Goal: Task Accomplishment & Management: Manage account settings

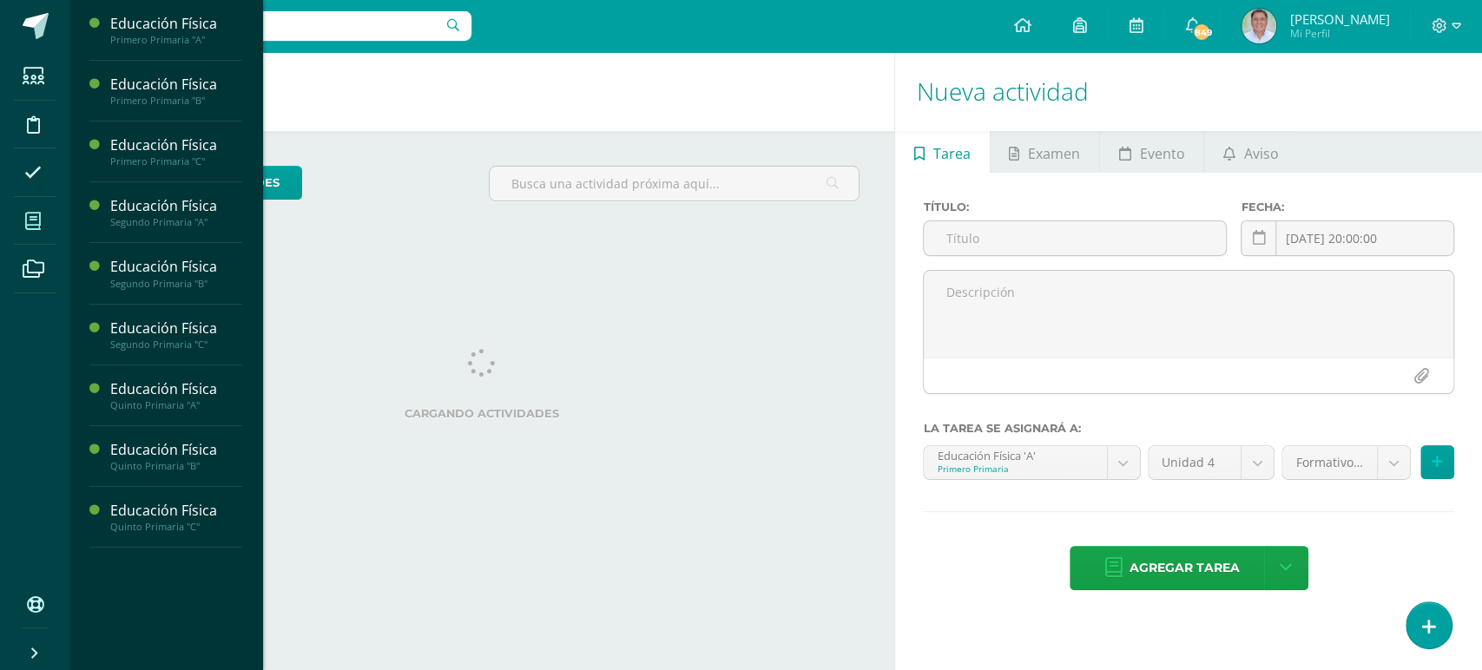
click at [28, 219] on icon at bounding box center [33, 221] width 16 height 17
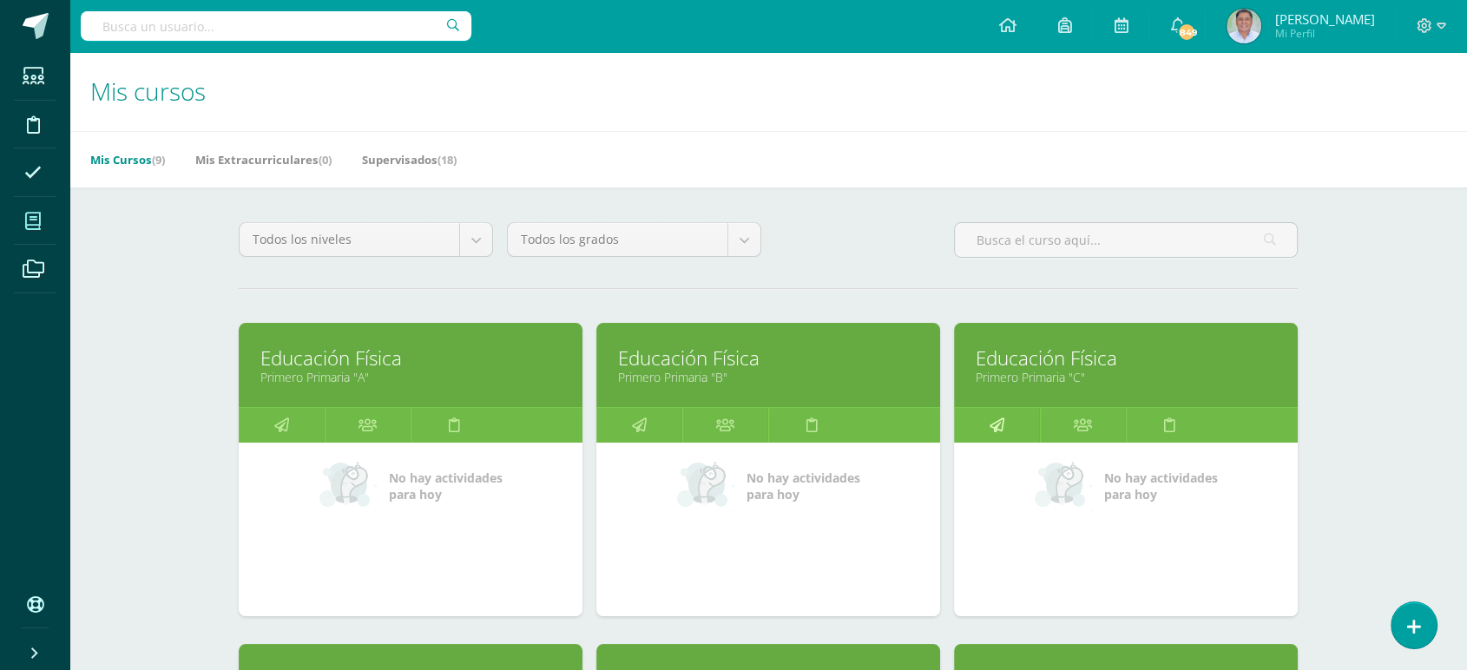
click at [993, 421] on icon at bounding box center [997, 425] width 15 height 34
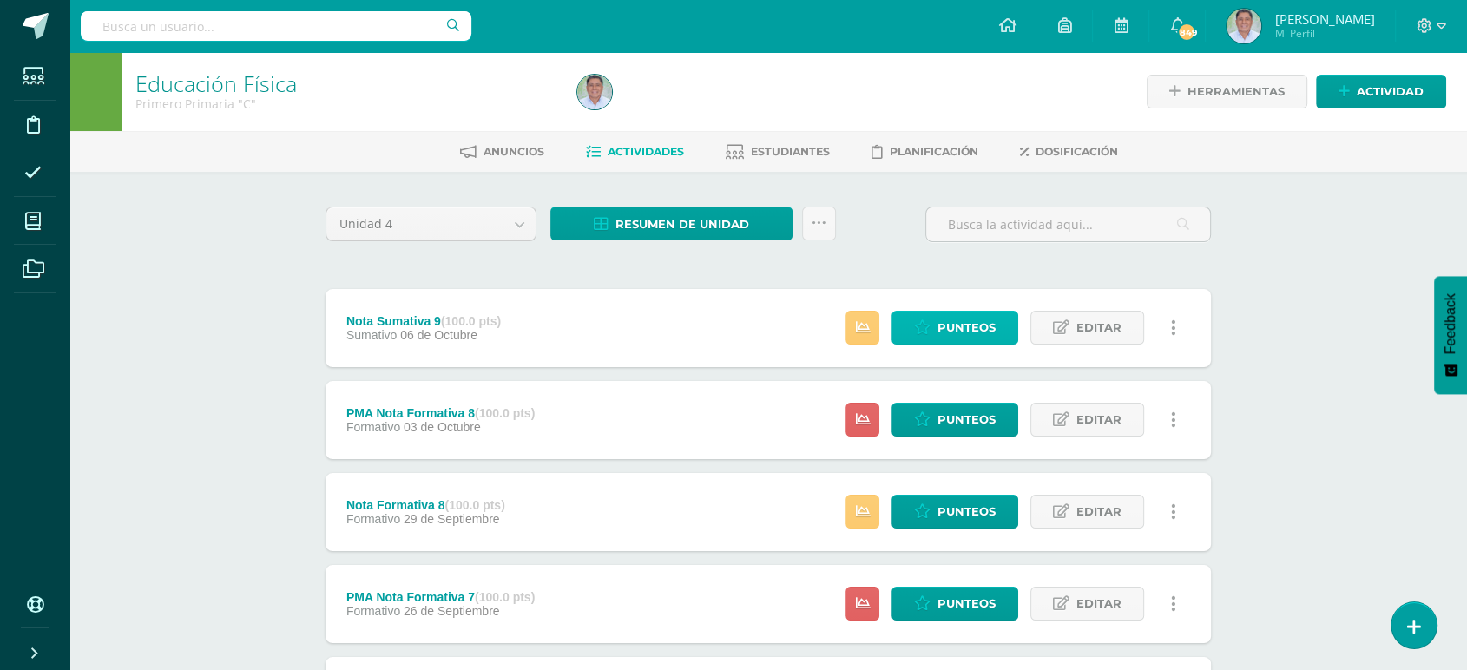
click at [952, 325] on span "Punteos" at bounding box center [967, 328] width 58 height 32
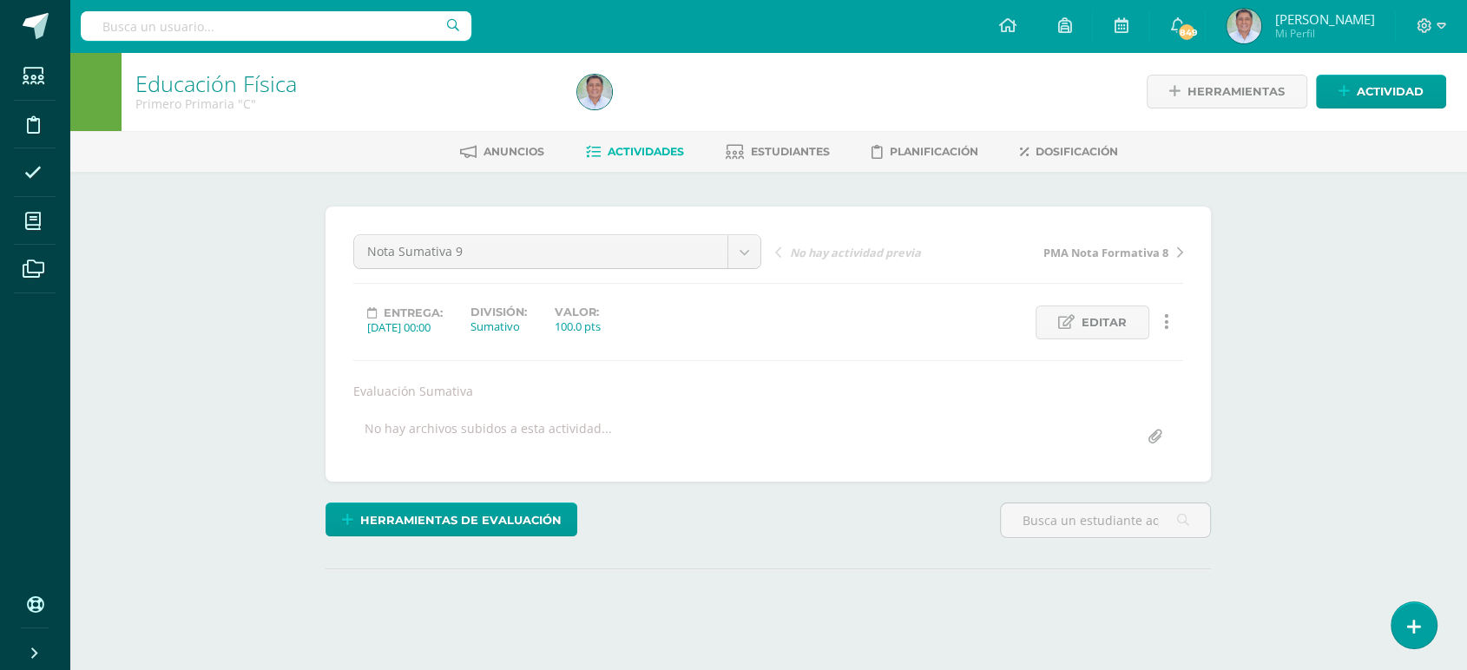
click at [1467, 165] on html "Estudiantes Disciplina Asistencia Mis cursos Archivos Soporte Ayuda Reportar un…" at bounding box center [733, 352] width 1467 height 704
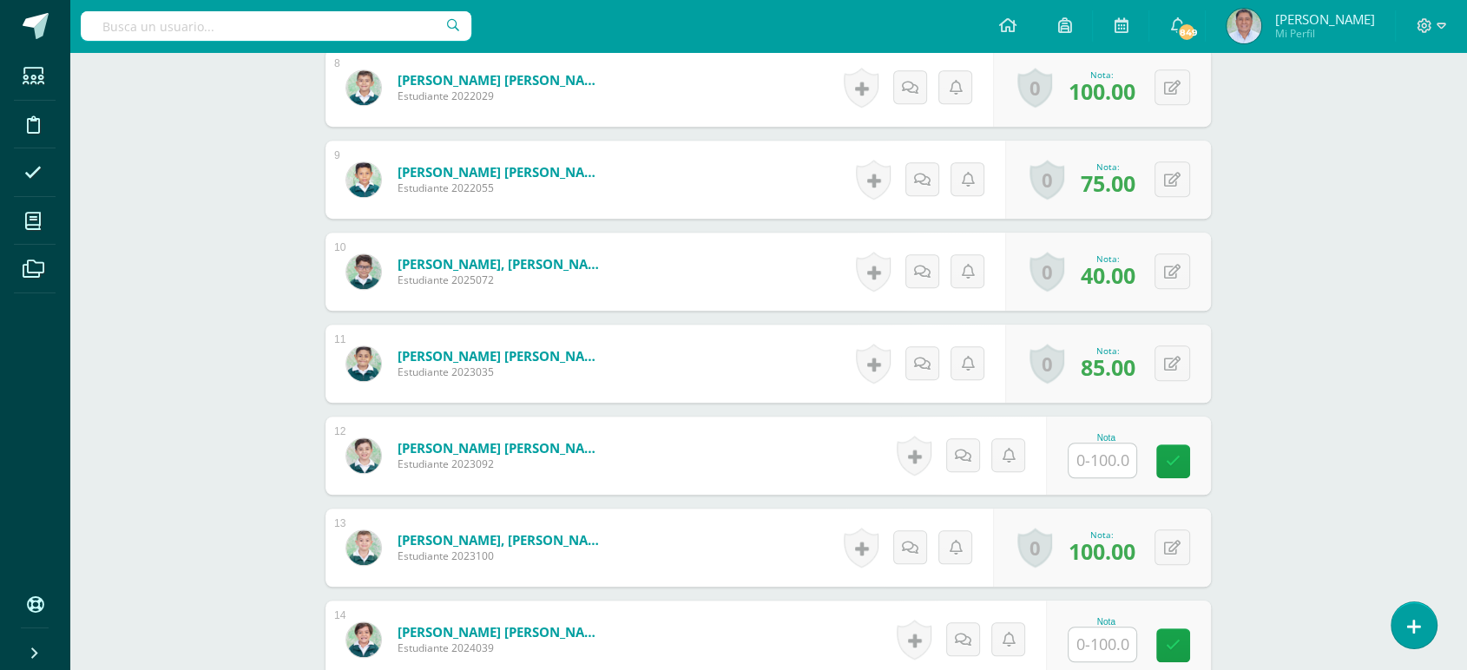
scroll to position [1247, 0]
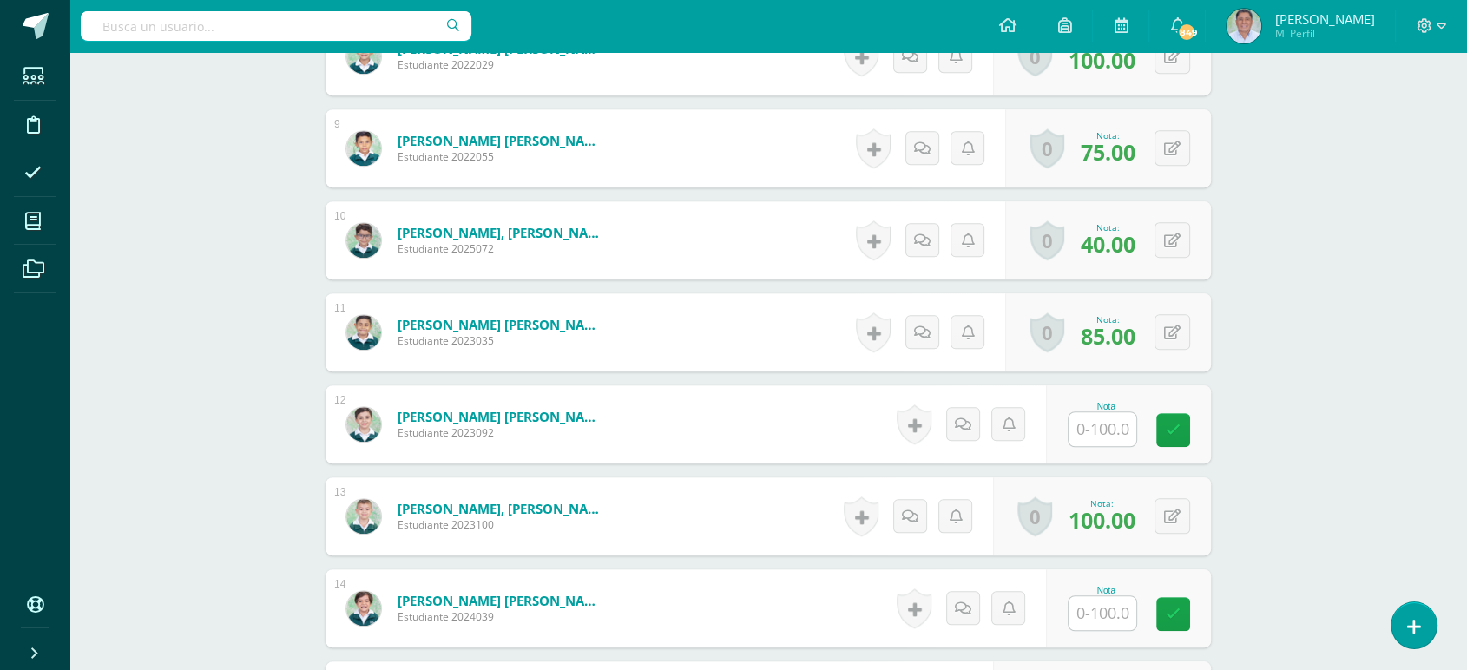
click at [1106, 422] on input "text" at bounding box center [1103, 429] width 68 height 34
type input "70"
click at [1102, 609] on input "text" at bounding box center [1112, 613] width 69 height 35
type input "100"
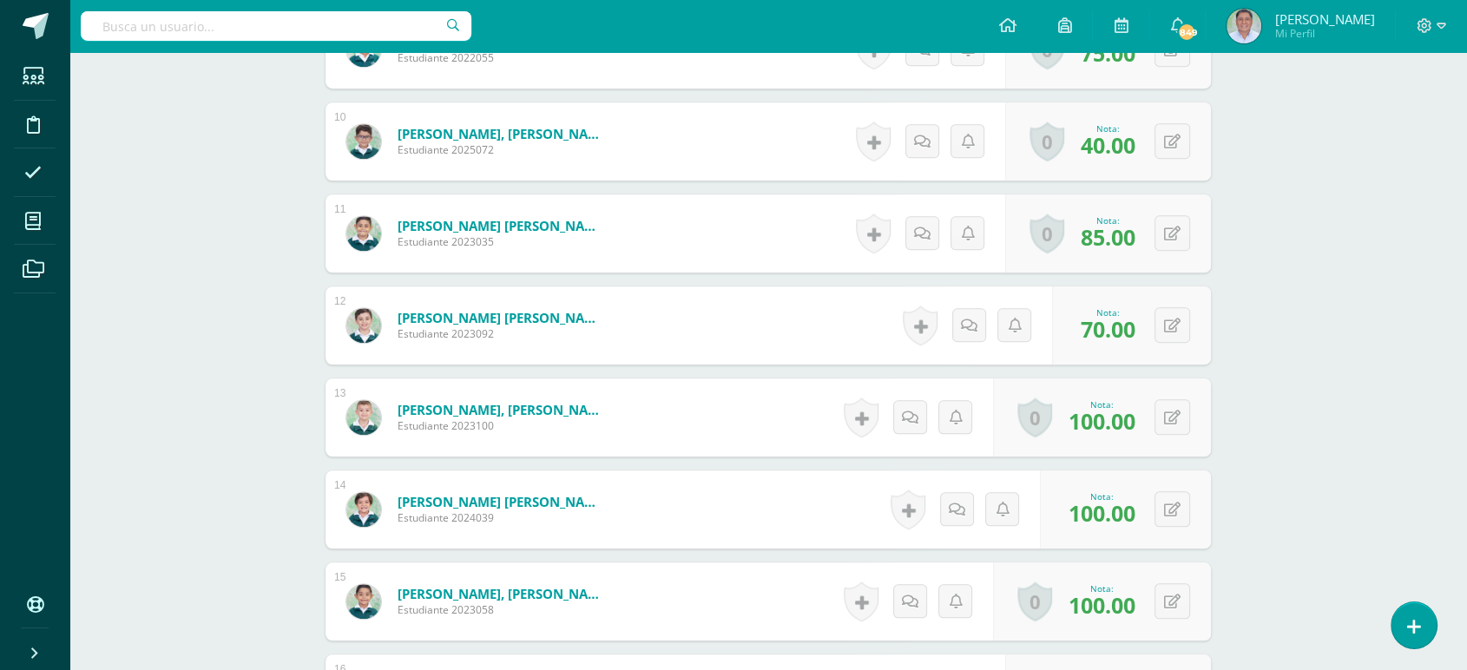
scroll to position [1326, 0]
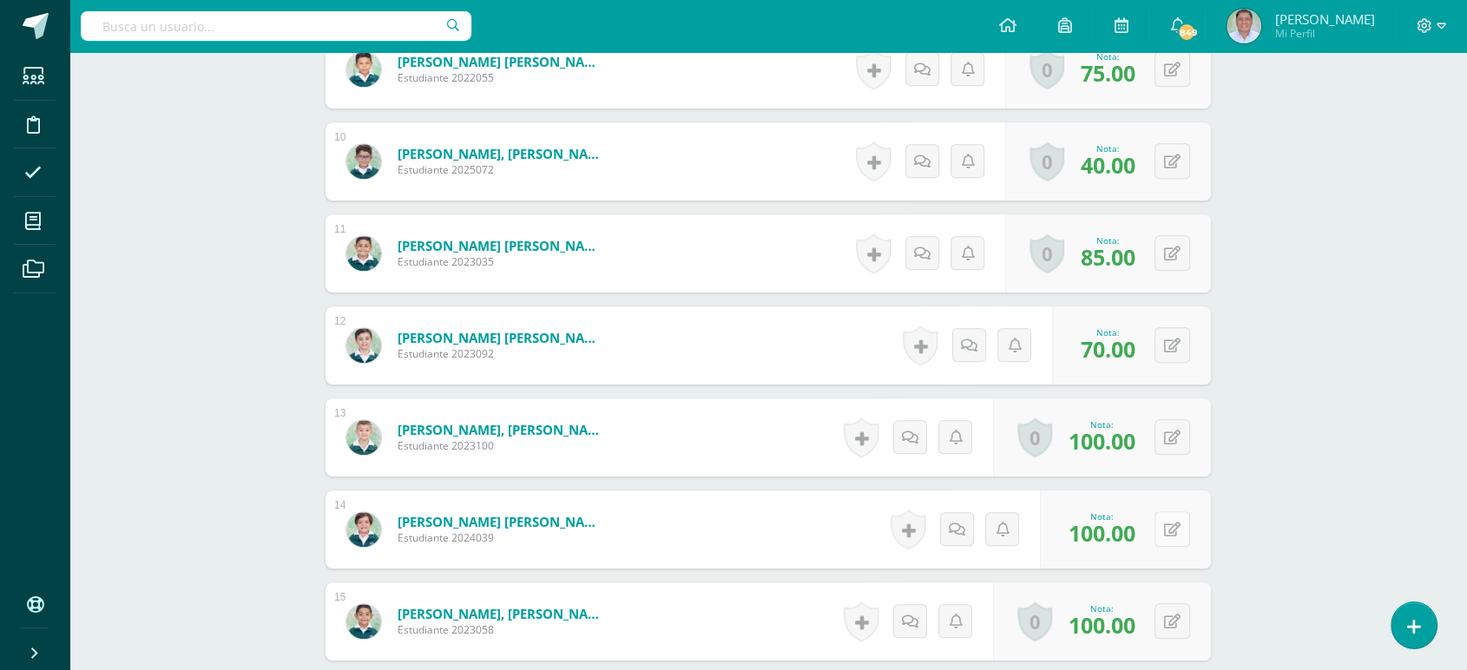
click at [1171, 530] on button at bounding box center [1173, 529] width 36 height 36
type input "60"
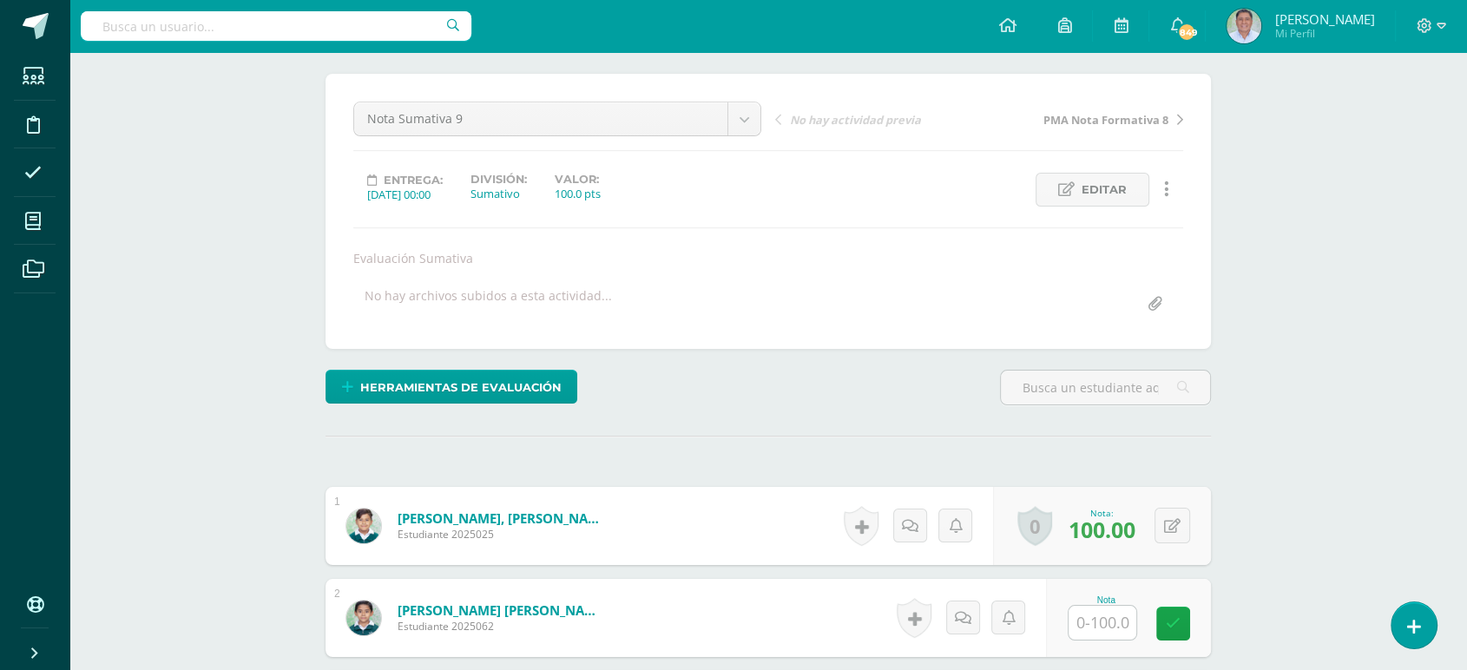
scroll to position [0, 0]
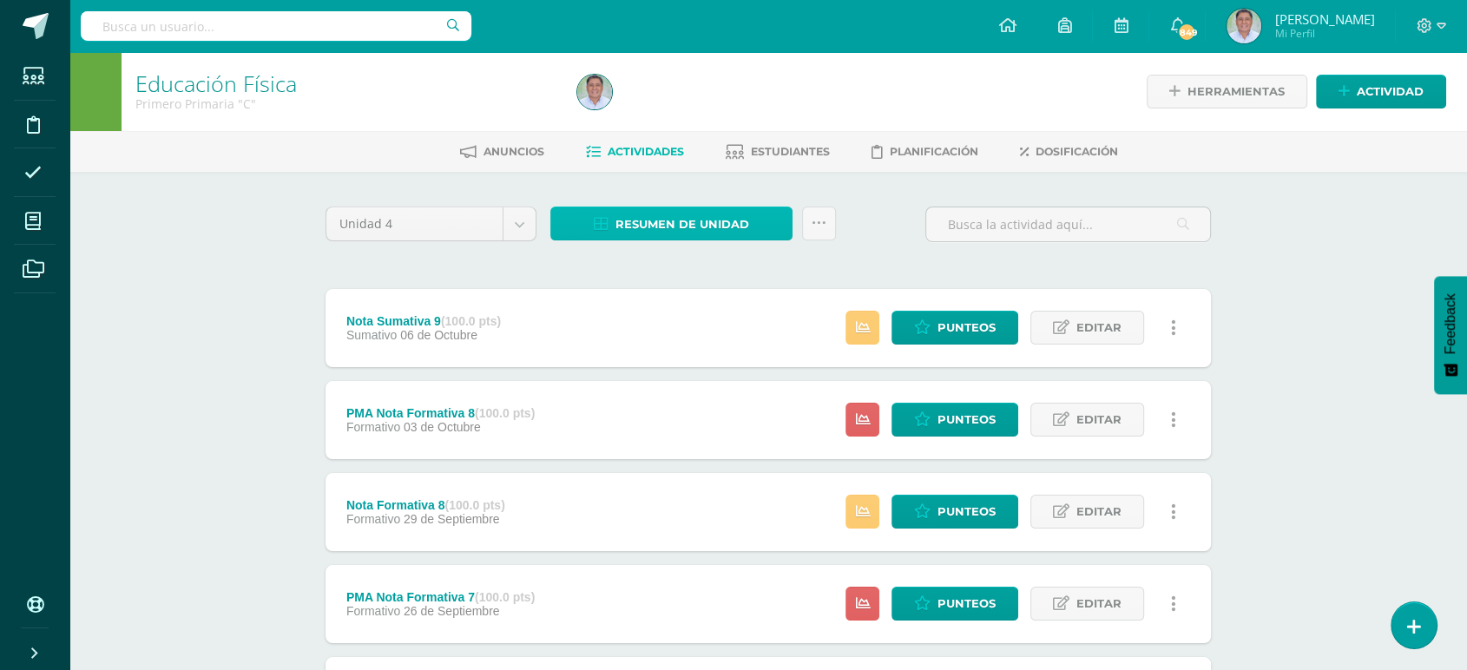
click at [653, 215] on span "Resumen de unidad" at bounding box center [682, 224] width 134 height 32
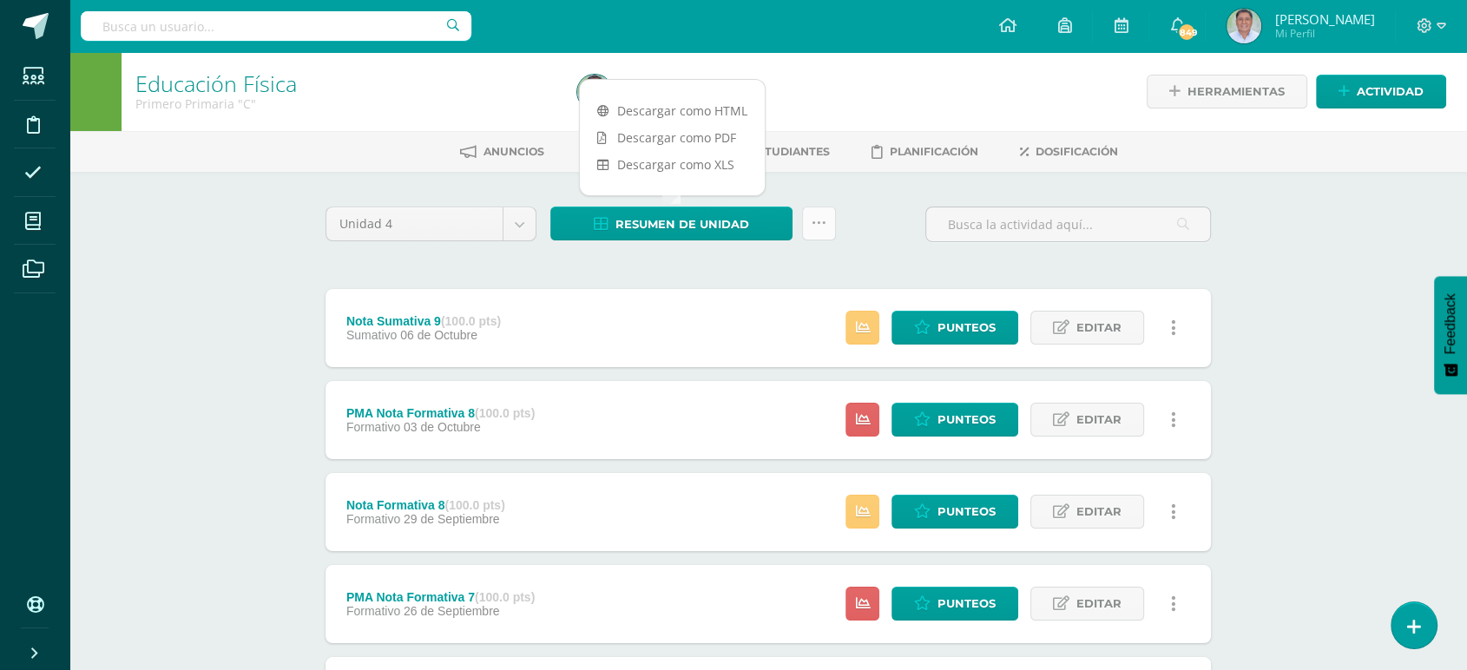
click at [824, 216] on icon at bounding box center [819, 223] width 15 height 15
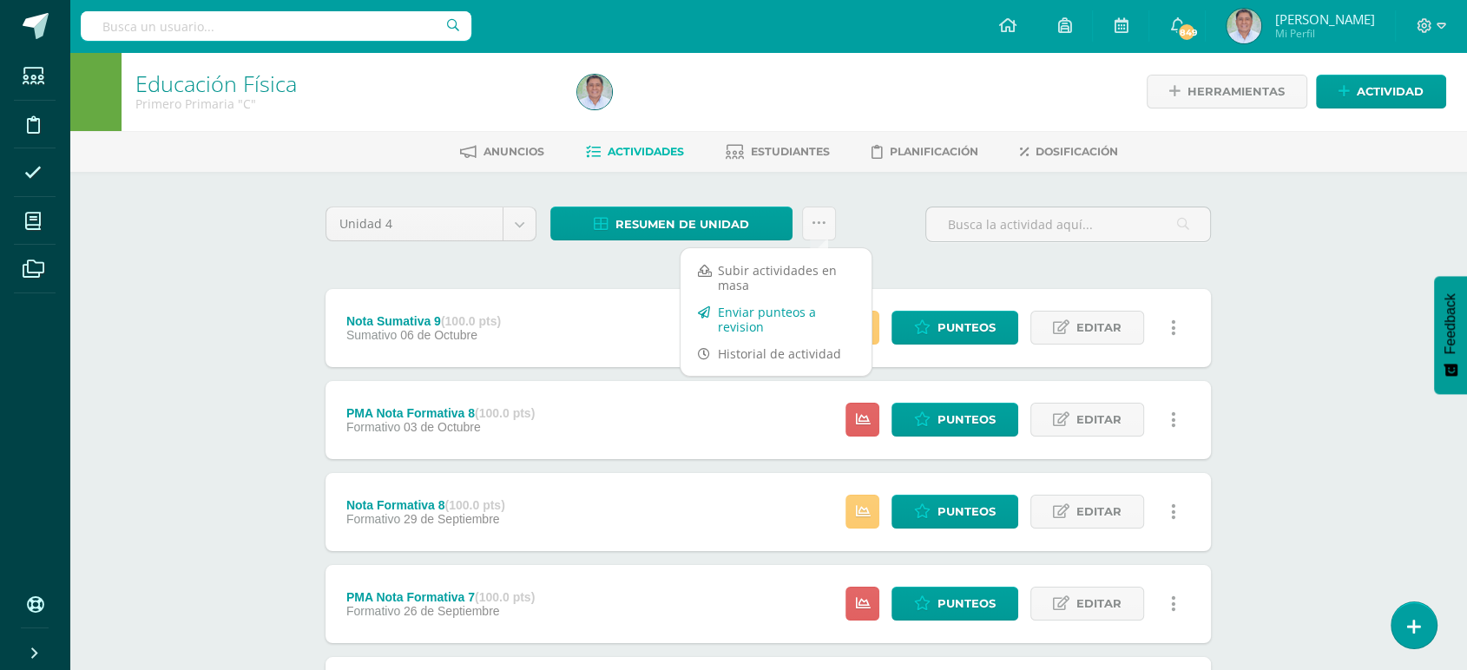
click at [742, 316] on link "Enviar punteos a revision" at bounding box center [776, 320] width 191 height 42
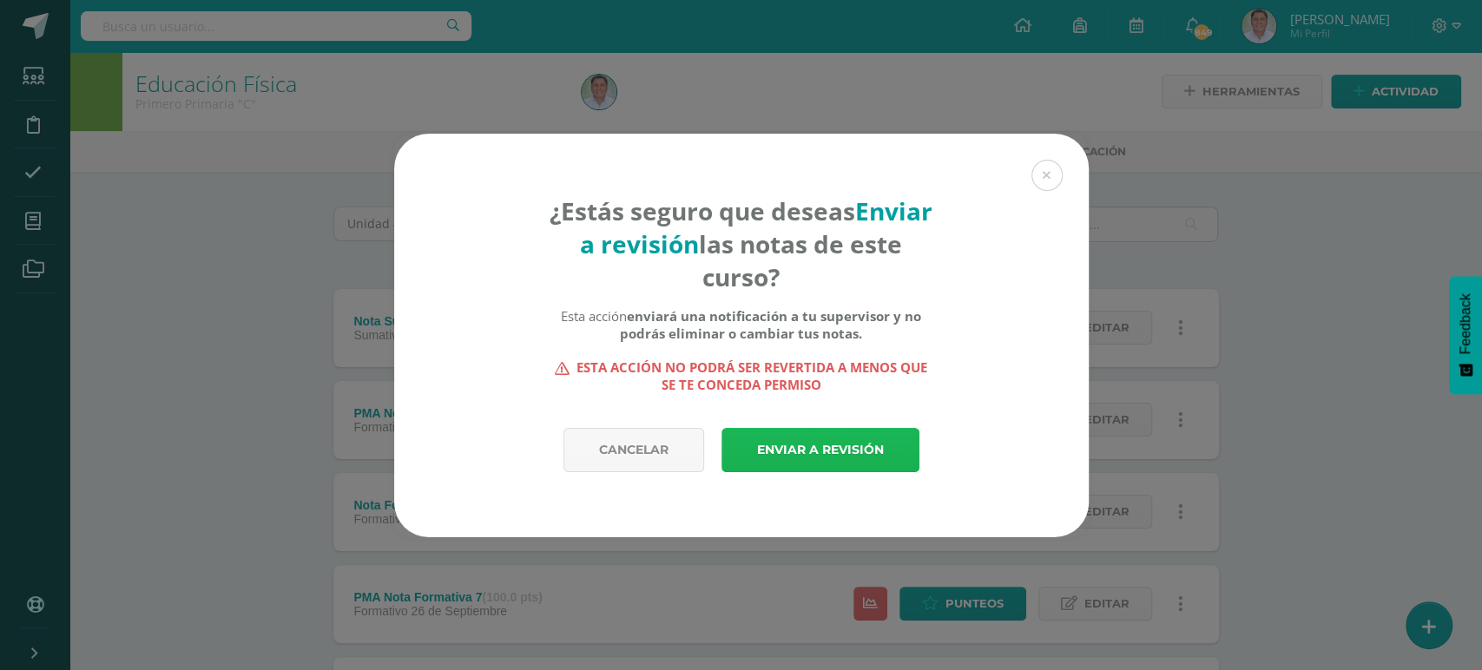
click at [789, 459] on link "Enviar a revisión" at bounding box center [820, 450] width 198 height 44
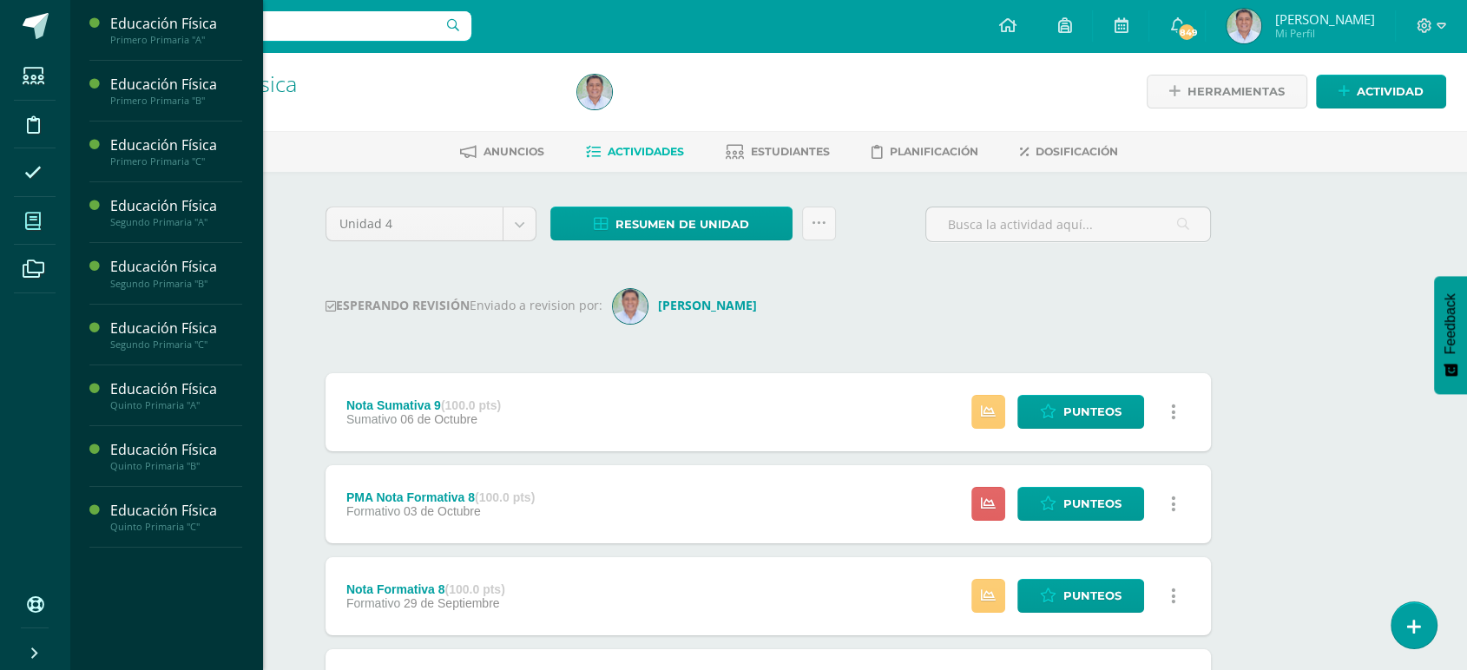
click at [34, 213] on icon at bounding box center [33, 221] width 16 height 17
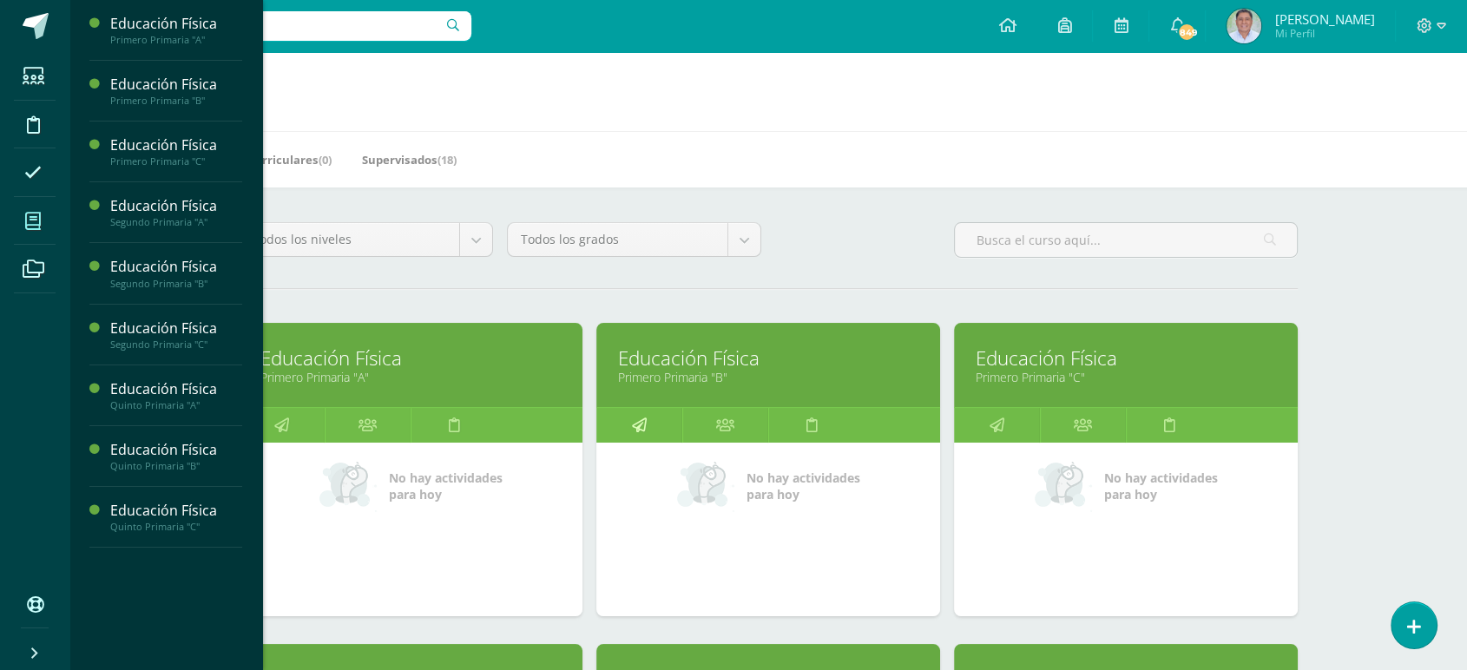
click at [639, 426] on icon at bounding box center [639, 425] width 15 height 34
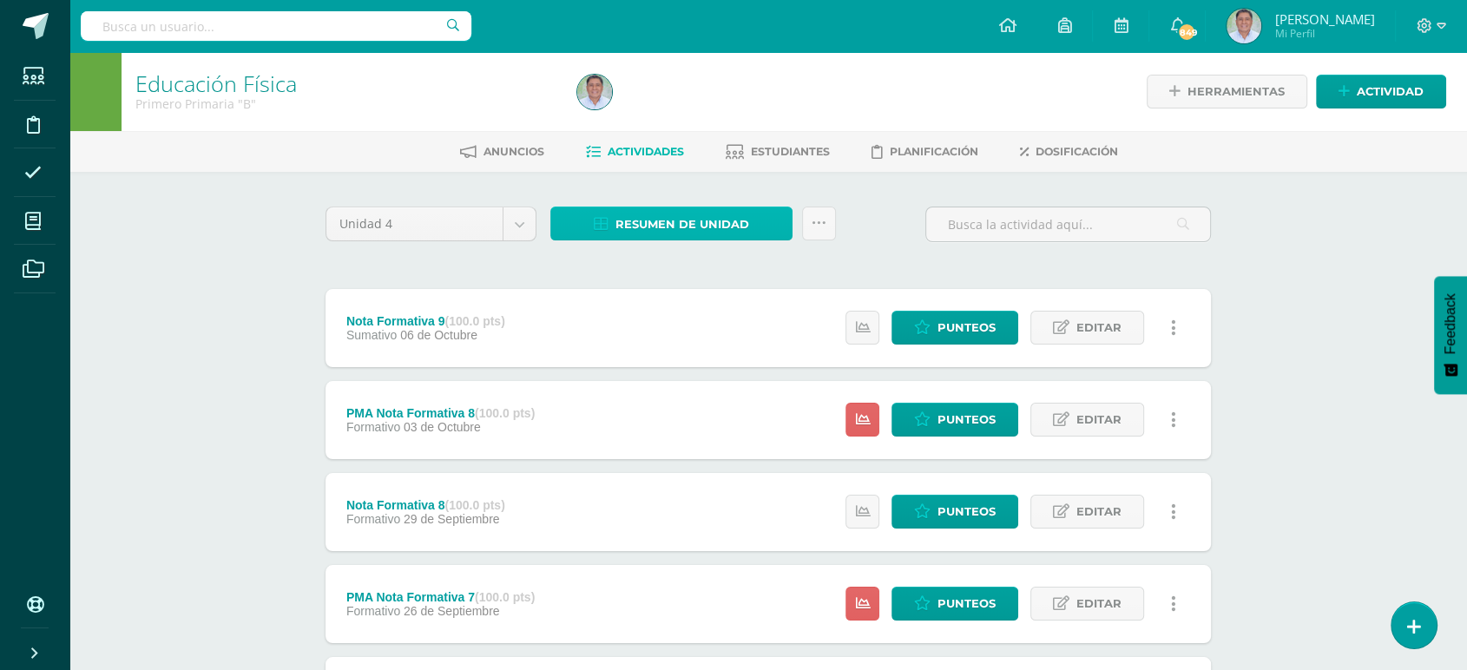
click at [661, 225] on span "Resumen de unidad" at bounding box center [682, 224] width 134 height 32
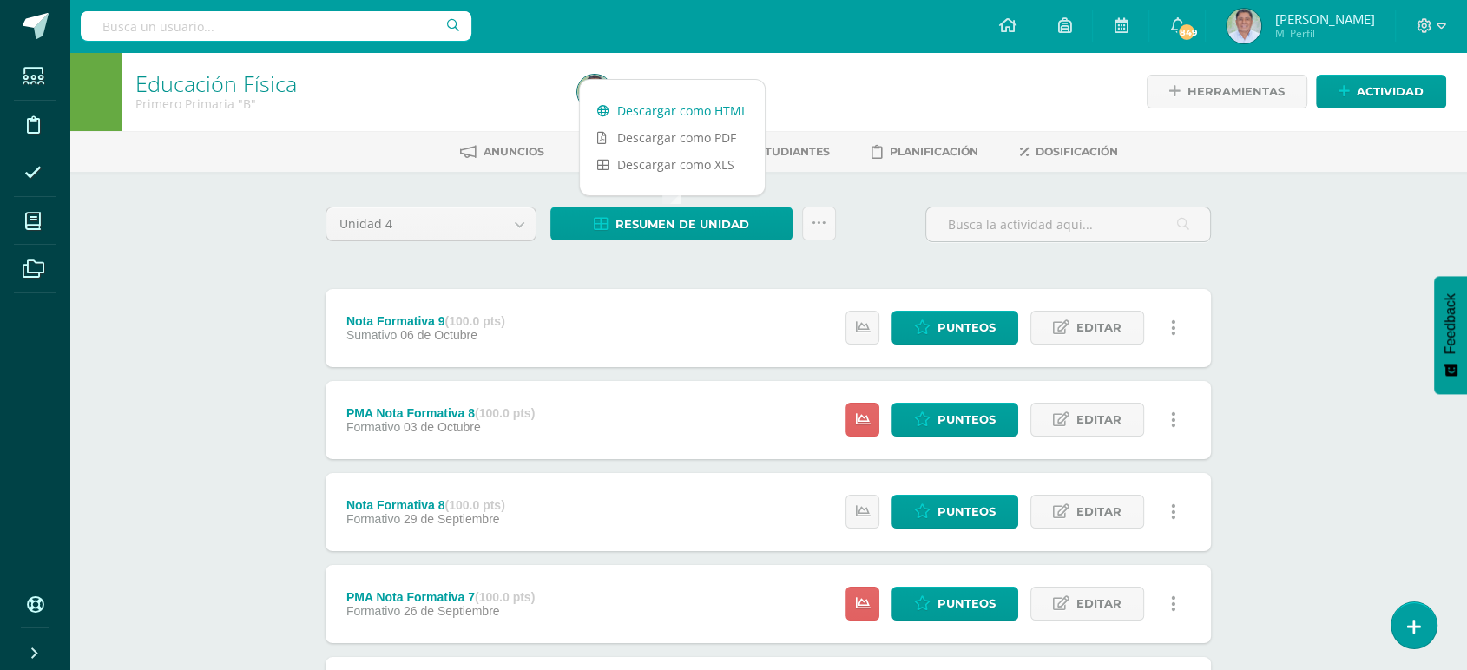
click at [661, 109] on link "Descargar como HTML" at bounding box center [672, 110] width 185 height 27
click at [819, 217] on icon at bounding box center [819, 223] width 15 height 15
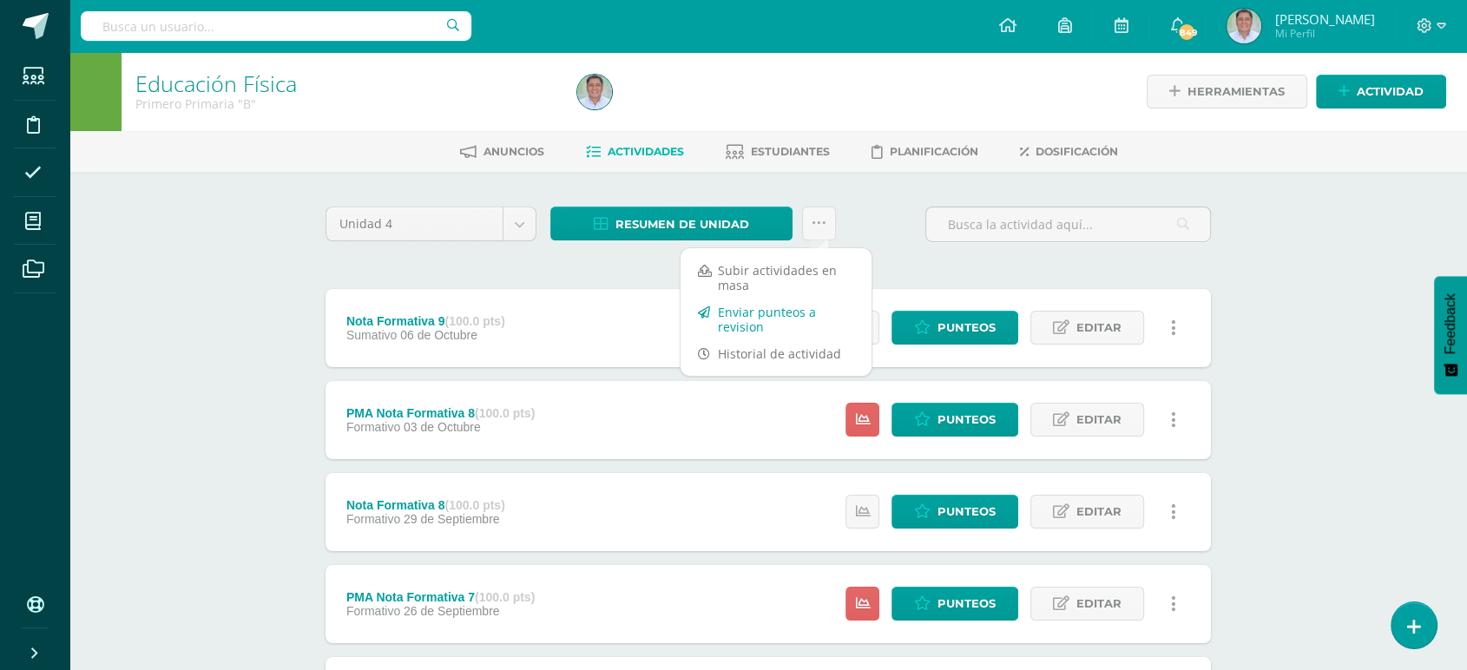
click at [746, 319] on link "Enviar punteos a revision" at bounding box center [776, 320] width 191 height 42
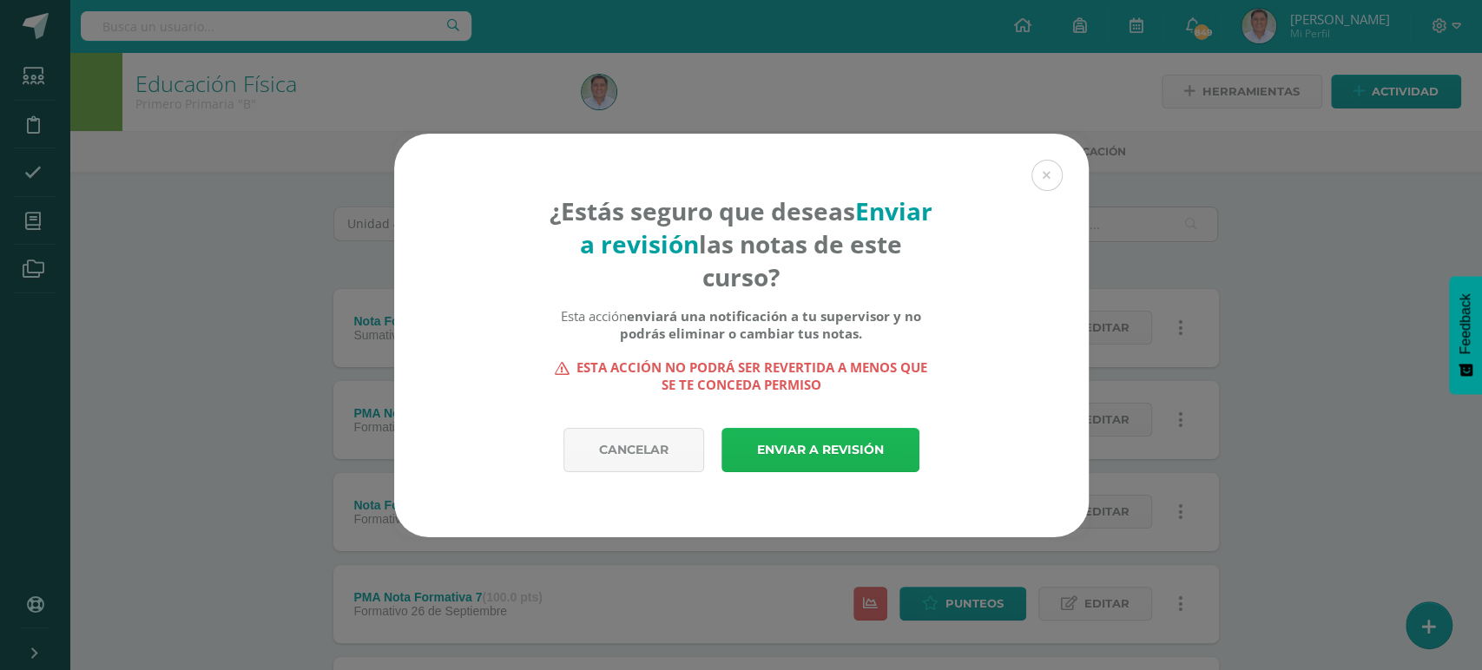
click at [806, 444] on link "Enviar a revisión" at bounding box center [820, 450] width 198 height 44
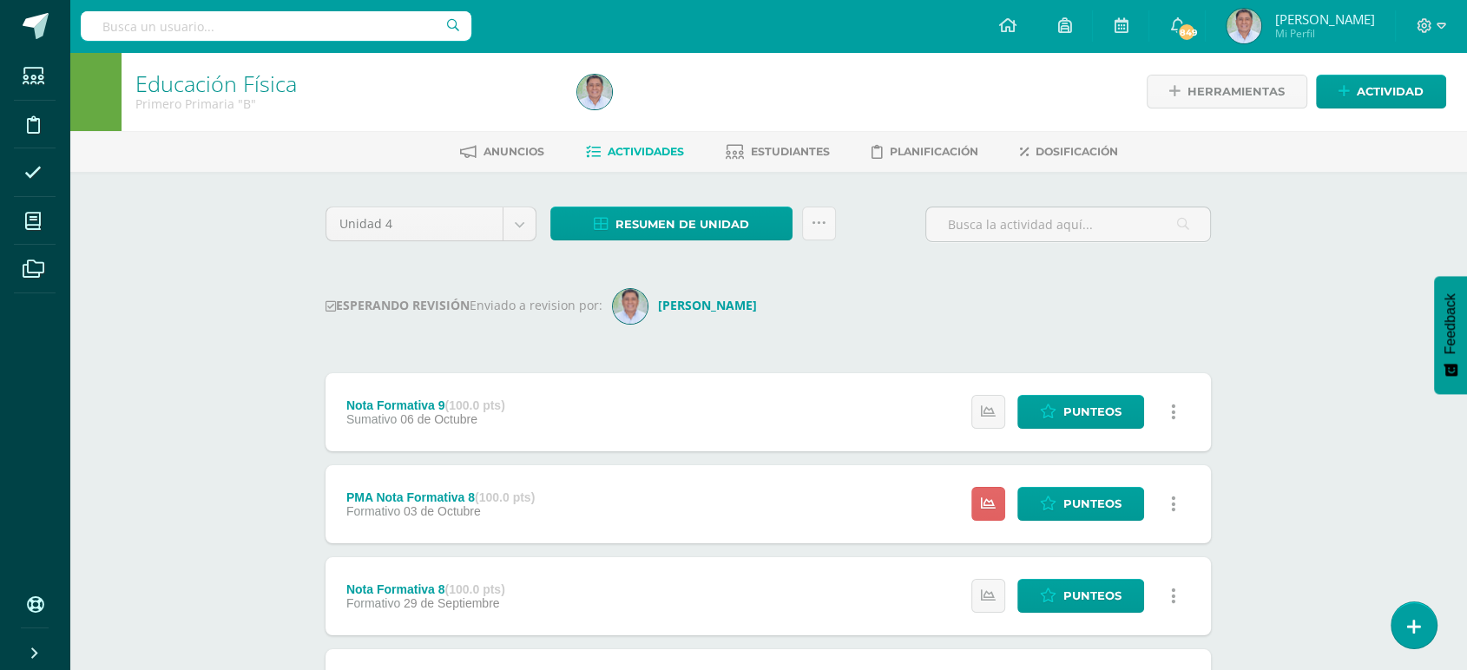
click at [1032, 418] on link "Punteos" at bounding box center [1080, 412] width 127 height 34
click at [1056, 412] on icon at bounding box center [1048, 412] width 16 height 15
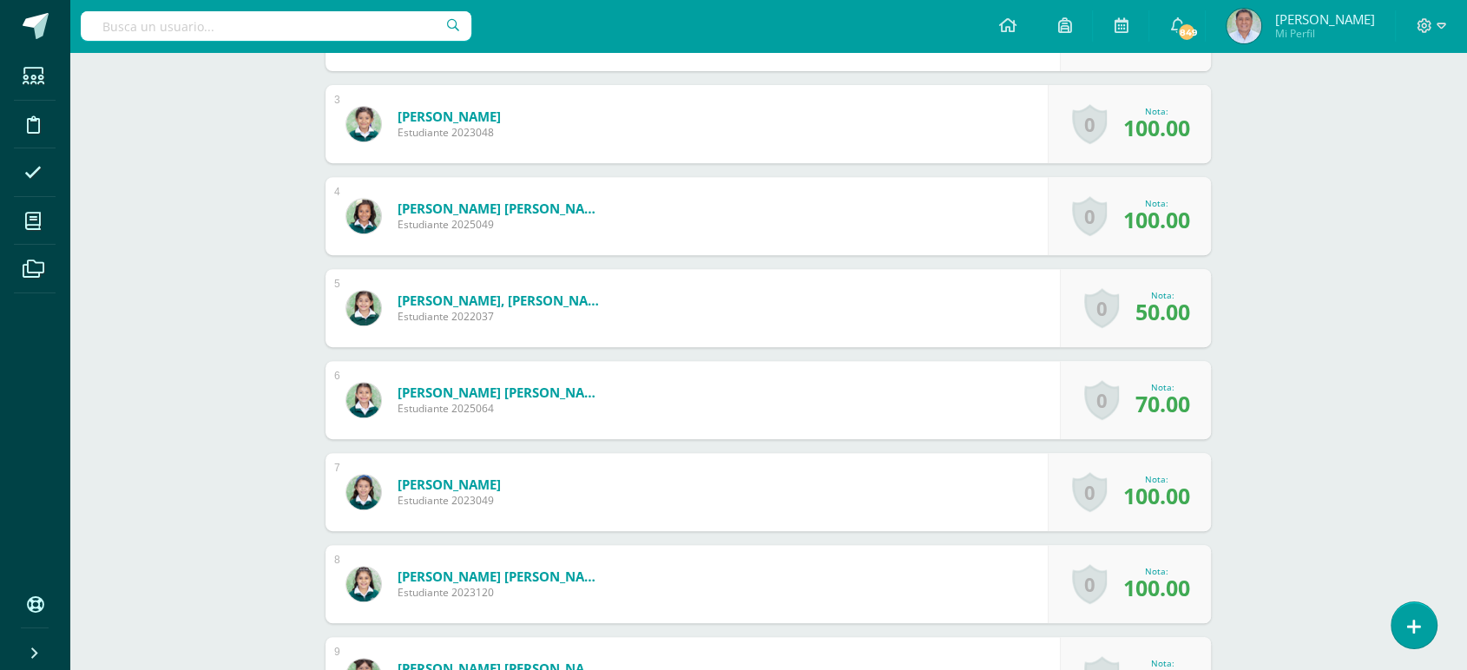
scroll to position [693, 0]
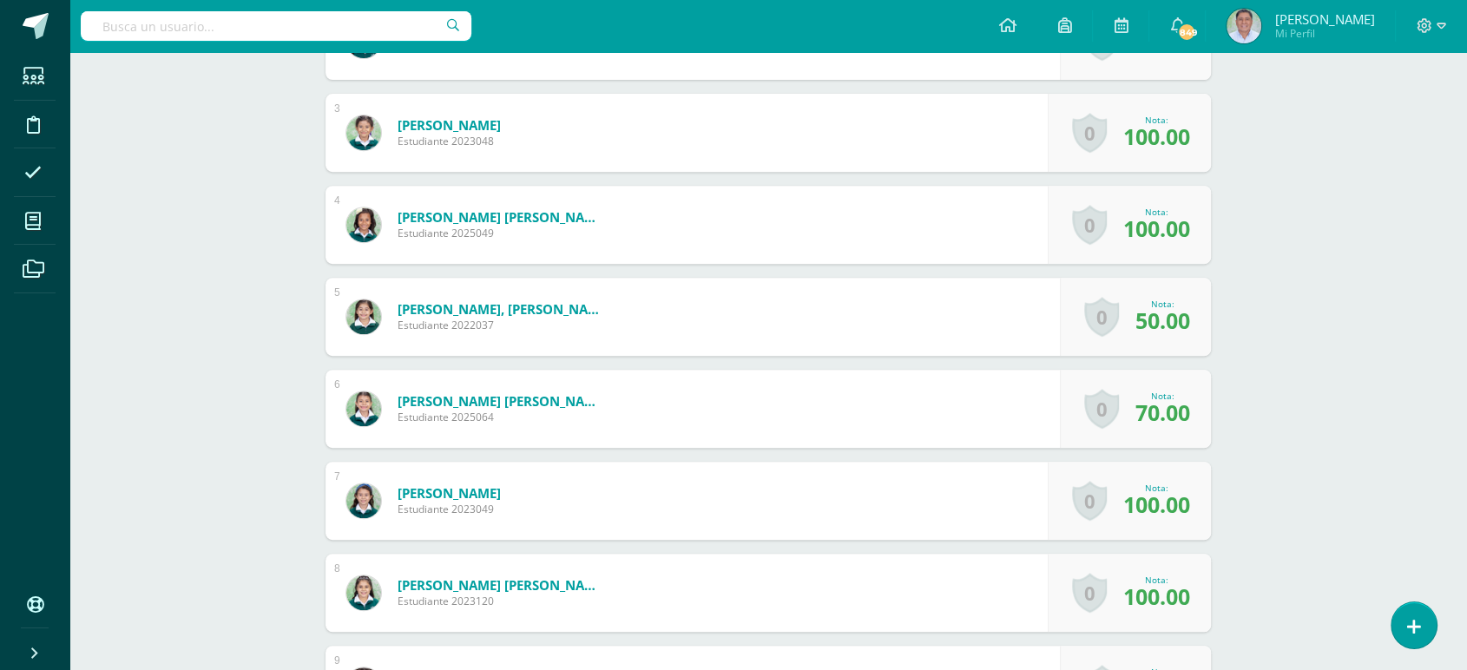
click at [1439, 241] on div "Educación Física Primero Primaria "B" Herramientas Detalle de asistencias Activ…" at bounding box center [768, 555] width 1398 height 2392
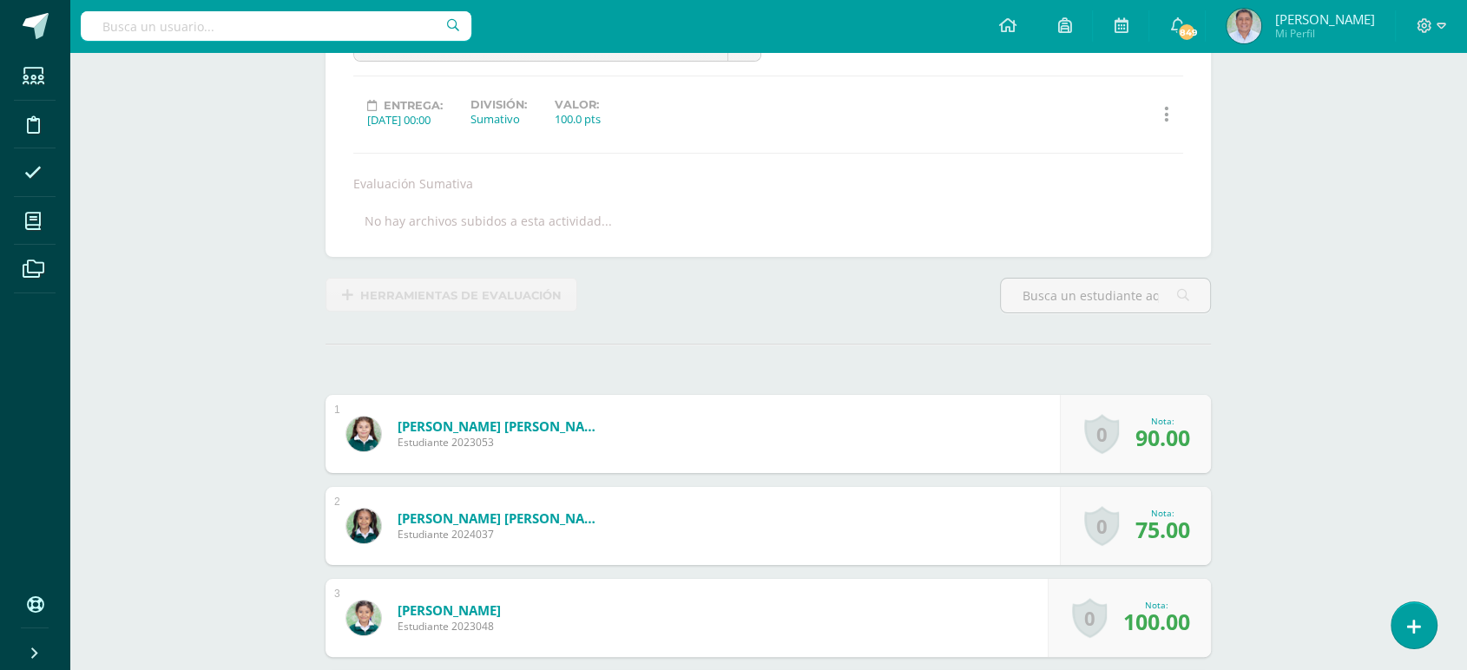
scroll to position [195, 0]
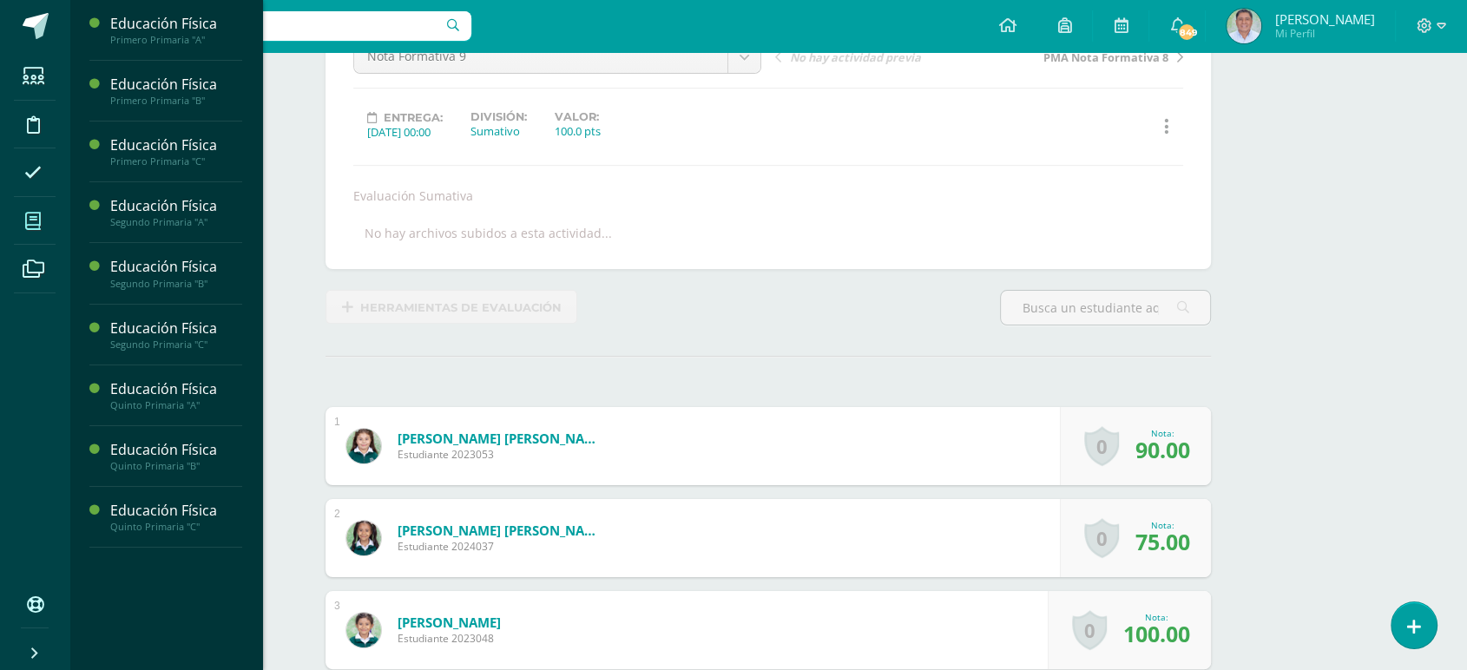
click at [32, 216] on icon at bounding box center [33, 221] width 16 height 17
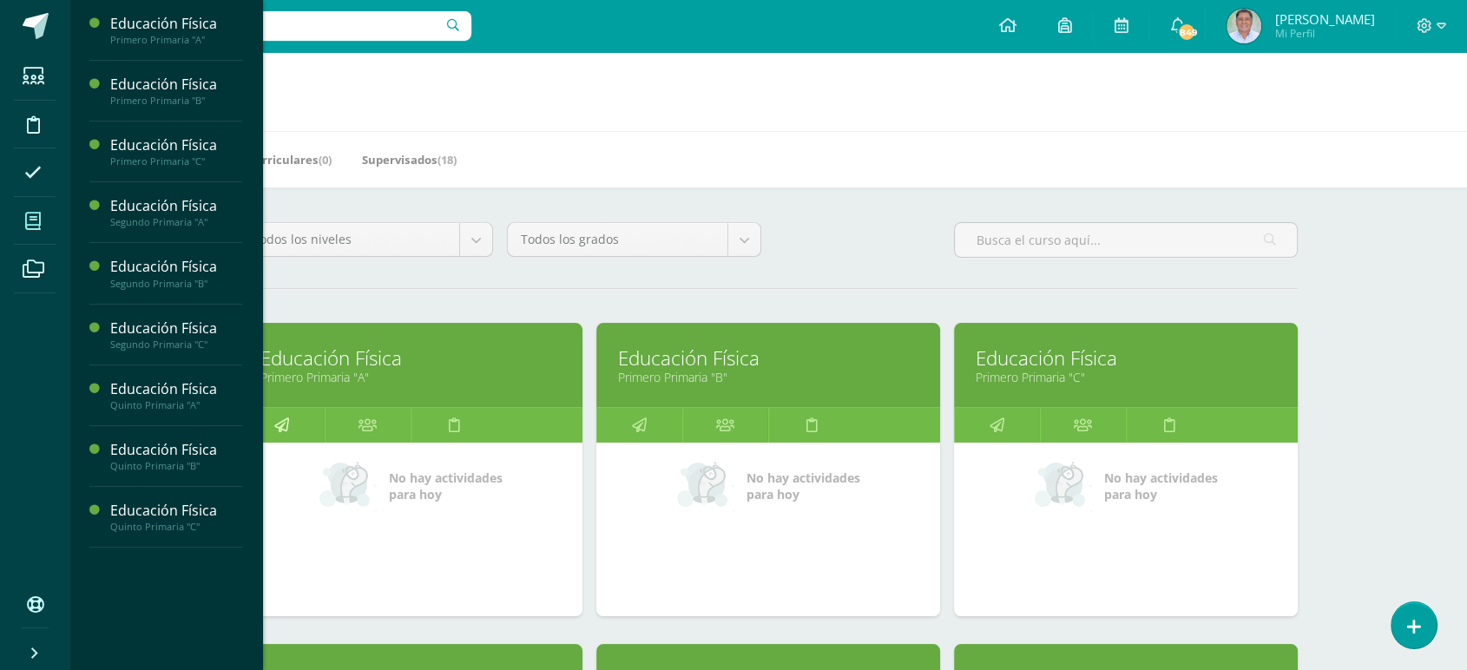
click at [282, 422] on icon at bounding box center [281, 425] width 15 height 34
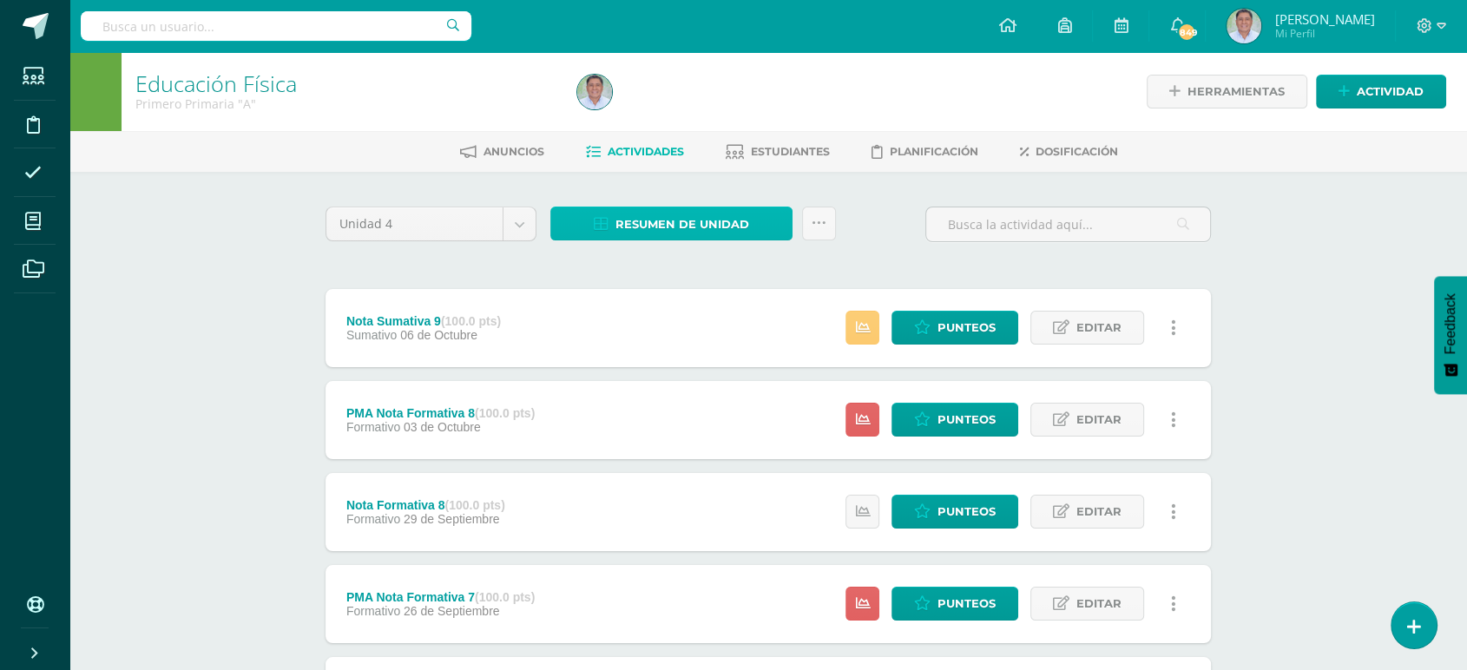
click at [688, 221] on span "Resumen de unidad" at bounding box center [682, 224] width 134 height 32
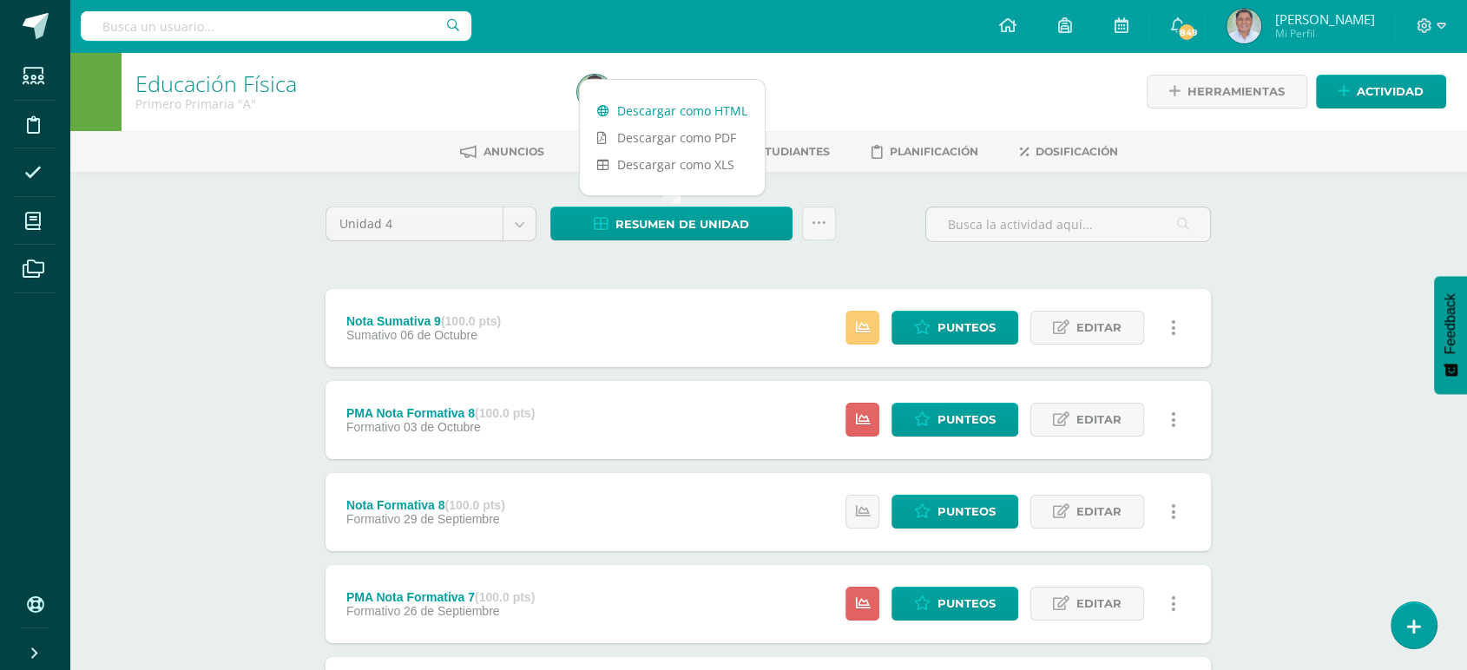
click at [685, 108] on link "Descargar como HTML" at bounding box center [672, 110] width 185 height 27
click at [1278, 385] on div "Educación Física Primero Primaria "A" Herramientas Detalle de asistencias Activ…" at bounding box center [768, 678] width 1398 height 1253
click at [813, 219] on icon at bounding box center [819, 223] width 15 height 15
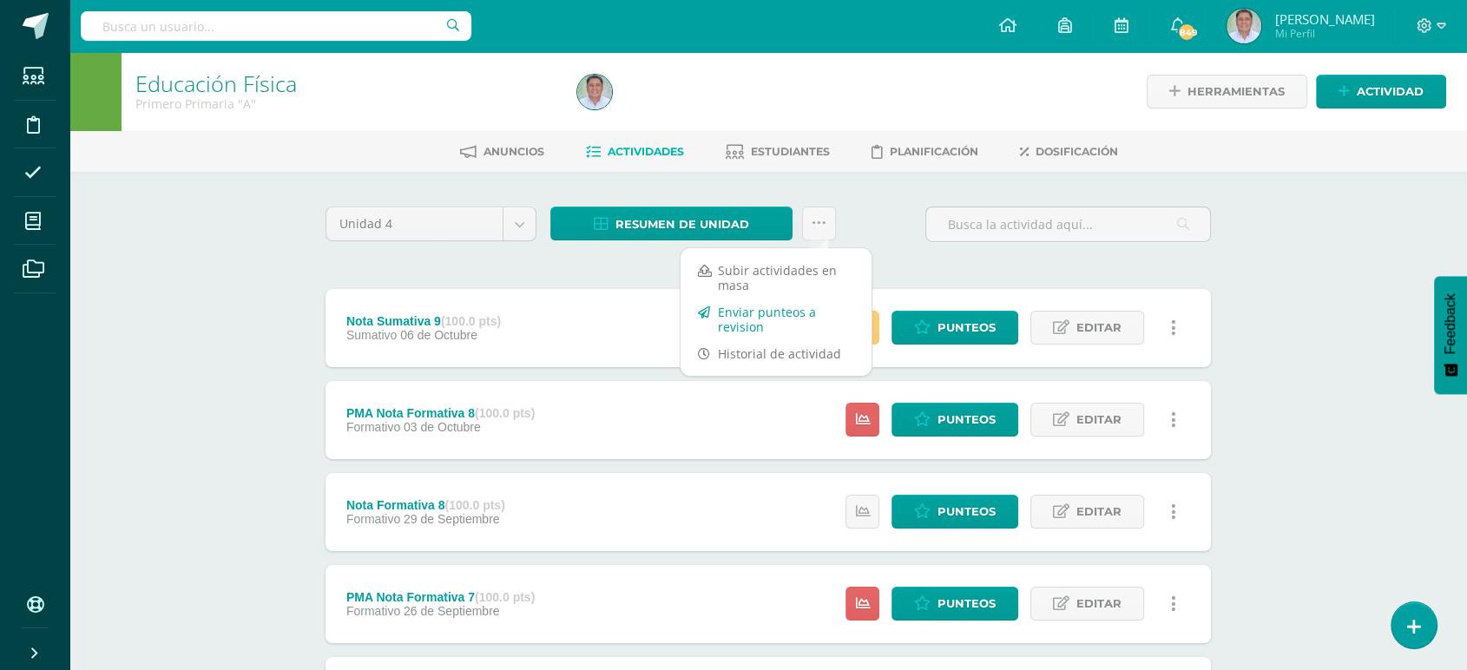
click at [750, 311] on link "Enviar punteos a revision" at bounding box center [776, 320] width 191 height 42
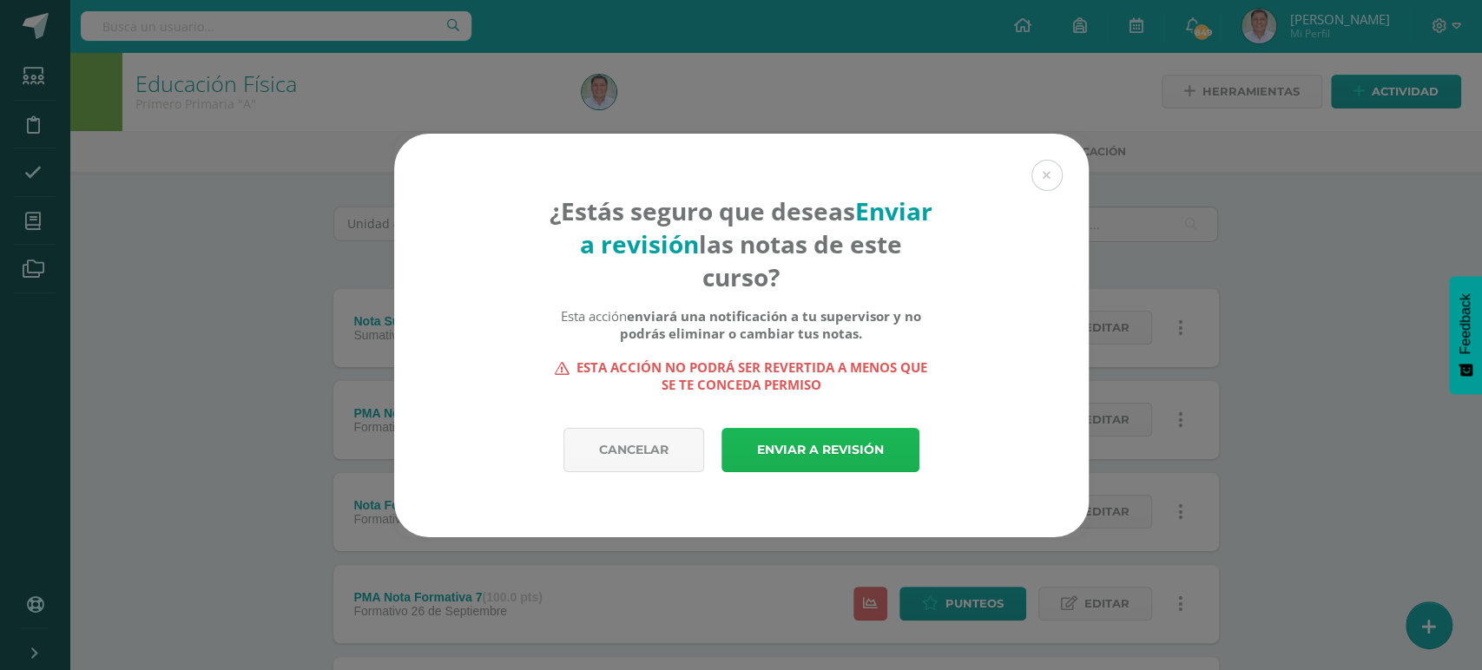
click at [803, 447] on link "Enviar a revisión" at bounding box center [820, 450] width 198 height 44
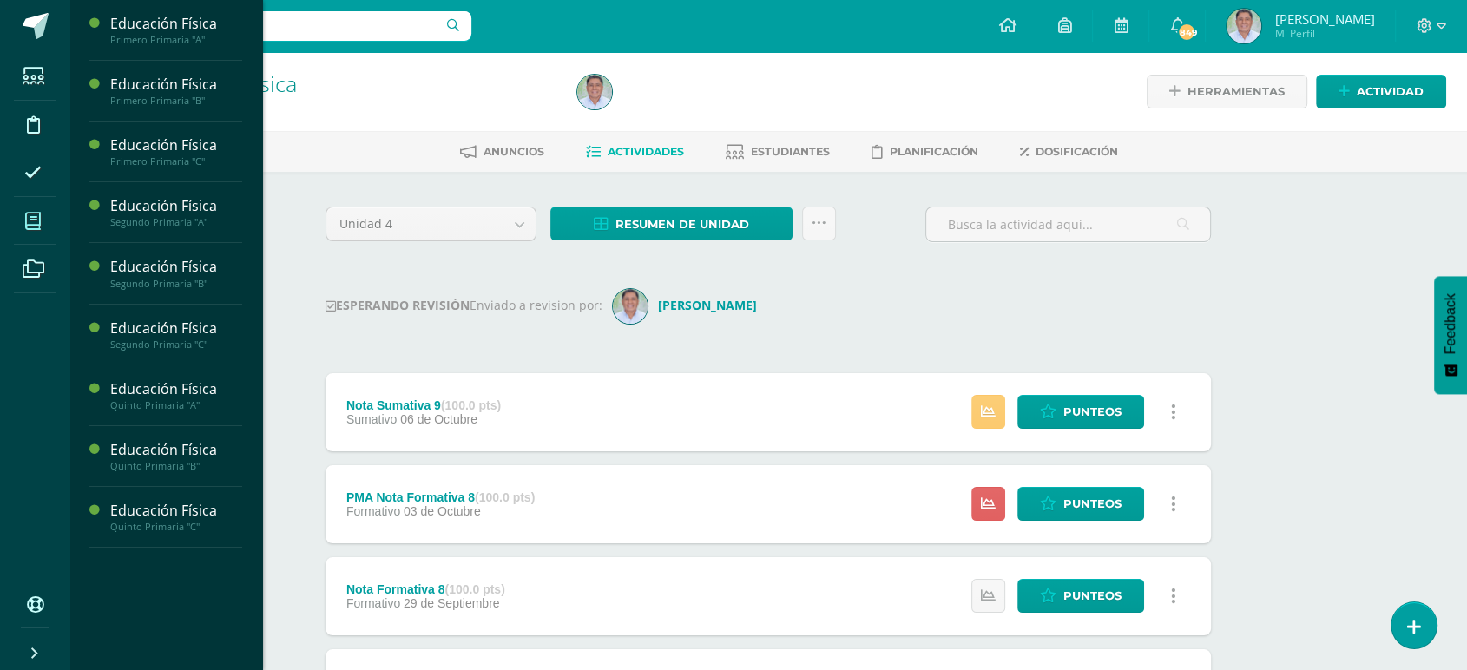
click at [28, 220] on icon at bounding box center [33, 221] width 16 height 17
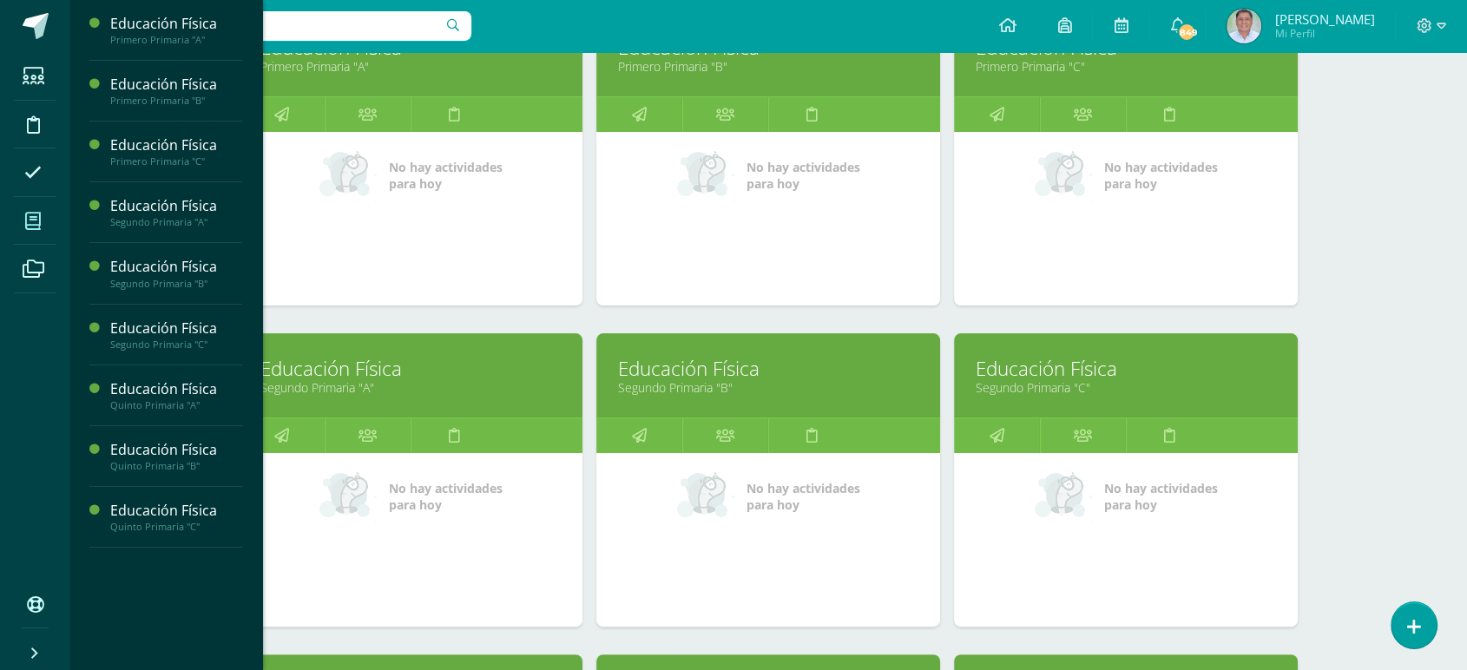
scroll to position [340, 0]
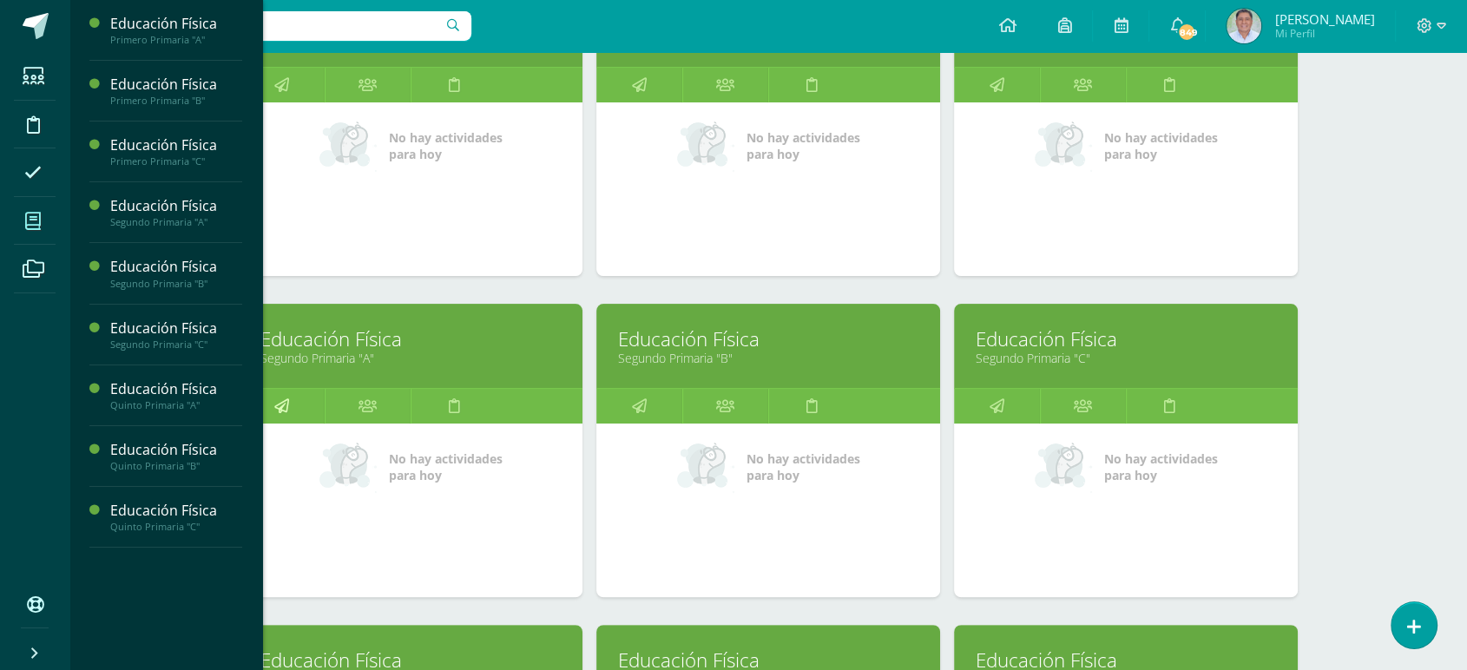
click at [278, 408] on icon at bounding box center [281, 406] width 15 height 34
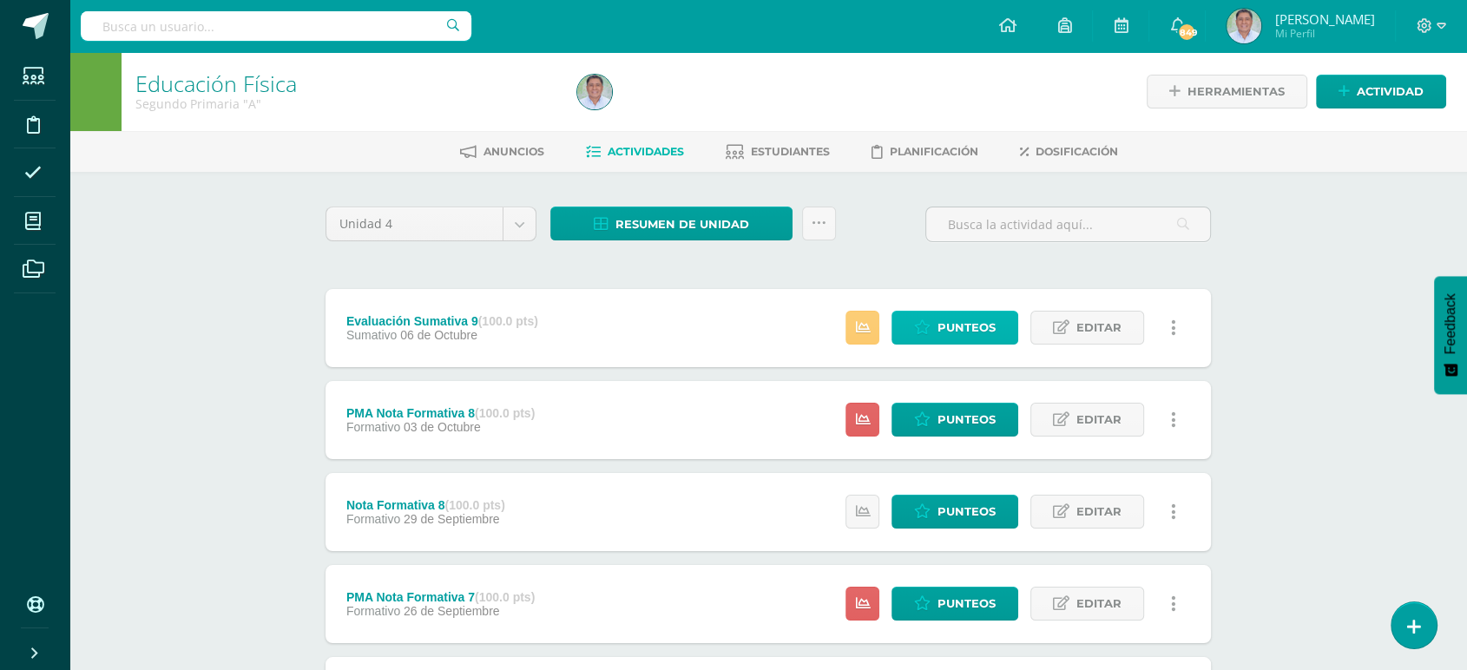
click at [960, 325] on span "Punteos" at bounding box center [967, 328] width 58 height 32
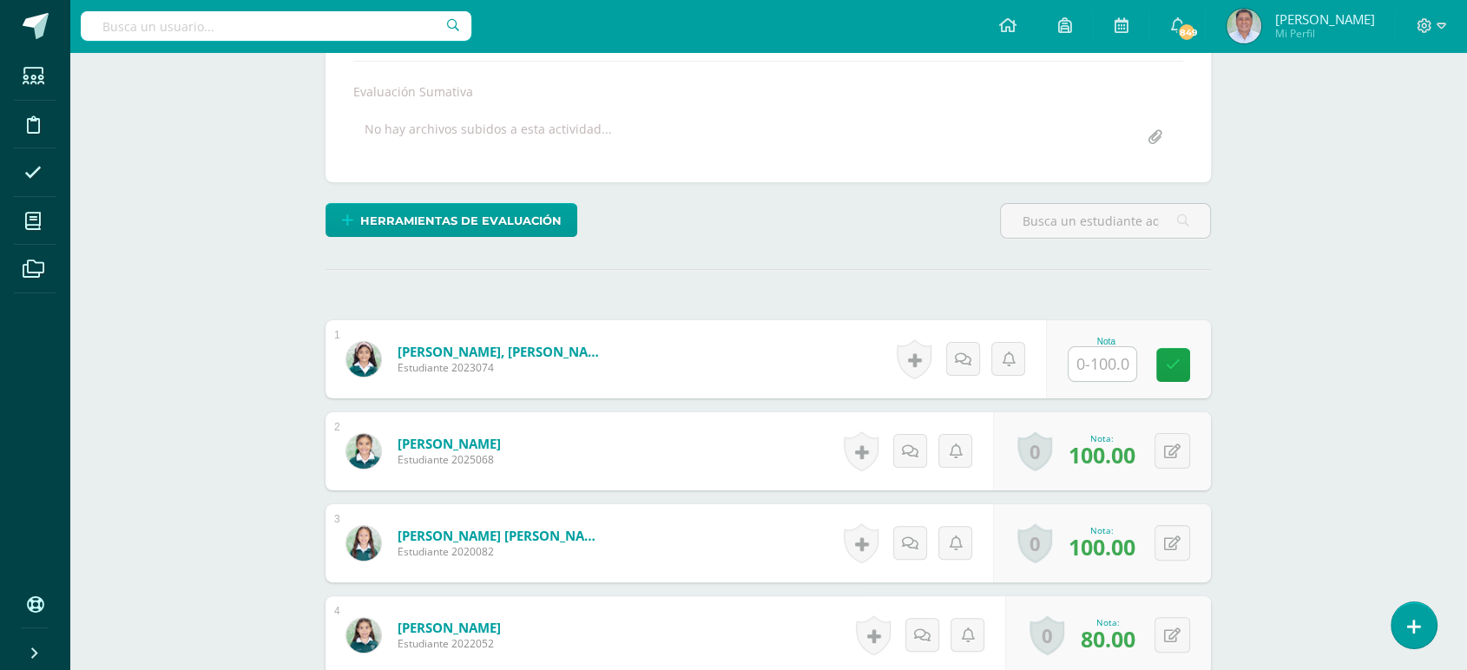
scroll to position [314, 0]
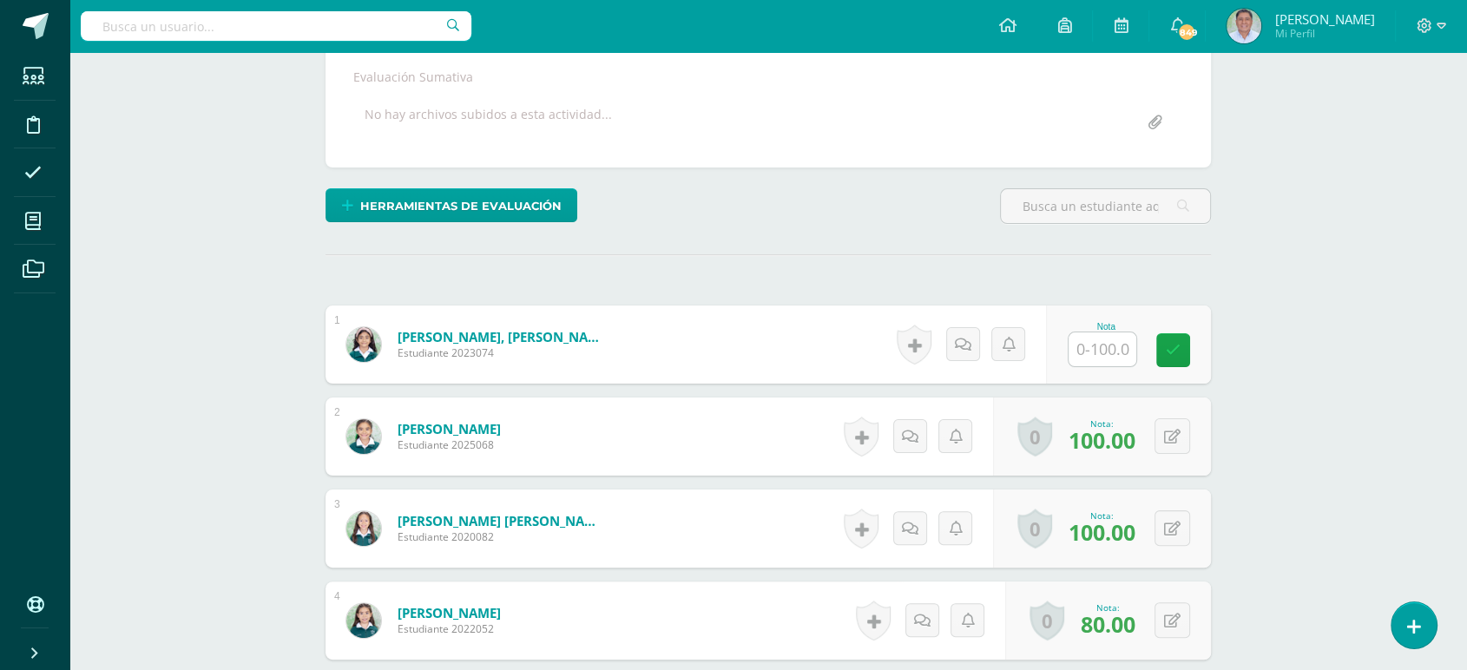
click at [1102, 343] on input "text" at bounding box center [1103, 349] width 68 height 34
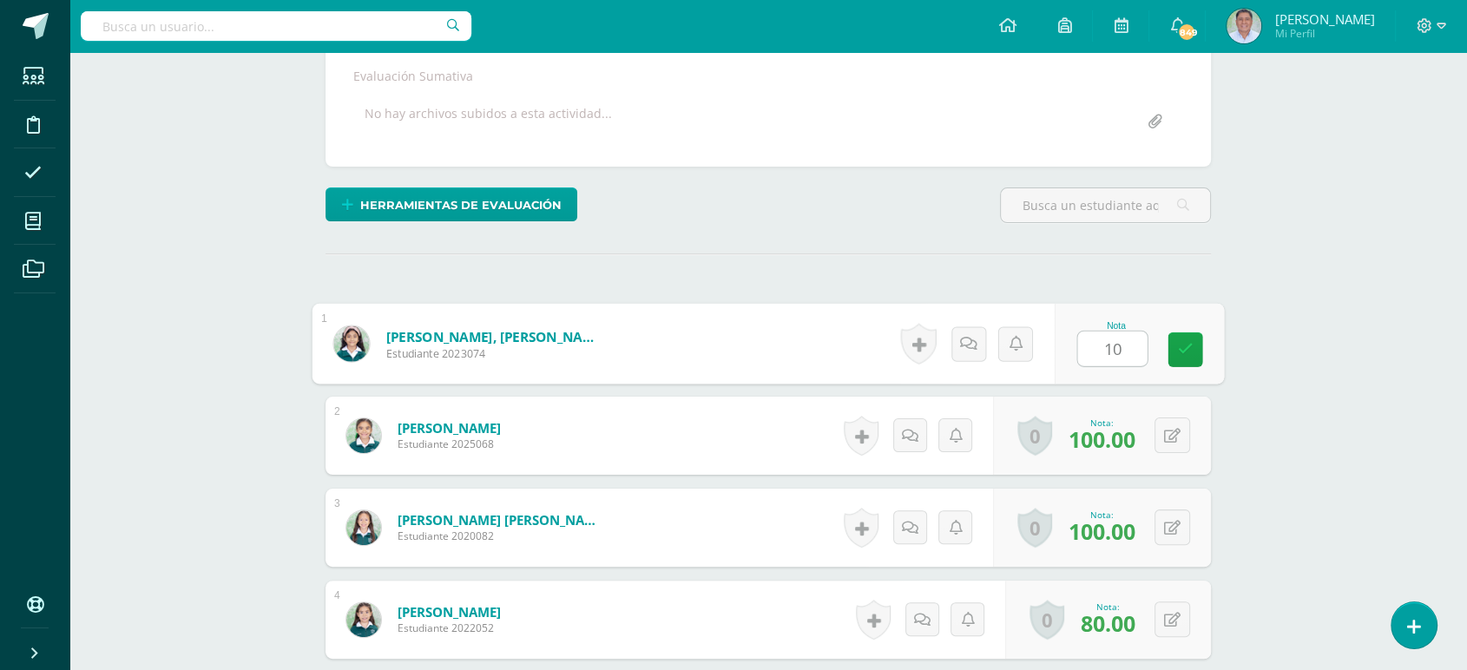
type input "100"
click at [1186, 350] on icon at bounding box center [1186, 349] width 16 height 15
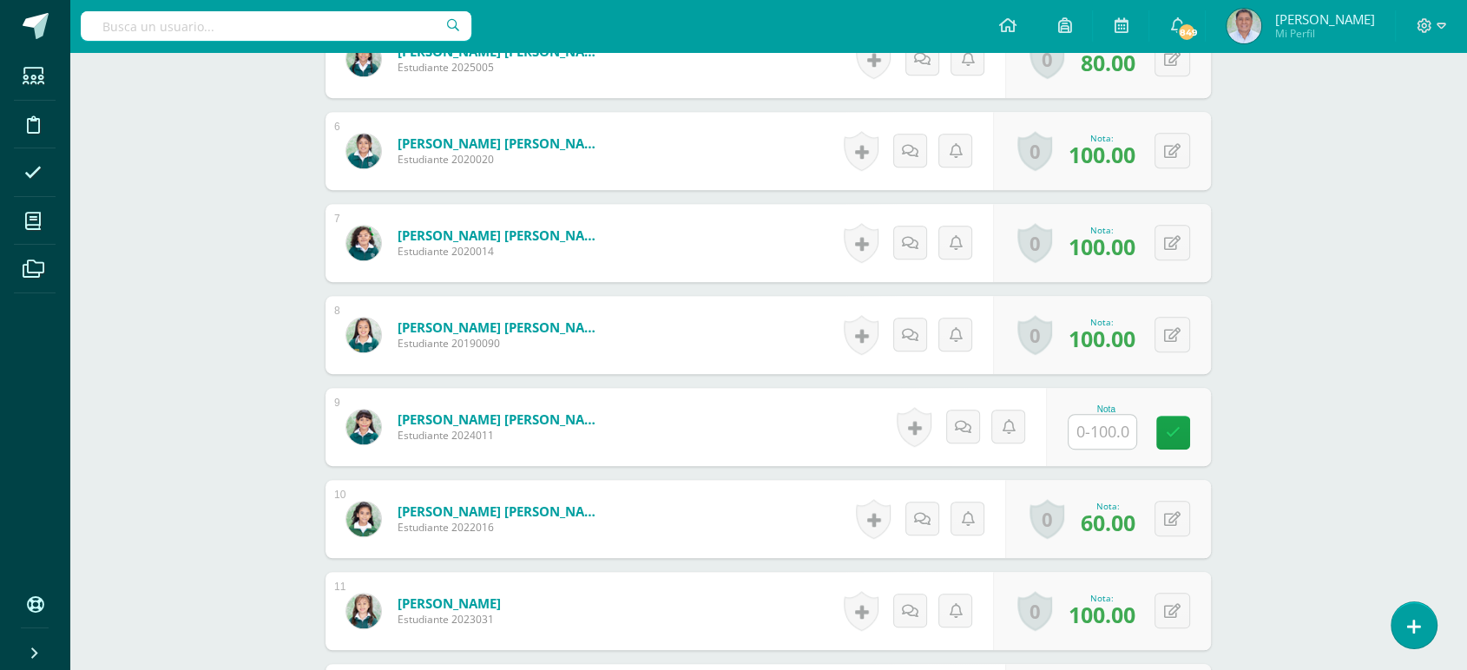
scroll to position [985, 0]
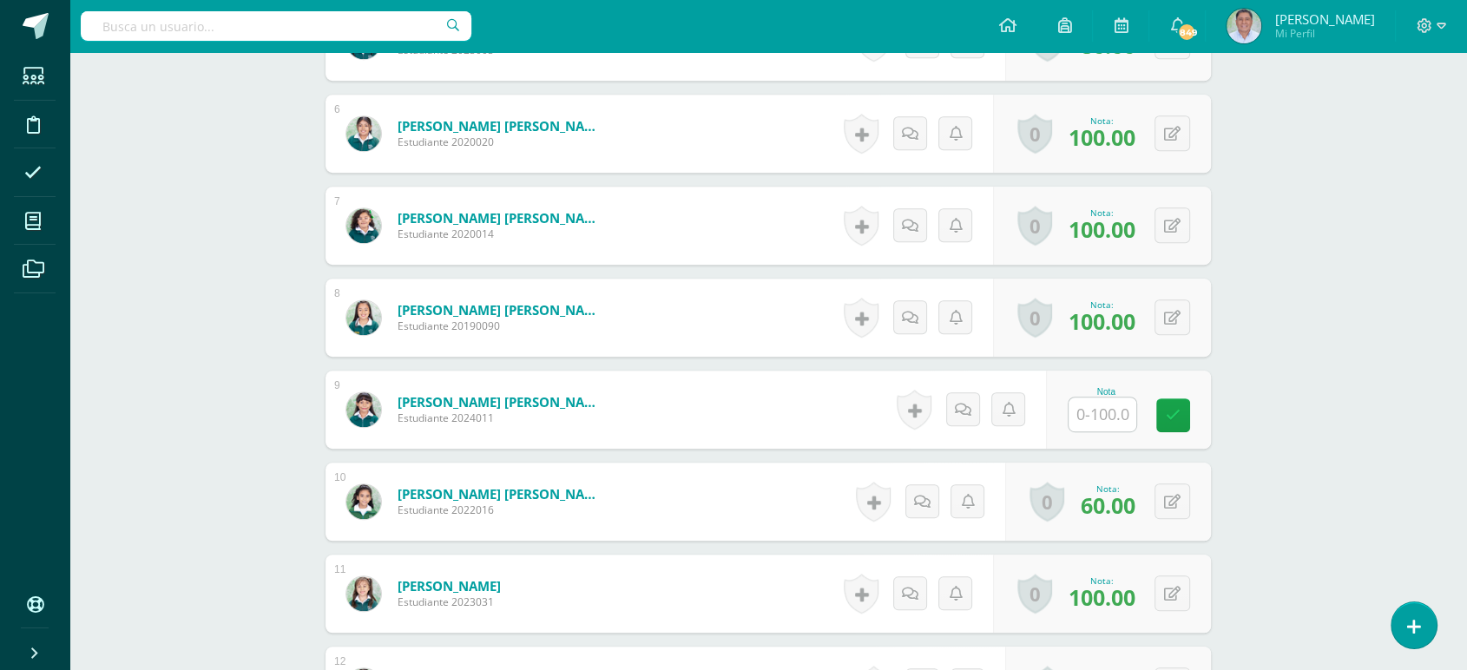
click at [1098, 418] on input "text" at bounding box center [1103, 415] width 68 height 34
type input "100"
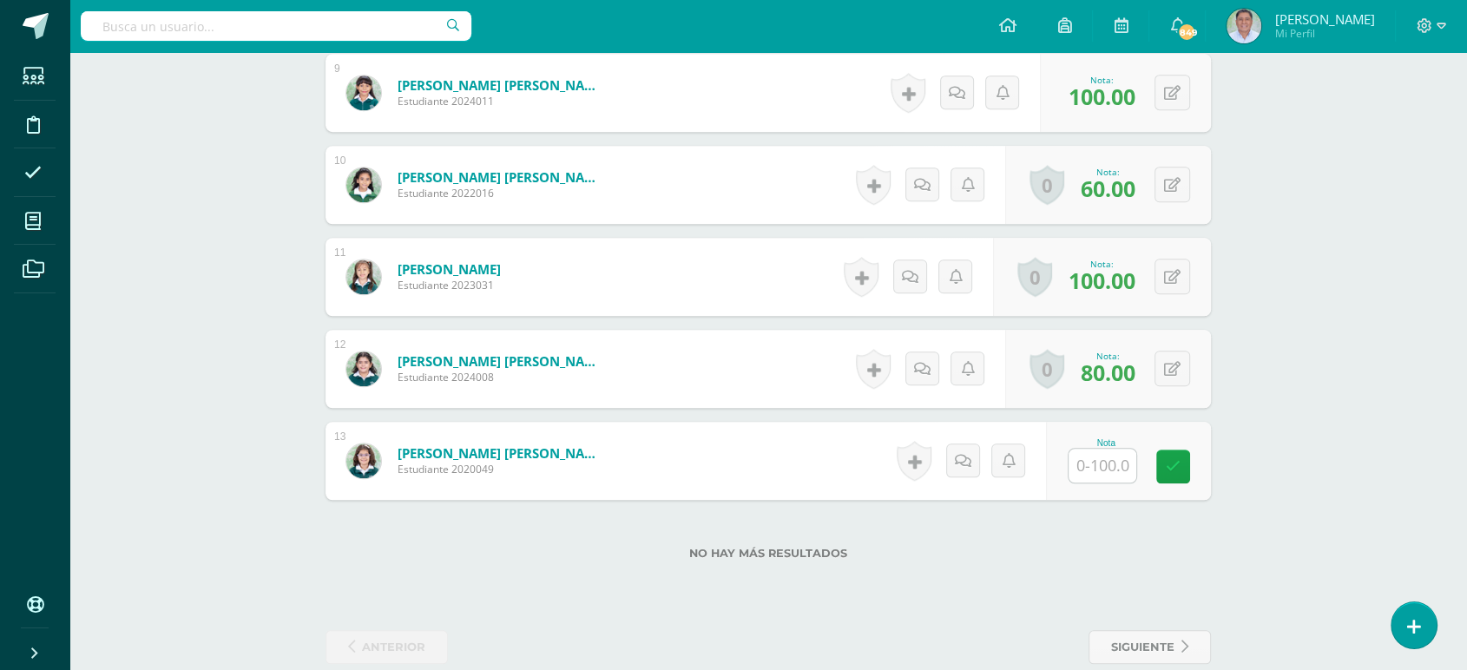
scroll to position [1333, 0]
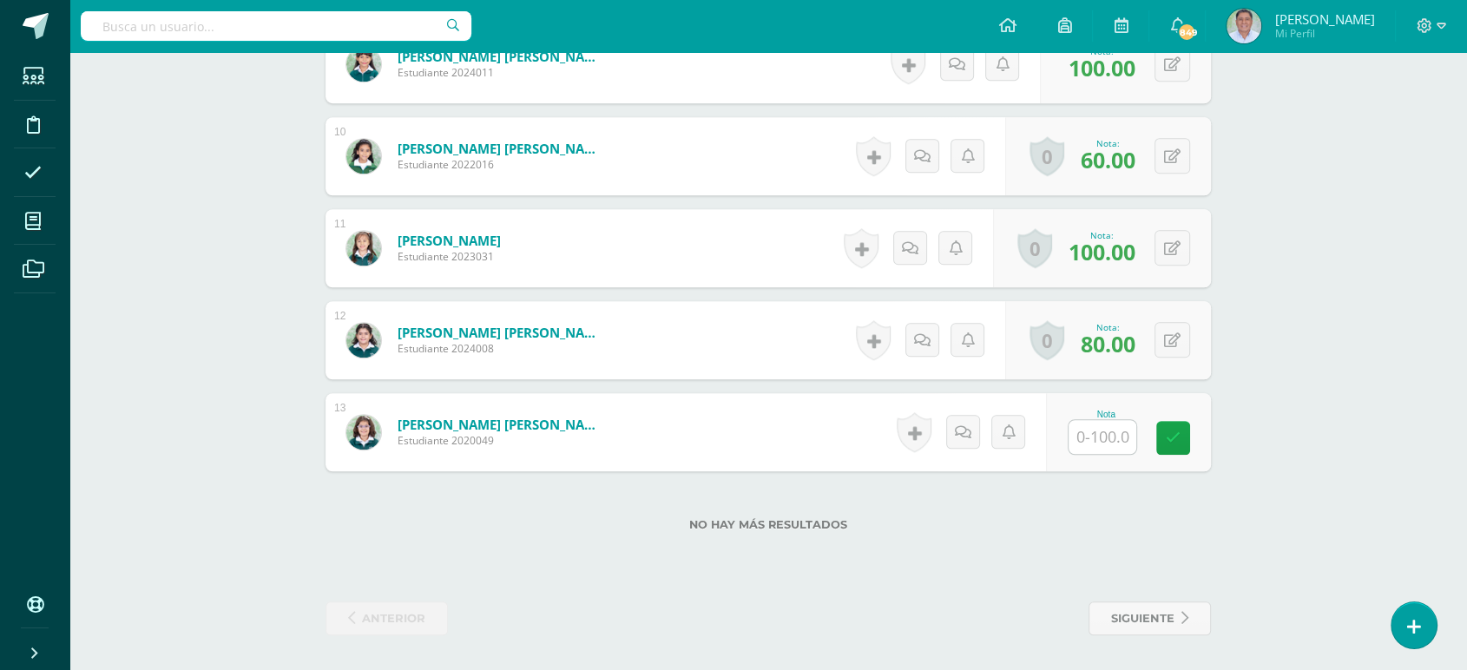
click at [1102, 433] on input "text" at bounding box center [1103, 437] width 68 height 34
type input "100"
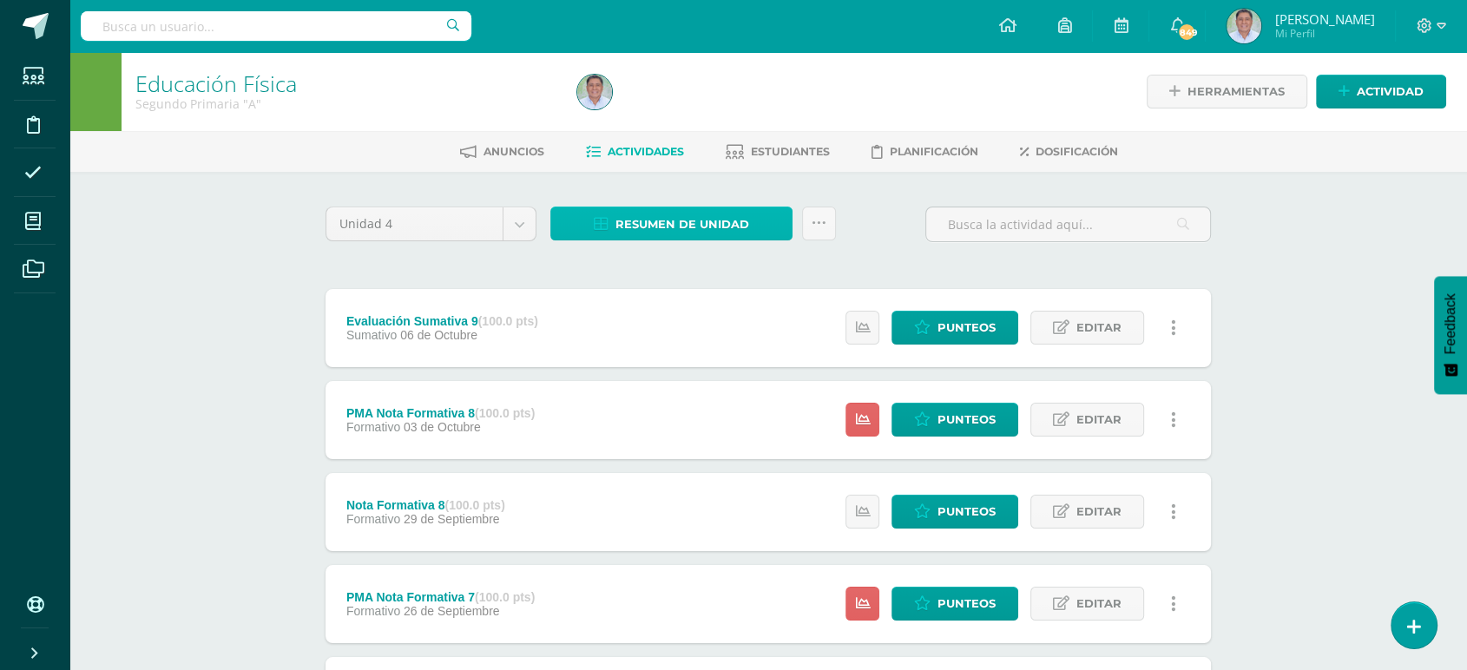
click at [674, 219] on span "Resumen de unidad" at bounding box center [682, 224] width 134 height 32
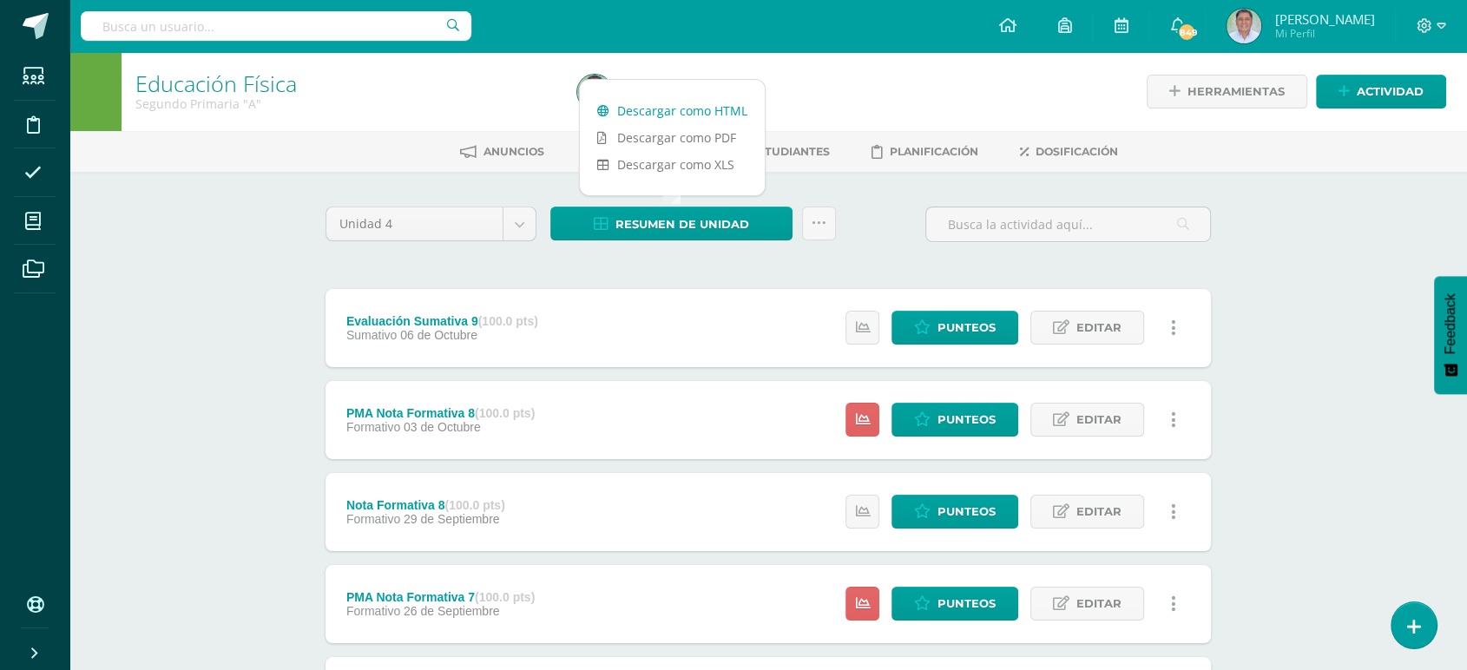
click at [662, 114] on link "Descargar como HTML" at bounding box center [672, 110] width 185 height 27
click at [817, 220] on icon at bounding box center [819, 223] width 15 height 15
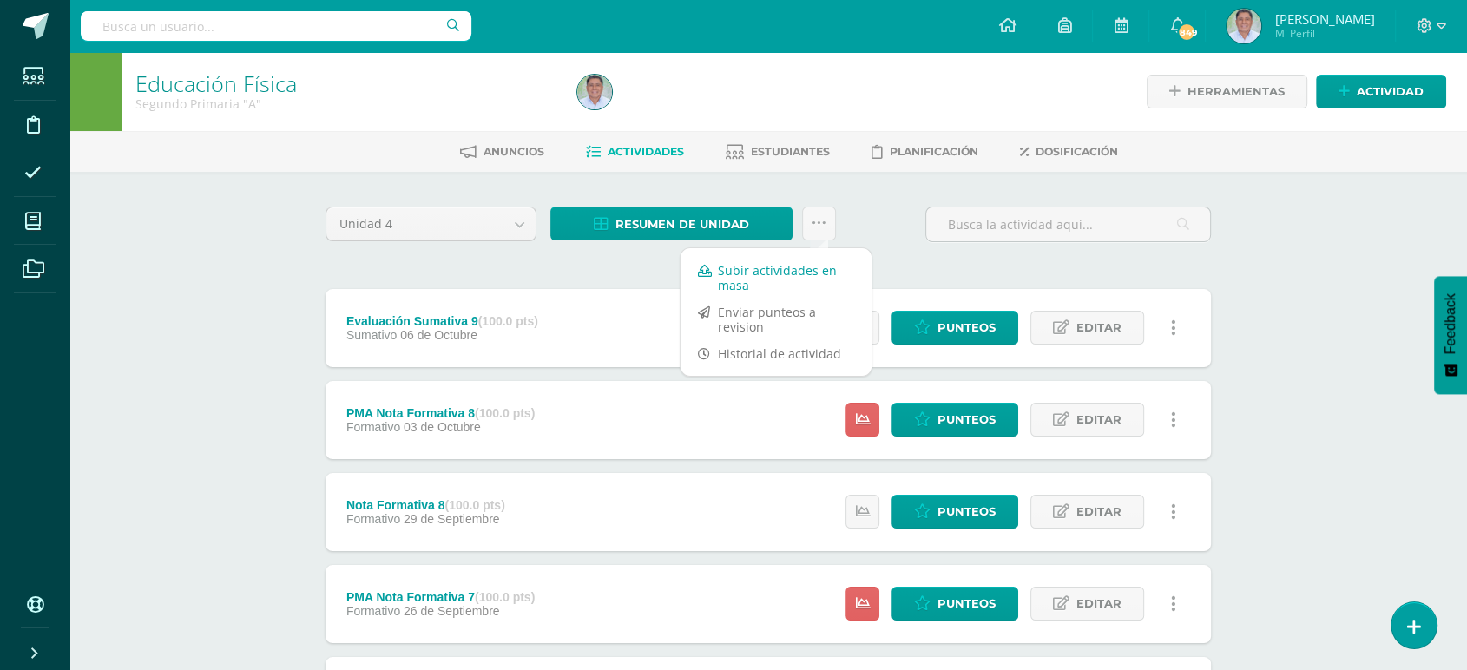
click at [747, 271] on link "Subir actividades en masa" at bounding box center [776, 278] width 191 height 42
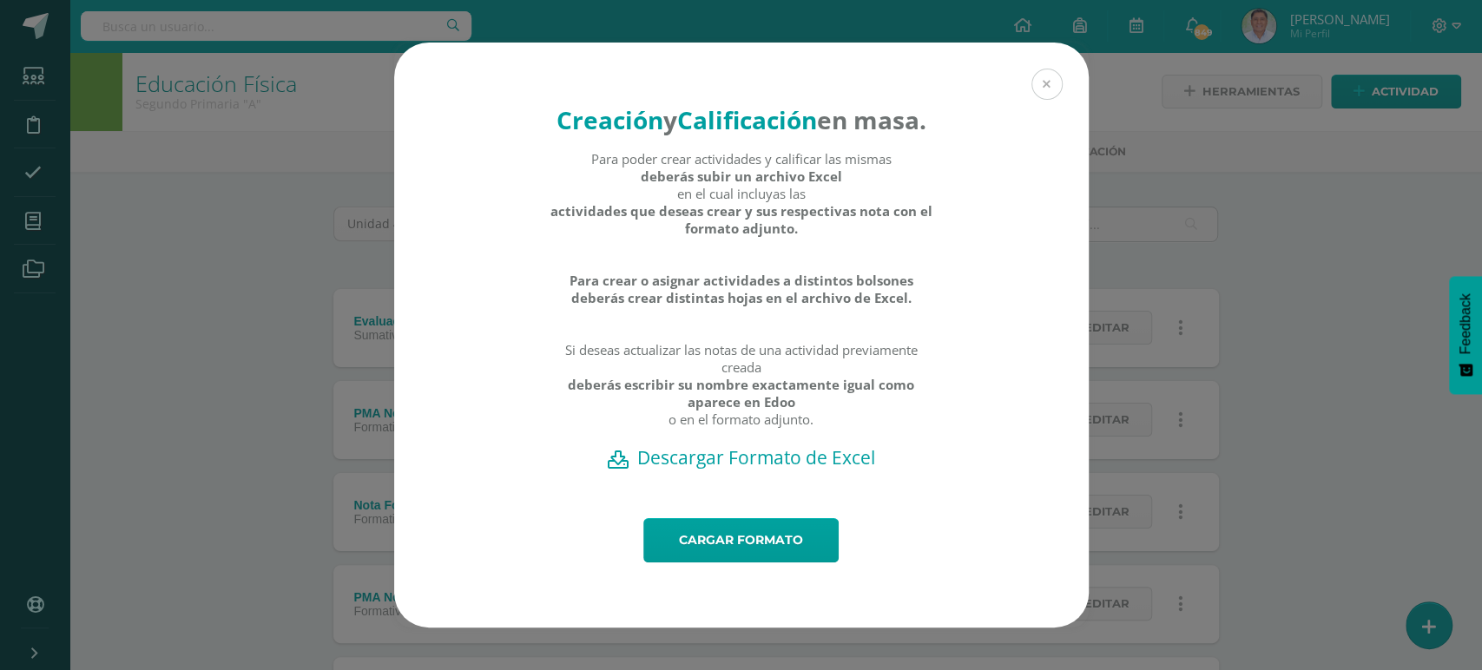
click at [1047, 69] on button at bounding box center [1046, 84] width 31 height 31
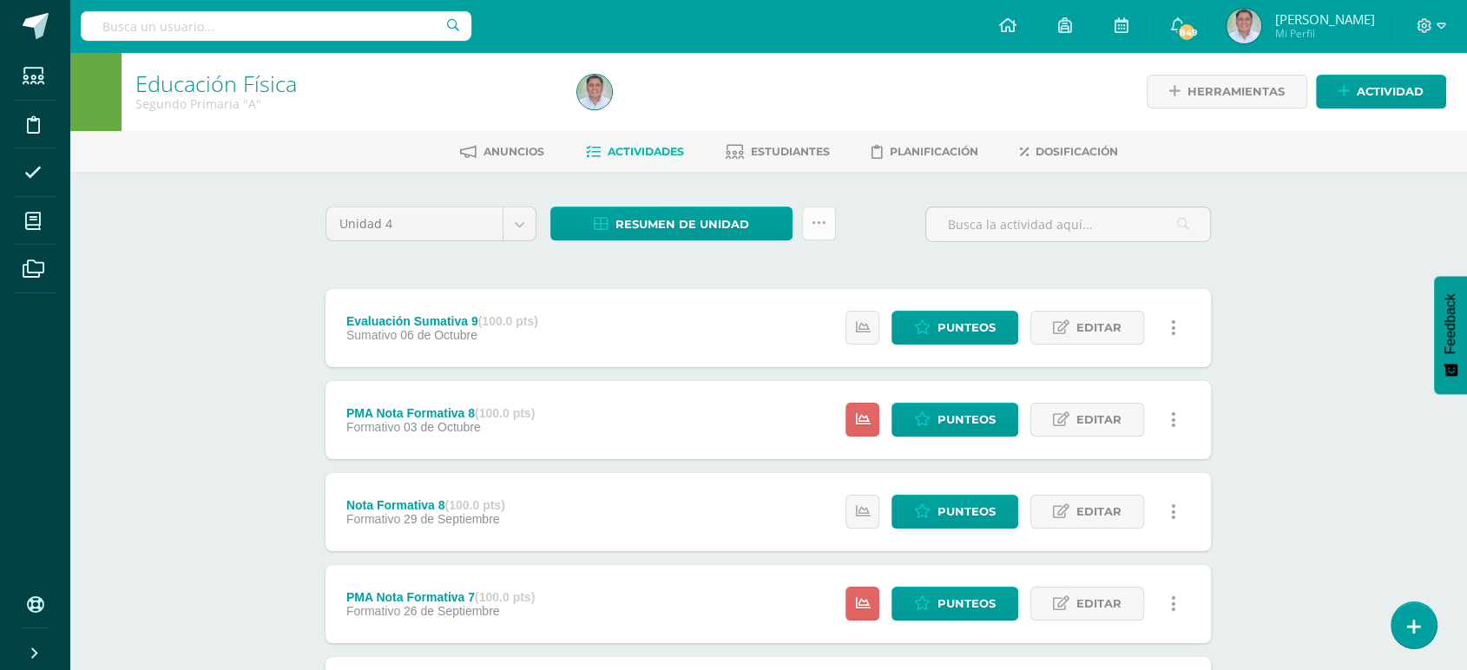
click at [813, 220] on icon at bounding box center [819, 223] width 15 height 15
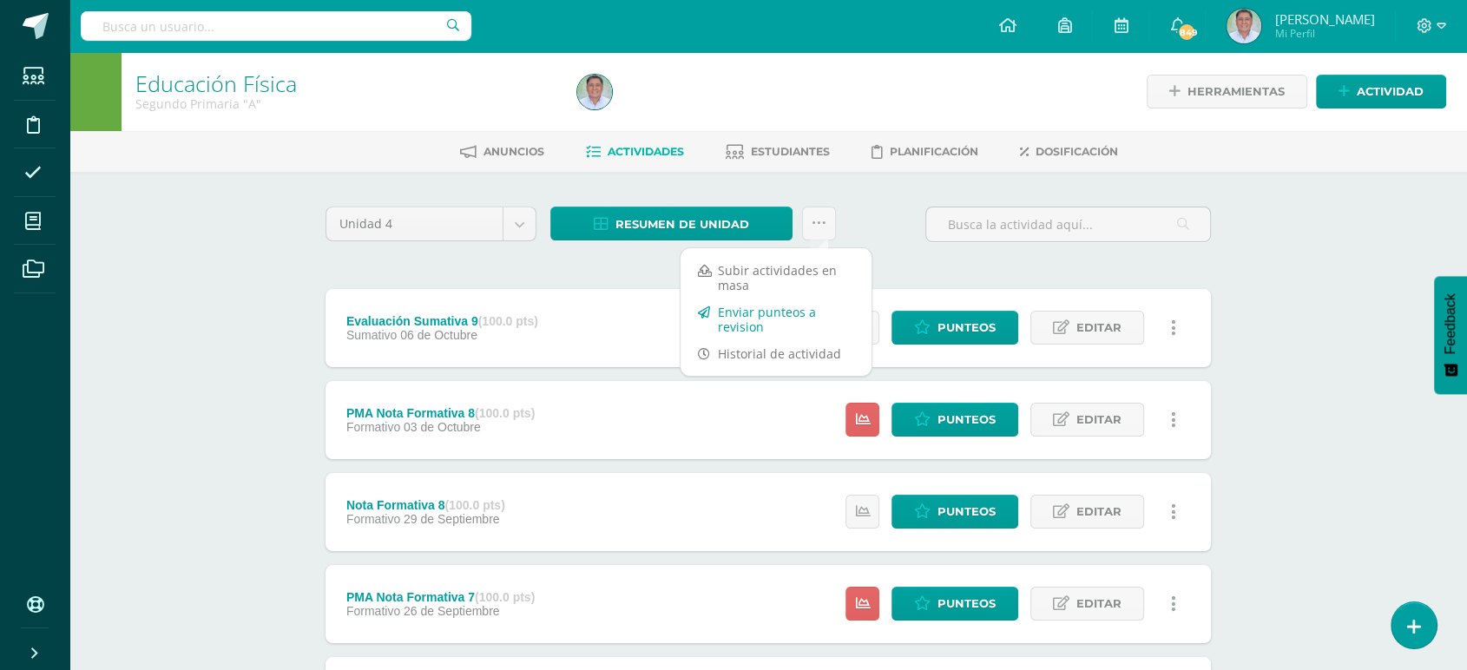
click at [751, 319] on link "Enviar punteos a revision" at bounding box center [776, 320] width 191 height 42
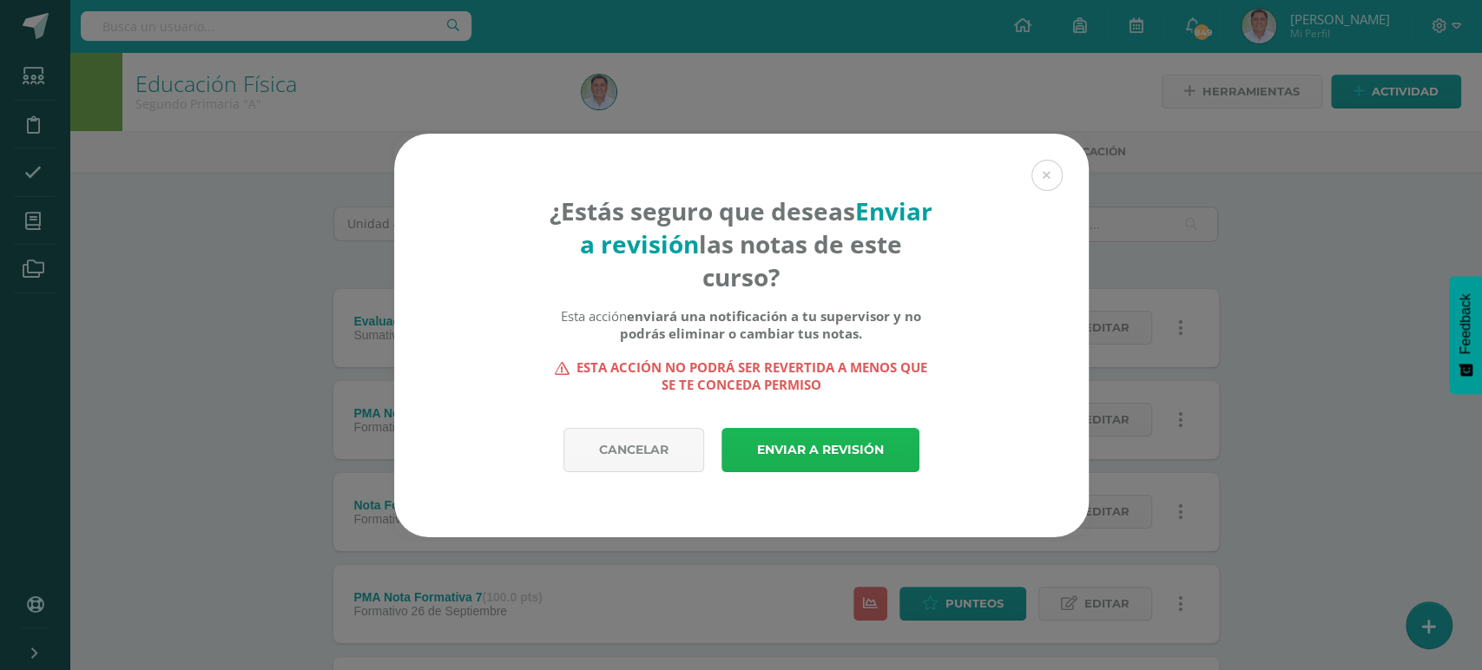
click at [793, 451] on link "Enviar a revisión" at bounding box center [820, 450] width 198 height 44
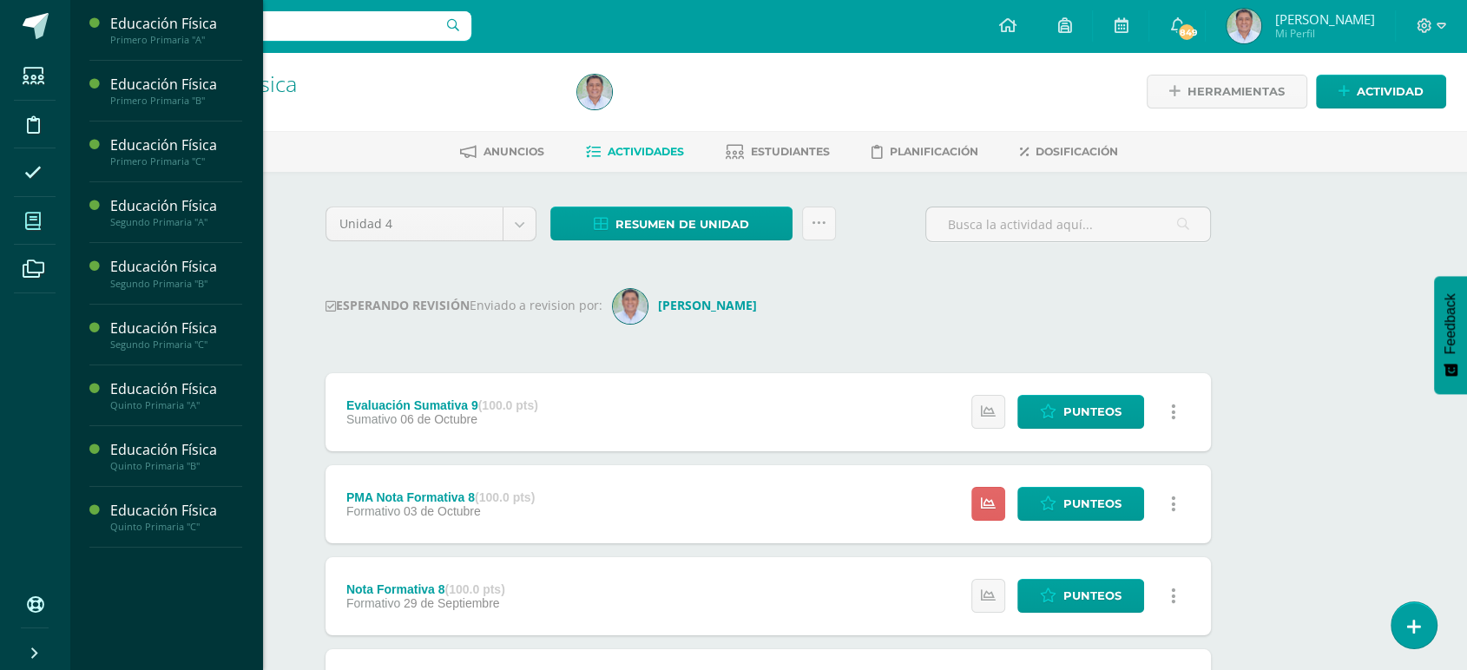
click at [33, 221] on icon at bounding box center [33, 221] width 16 height 17
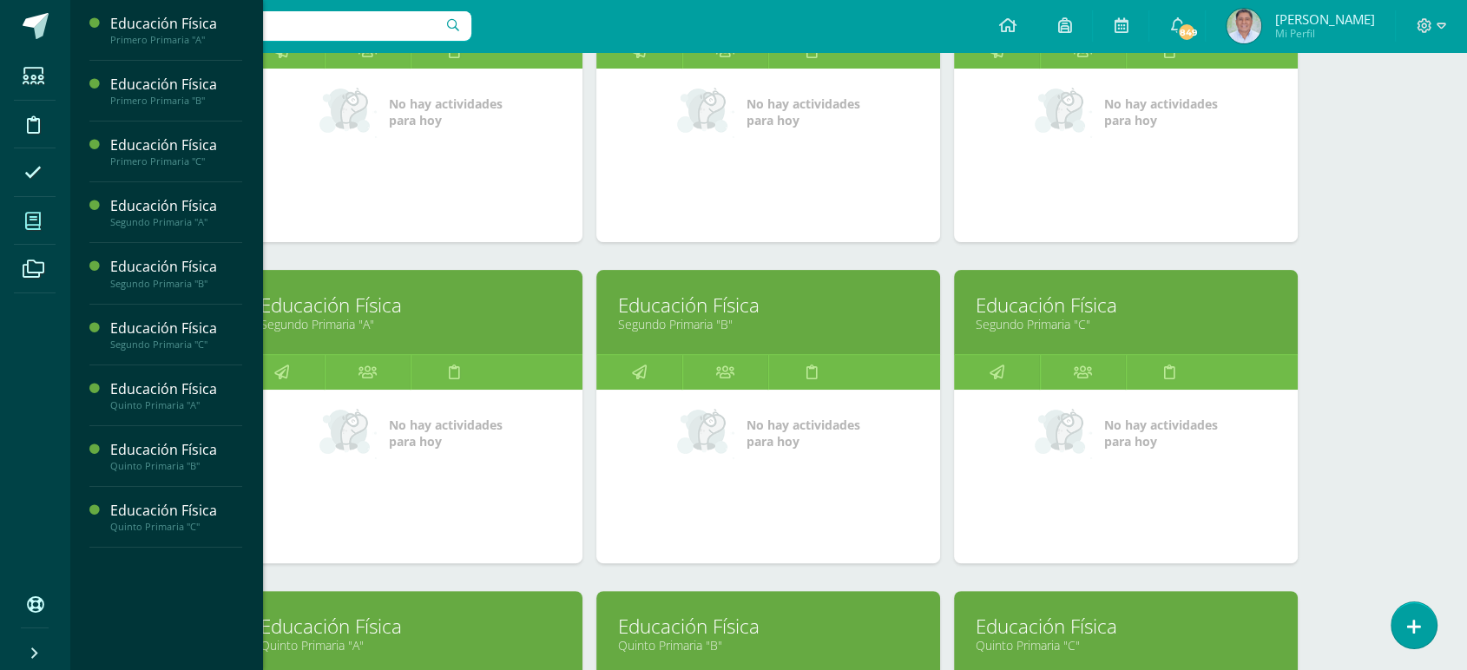
scroll to position [382, 0]
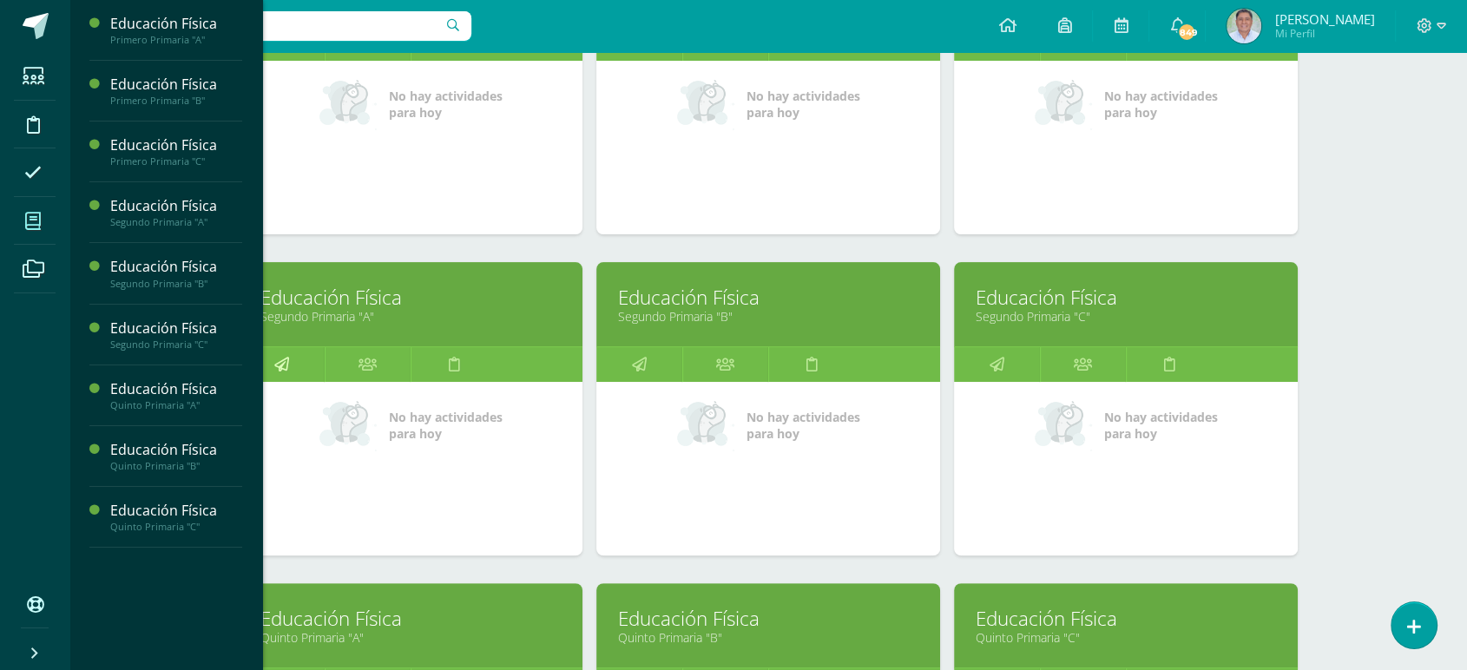
click at [281, 365] on icon at bounding box center [281, 364] width 15 height 34
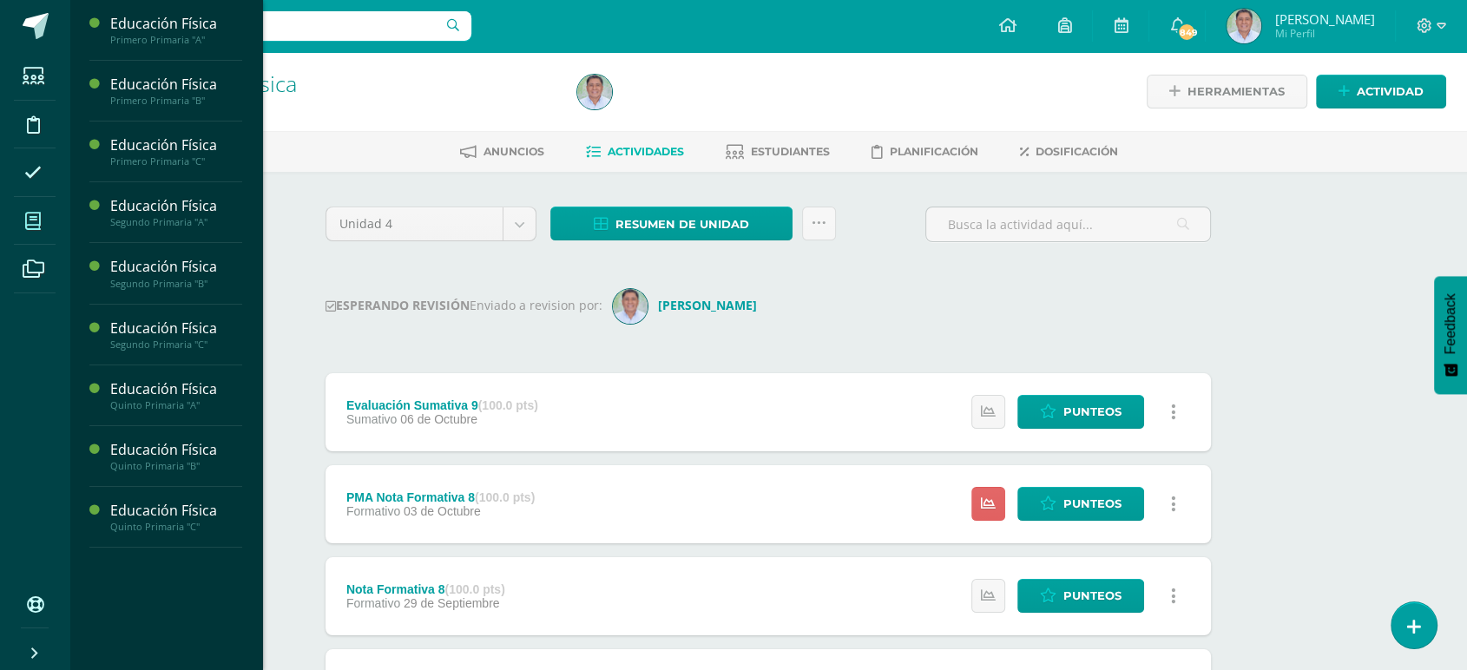
drag, startPoint x: 0, startPoint y: 303, endPoint x: 33, endPoint y: 227, distance: 82.4
click at [33, 227] on ul "Estudiantes Disciplina Asistencia Mis cursos Archivos" at bounding box center [34, 317] width 69 height 531
click at [33, 220] on icon at bounding box center [33, 221] width 16 height 17
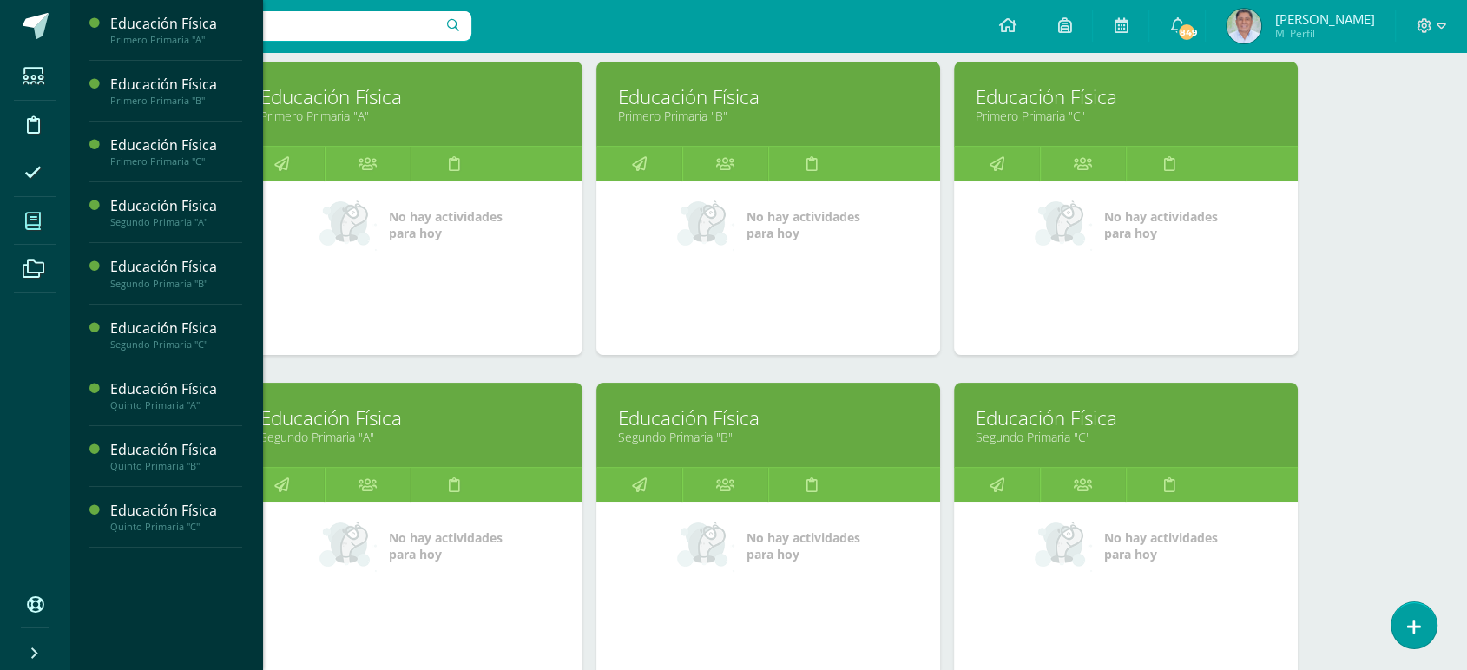
scroll to position [270, 0]
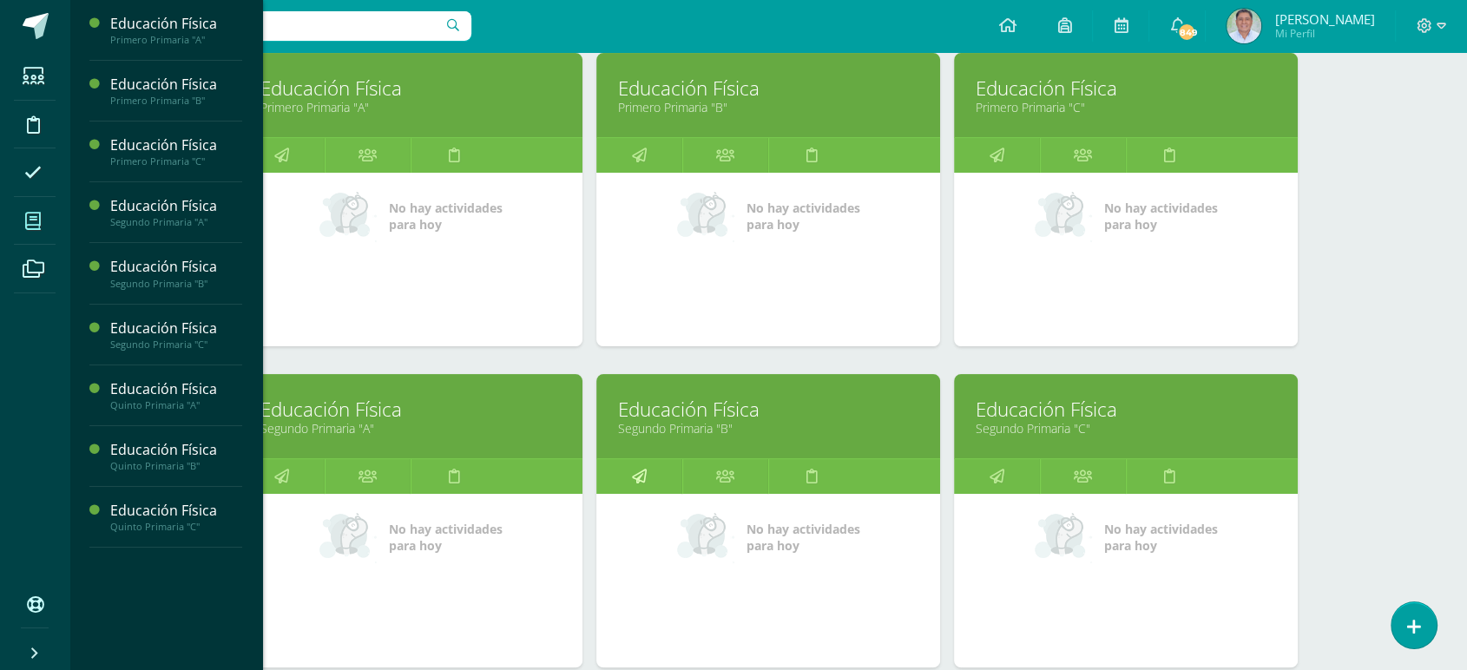
click at [637, 477] on icon at bounding box center [639, 476] width 15 height 34
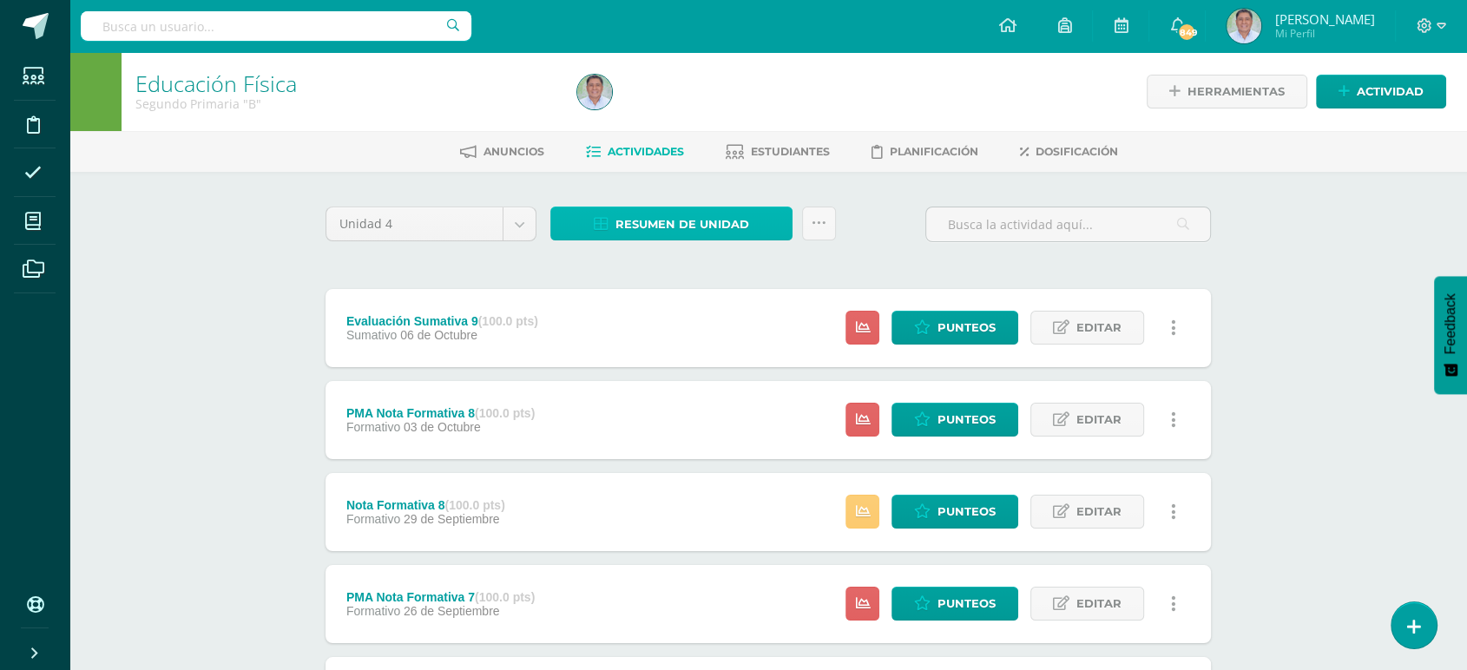
click at [698, 213] on span "Resumen de unidad" at bounding box center [682, 224] width 134 height 32
click at [814, 220] on icon at bounding box center [819, 223] width 15 height 15
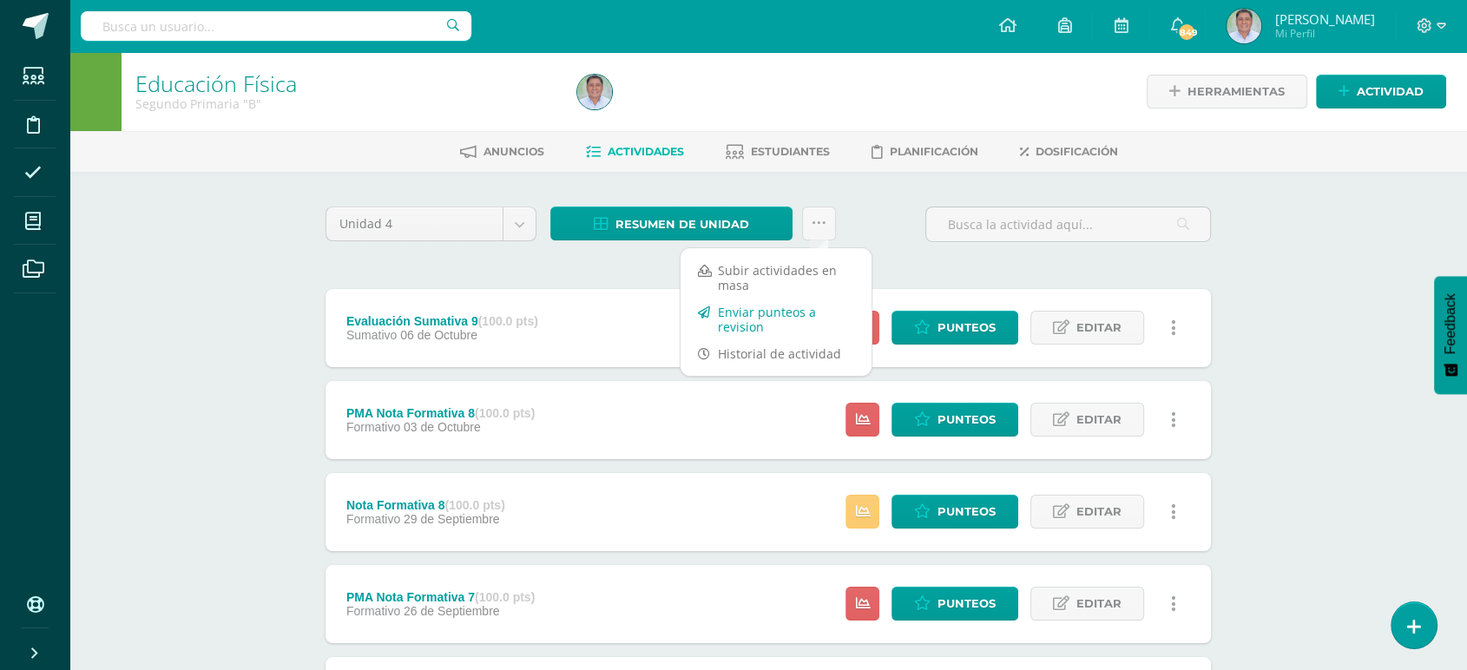
click at [725, 321] on link "Enviar punteos a revision" at bounding box center [776, 320] width 191 height 42
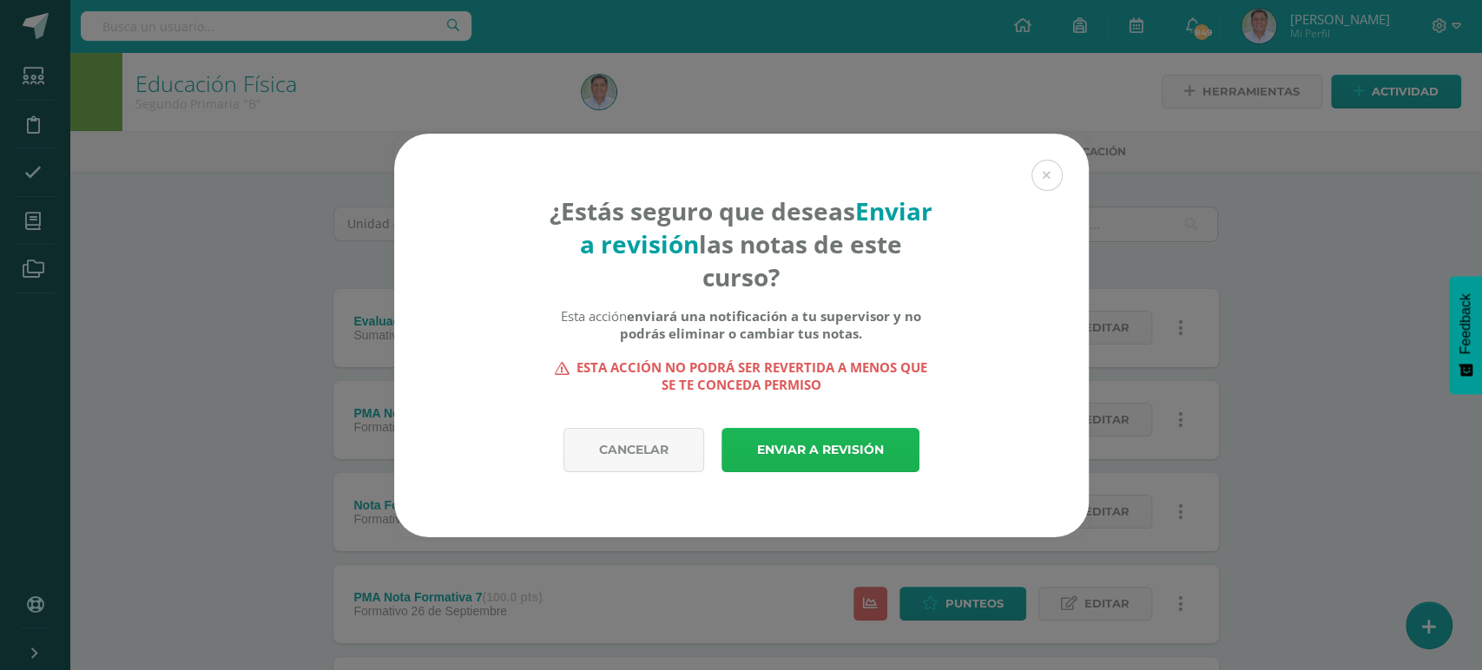
click at [812, 451] on link "Enviar a revisión" at bounding box center [820, 450] width 198 height 44
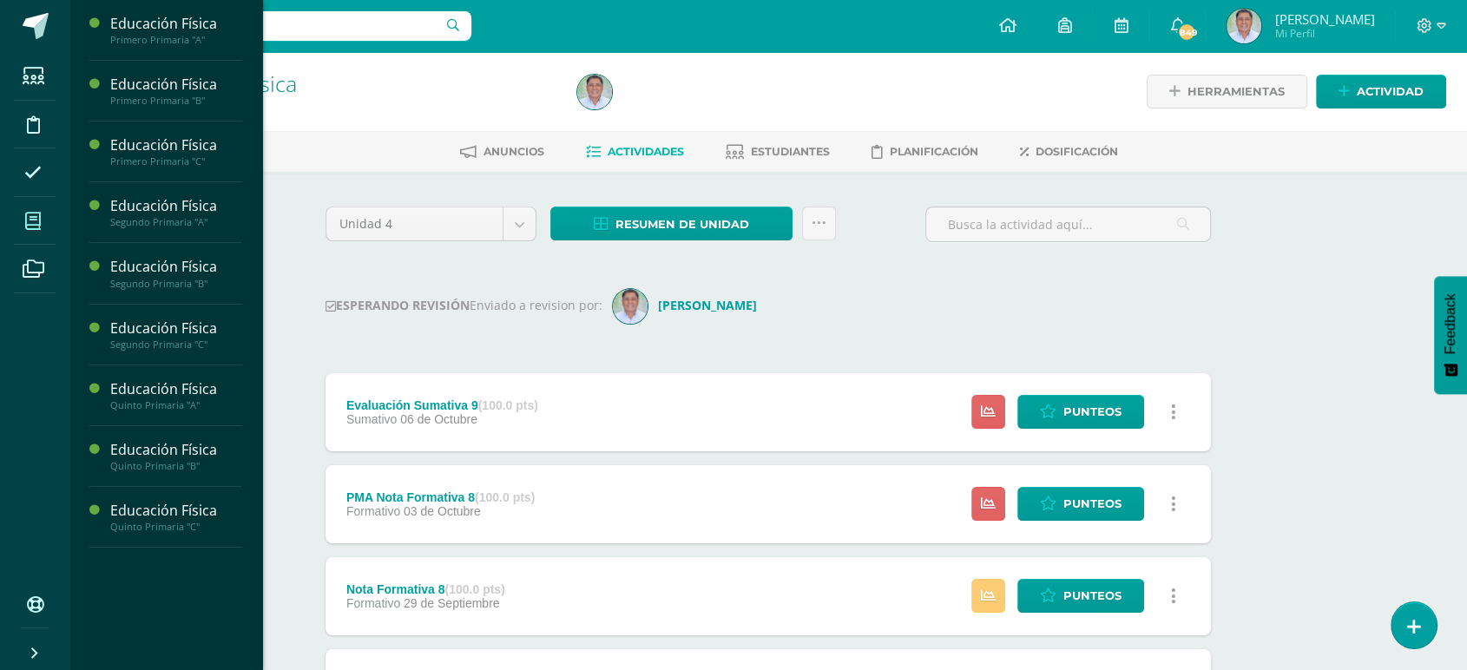
click at [31, 215] on icon at bounding box center [33, 221] width 16 height 17
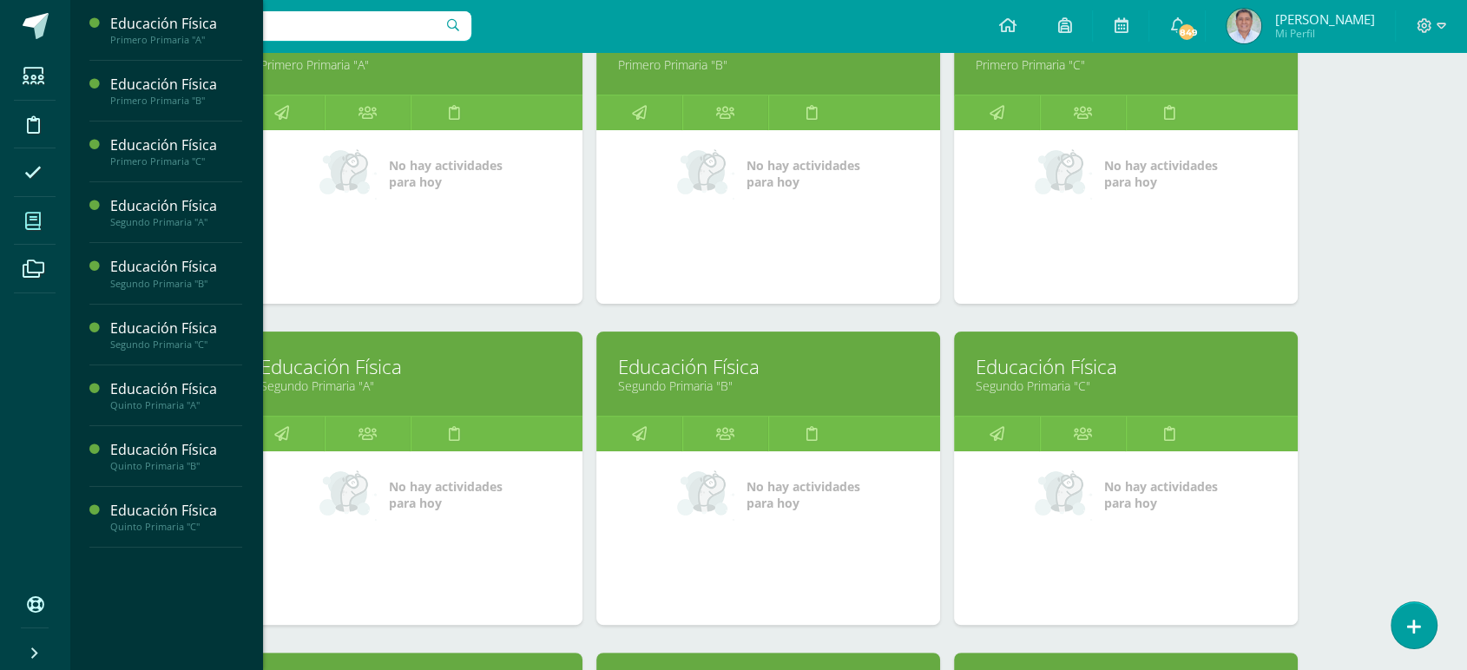
scroll to position [319, 0]
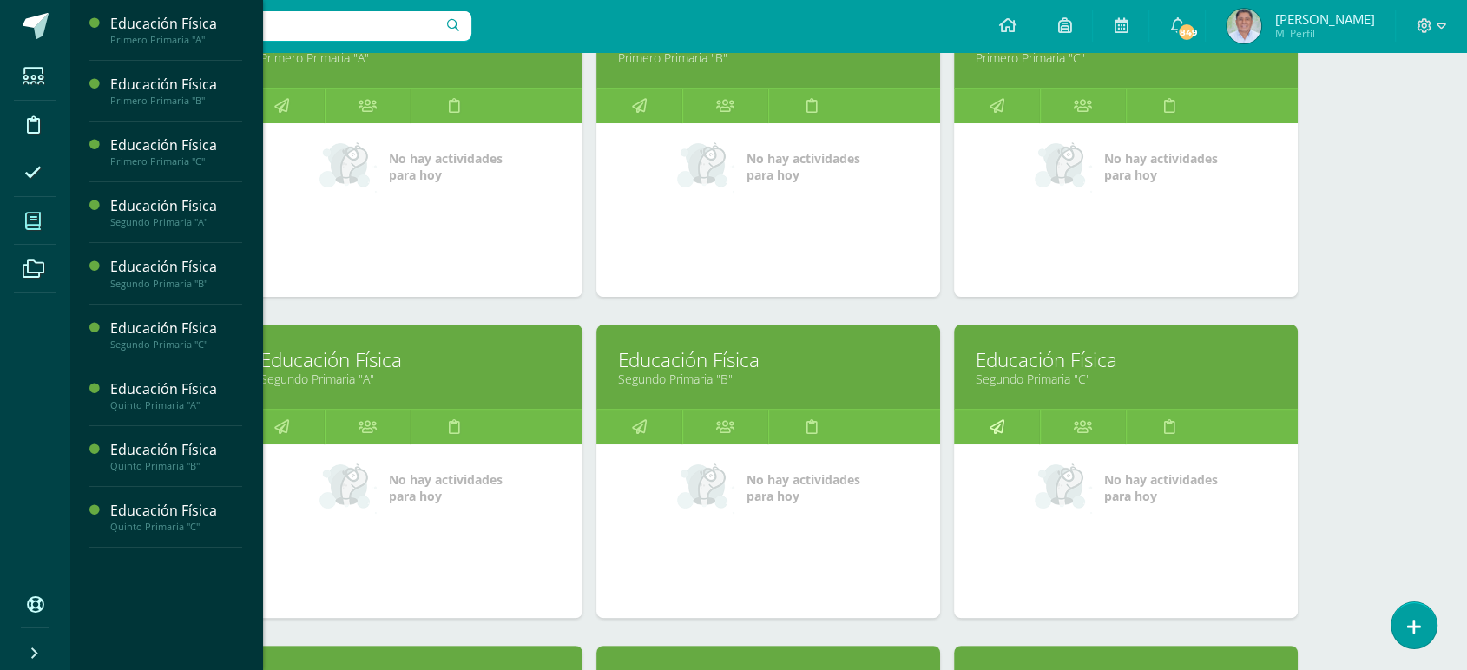
click at [992, 424] on icon at bounding box center [997, 427] width 15 height 34
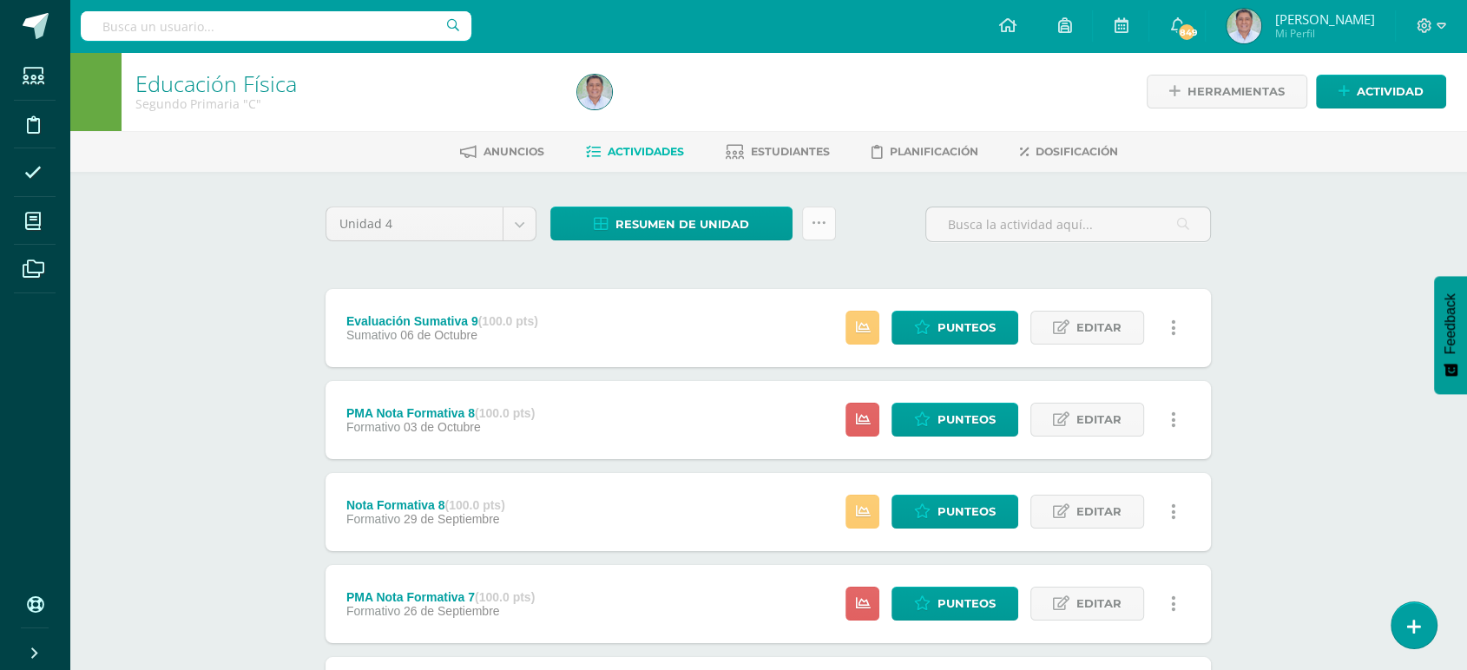
click at [820, 224] on icon at bounding box center [819, 223] width 15 height 15
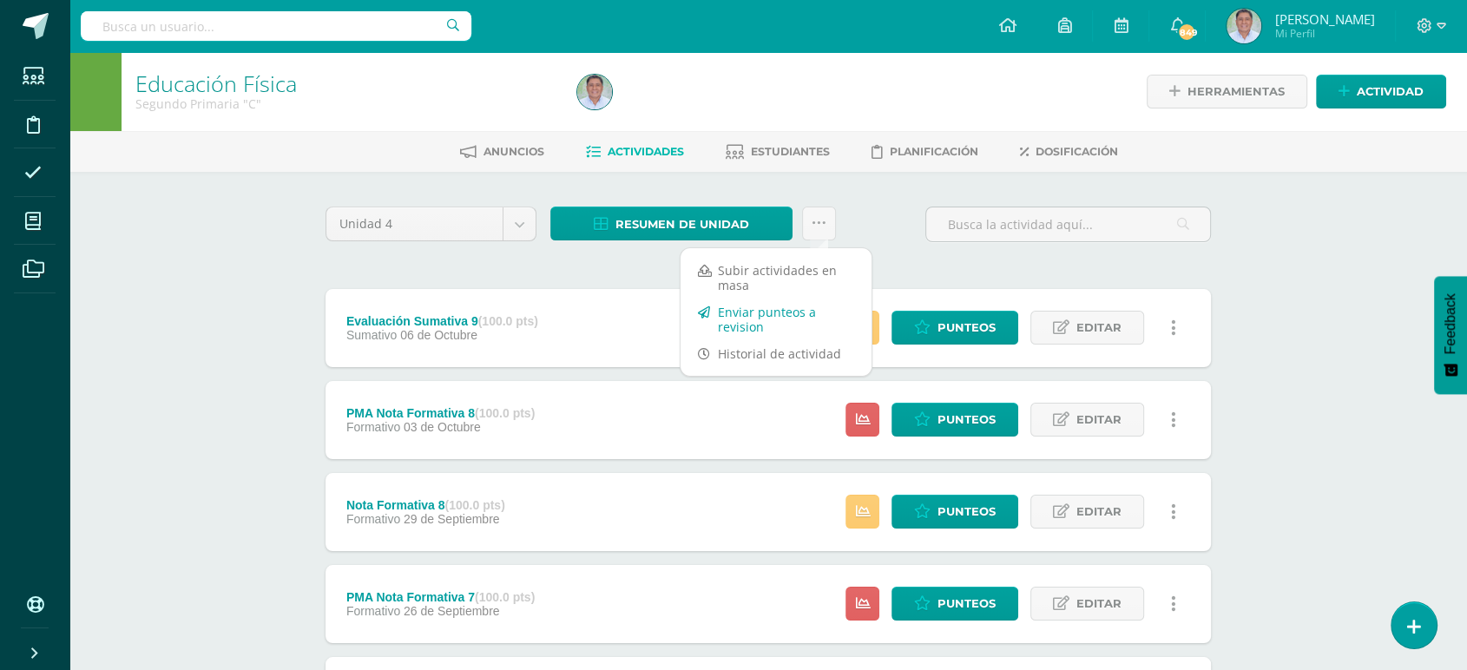
click at [732, 314] on link "Enviar punteos a revision" at bounding box center [776, 320] width 191 height 42
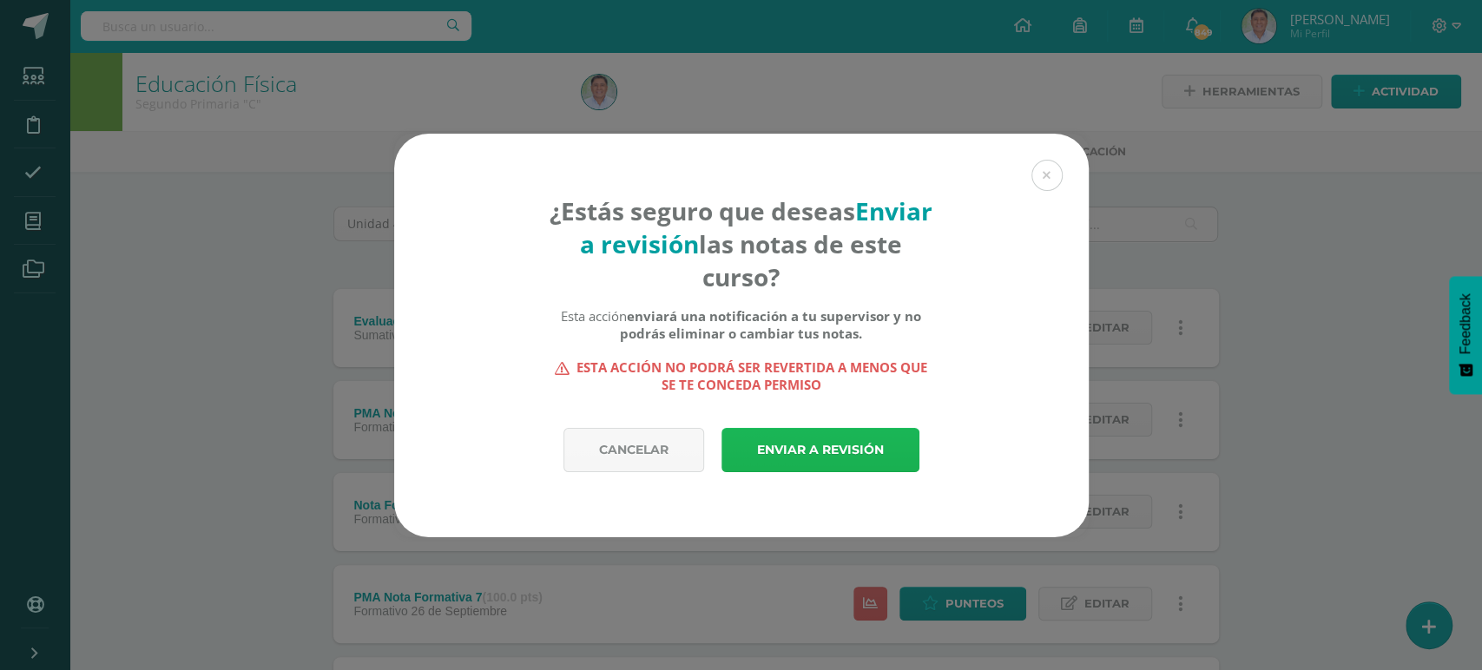
click at [803, 450] on link "Enviar a revisión" at bounding box center [820, 450] width 198 height 44
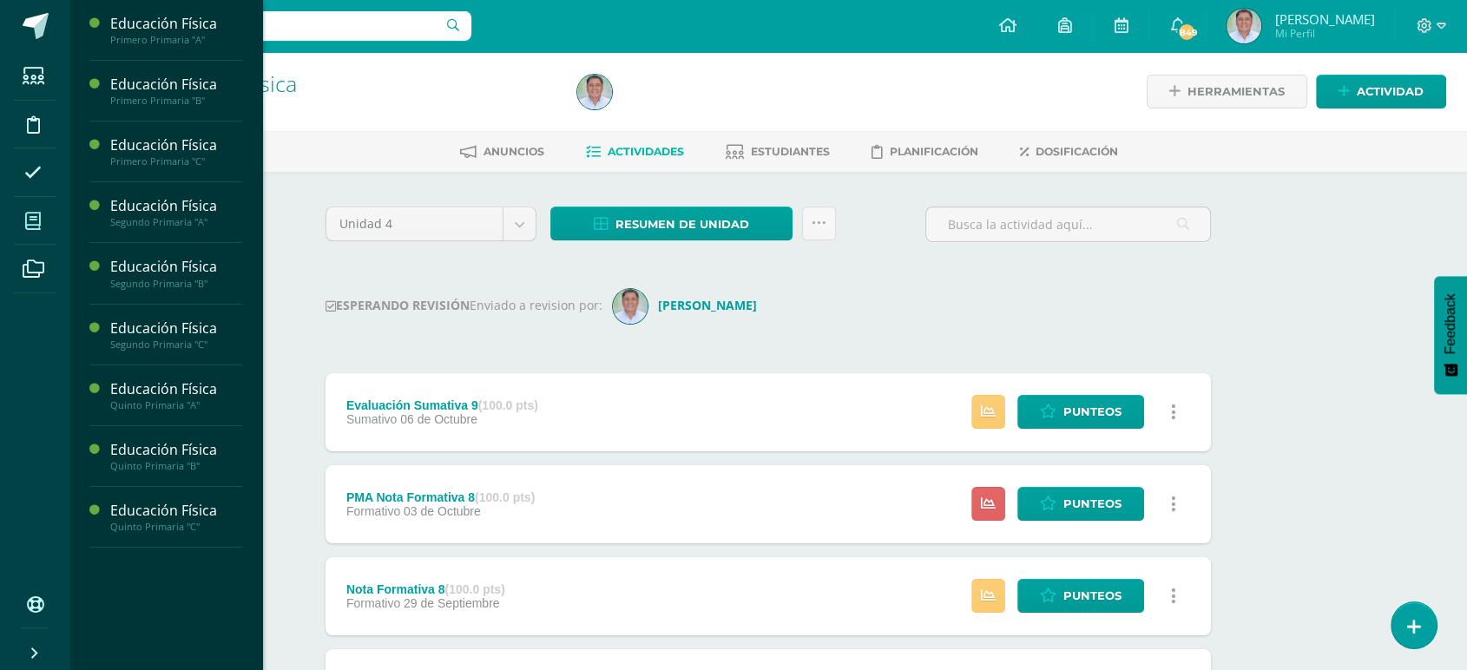
click at [16, 220] on span at bounding box center [33, 220] width 39 height 39
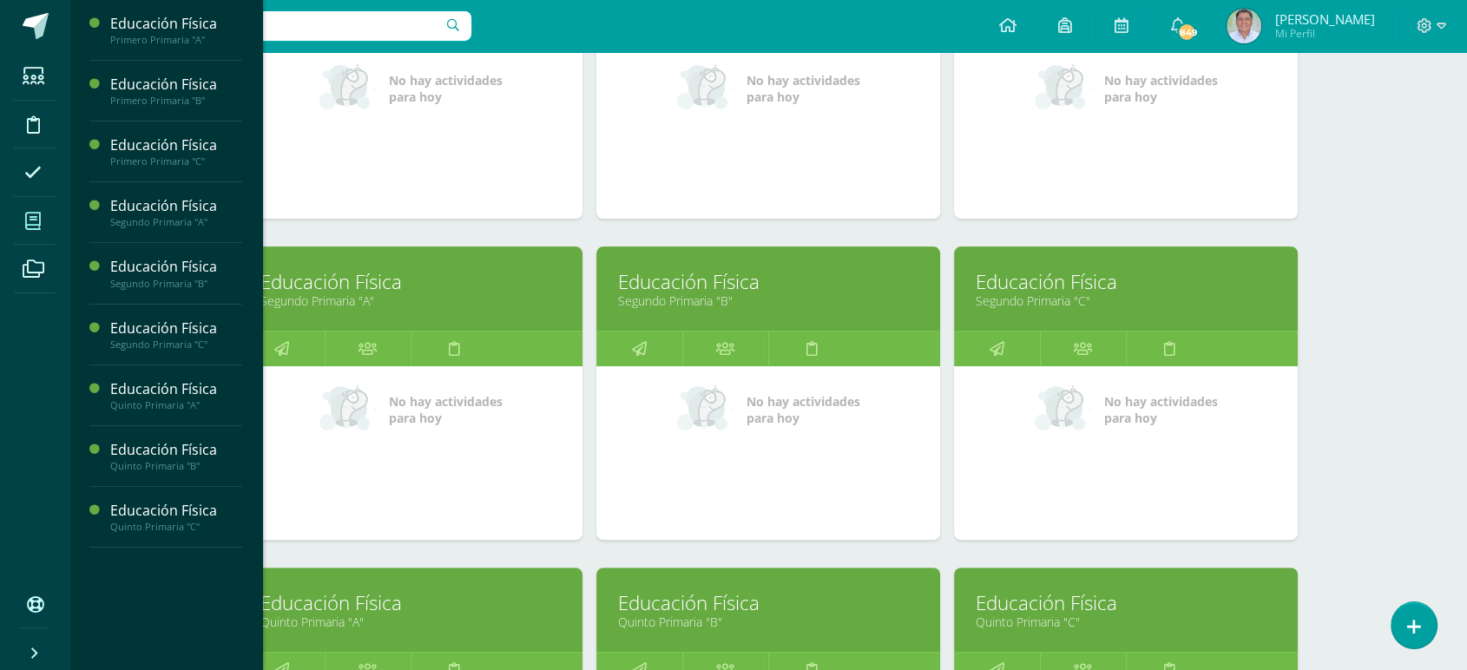
scroll to position [399, 0]
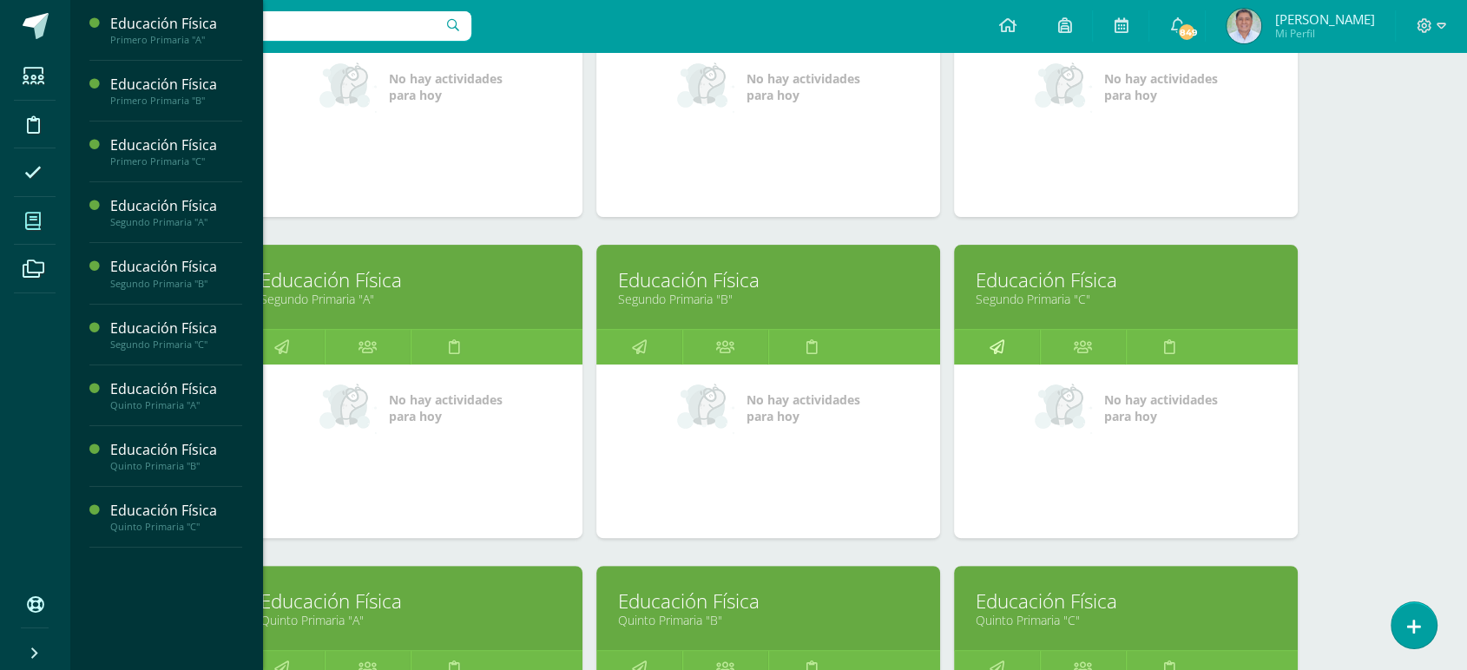
click at [993, 345] on icon at bounding box center [997, 347] width 15 height 34
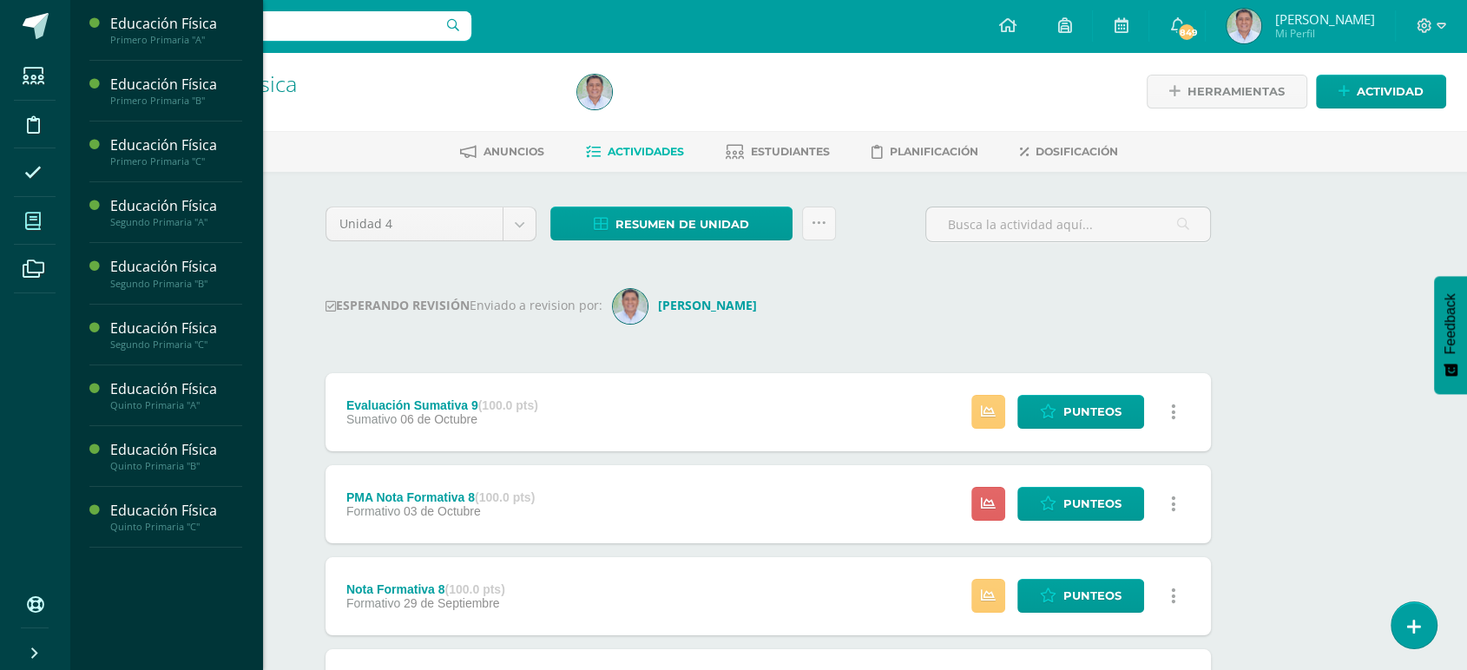
click at [33, 225] on icon at bounding box center [33, 221] width 16 height 17
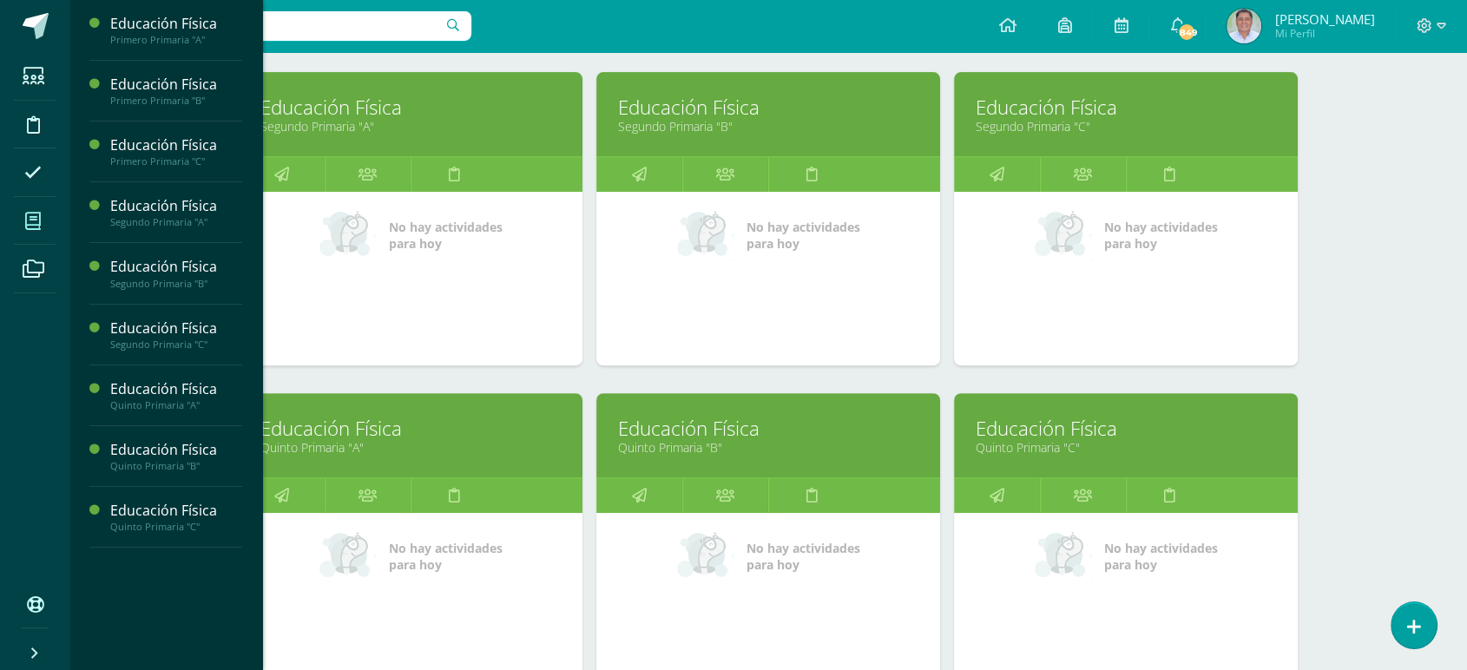
scroll to position [584, 0]
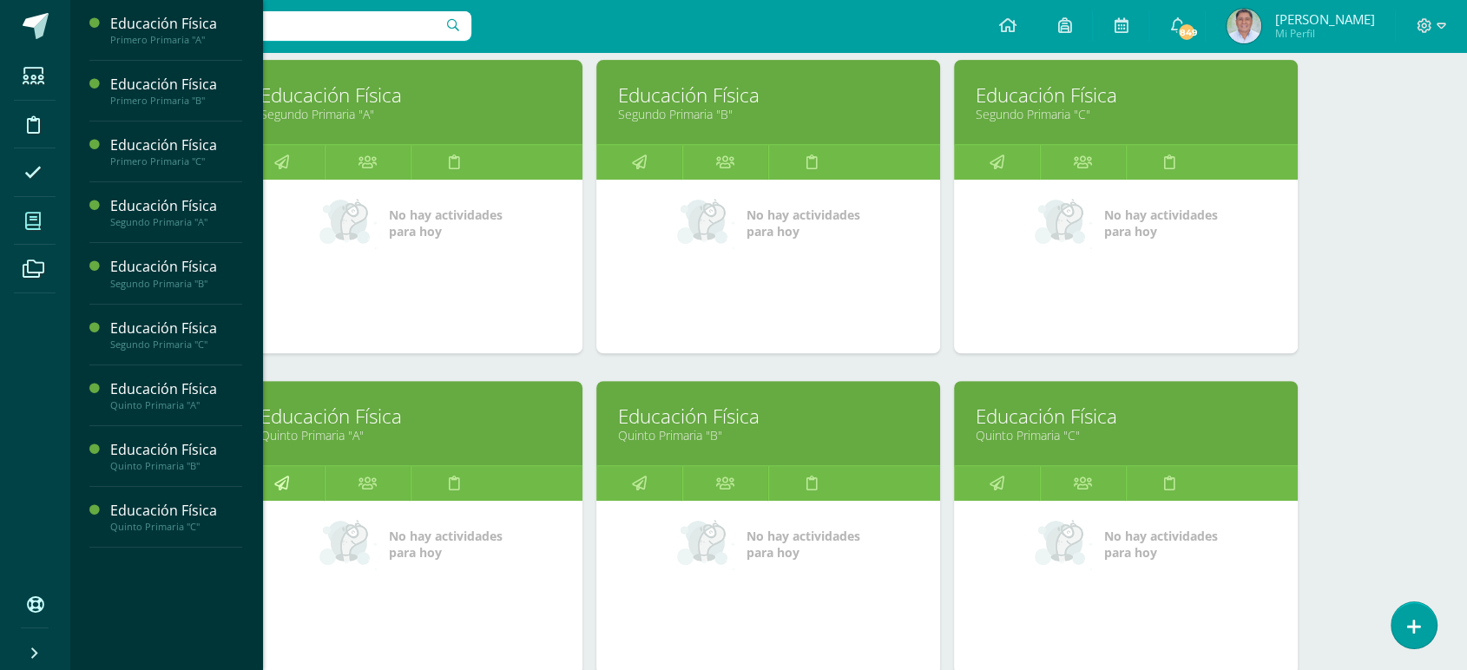
click at [280, 477] on icon at bounding box center [281, 483] width 15 height 34
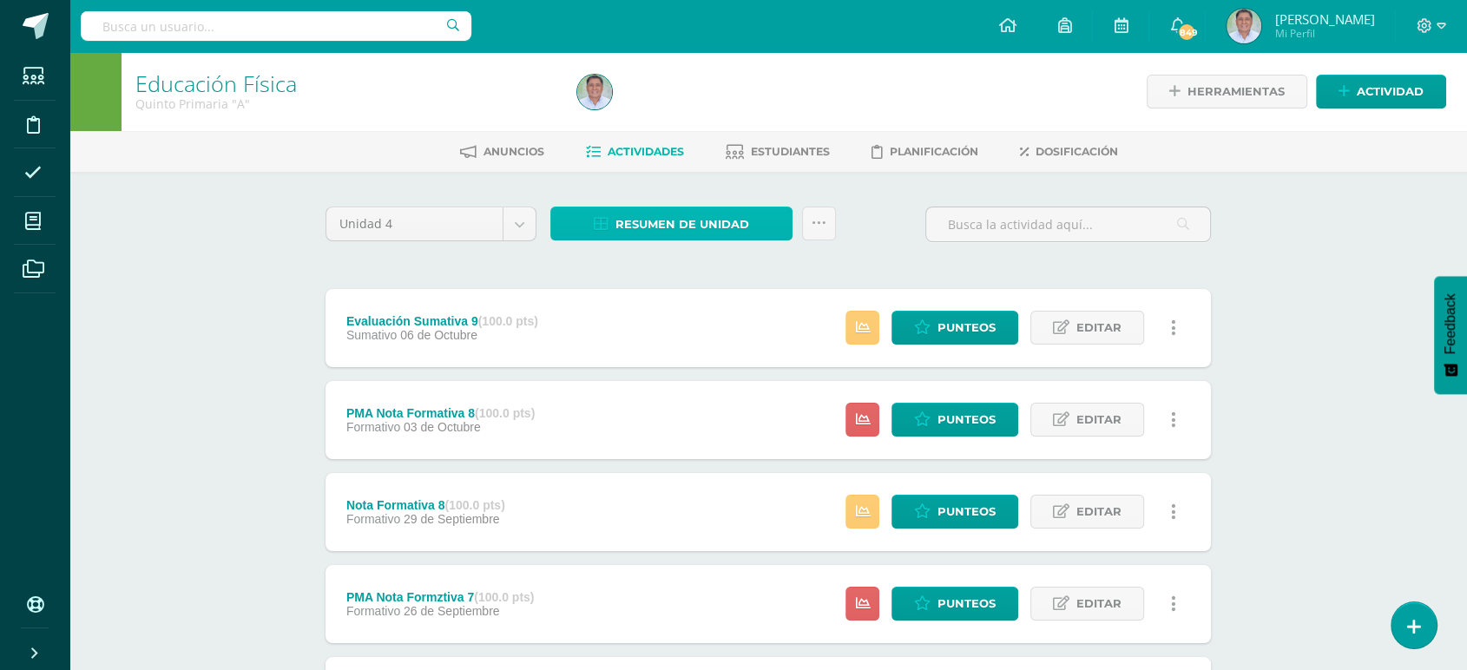
click at [688, 220] on span "Resumen de unidad" at bounding box center [682, 224] width 134 height 32
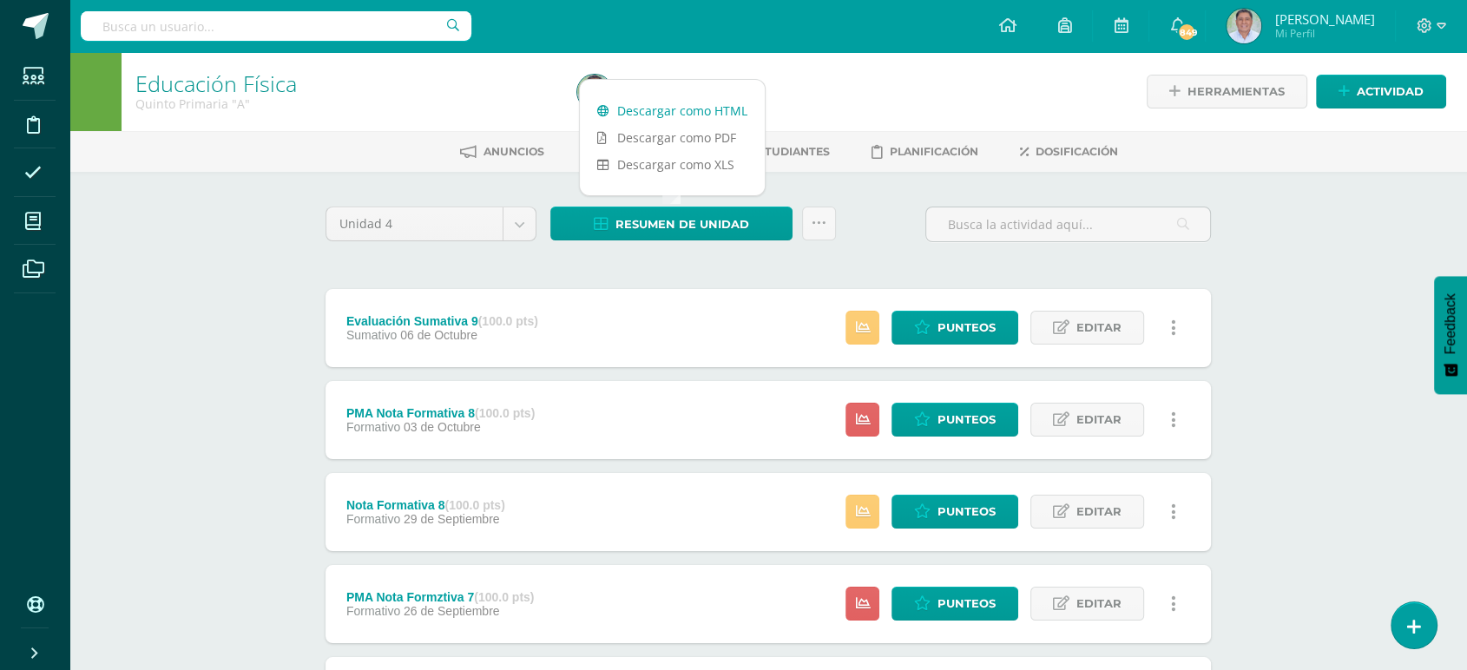
click at [669, 109] on link "Descargar como HTML" at bounding box center [672, 110] width 185 height 27
click at [819, 219] on icon at bounding box center [819, 223] width 15 height 15
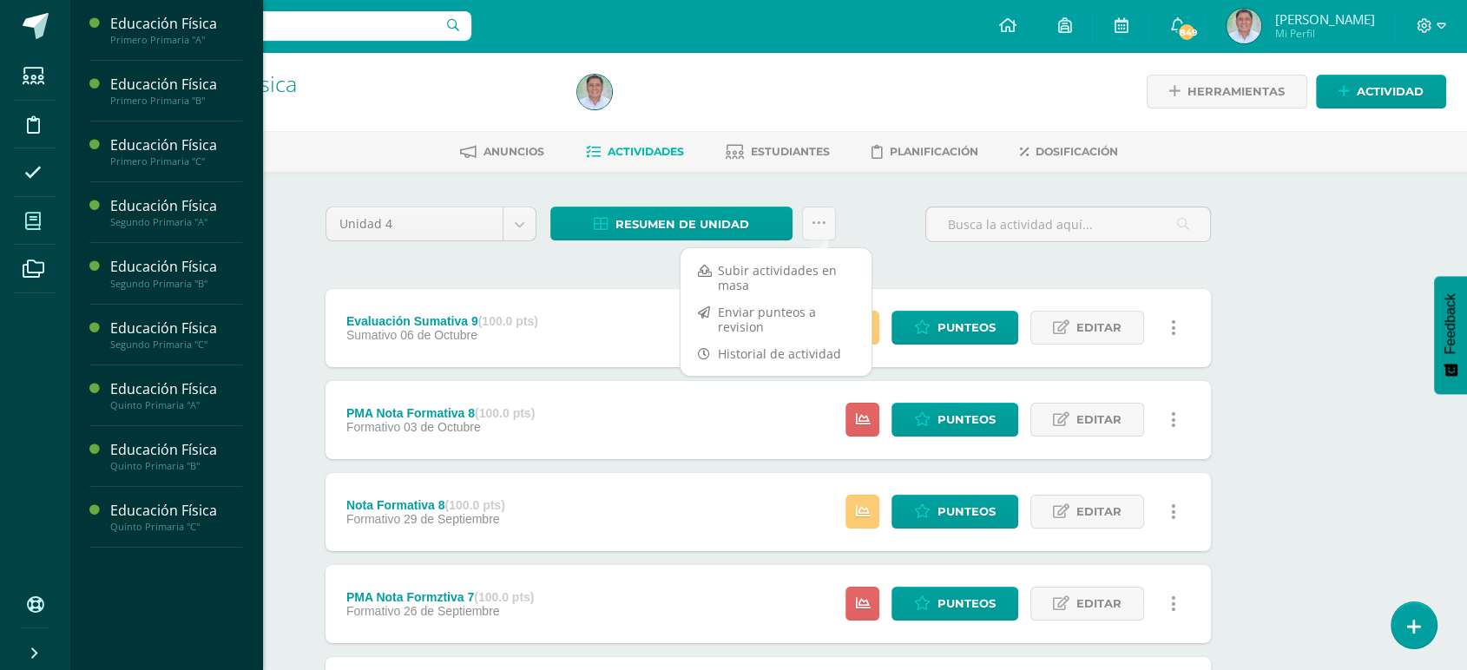
click at [35, 218] on icon at bounding box center [33, 221] width 16 height 17
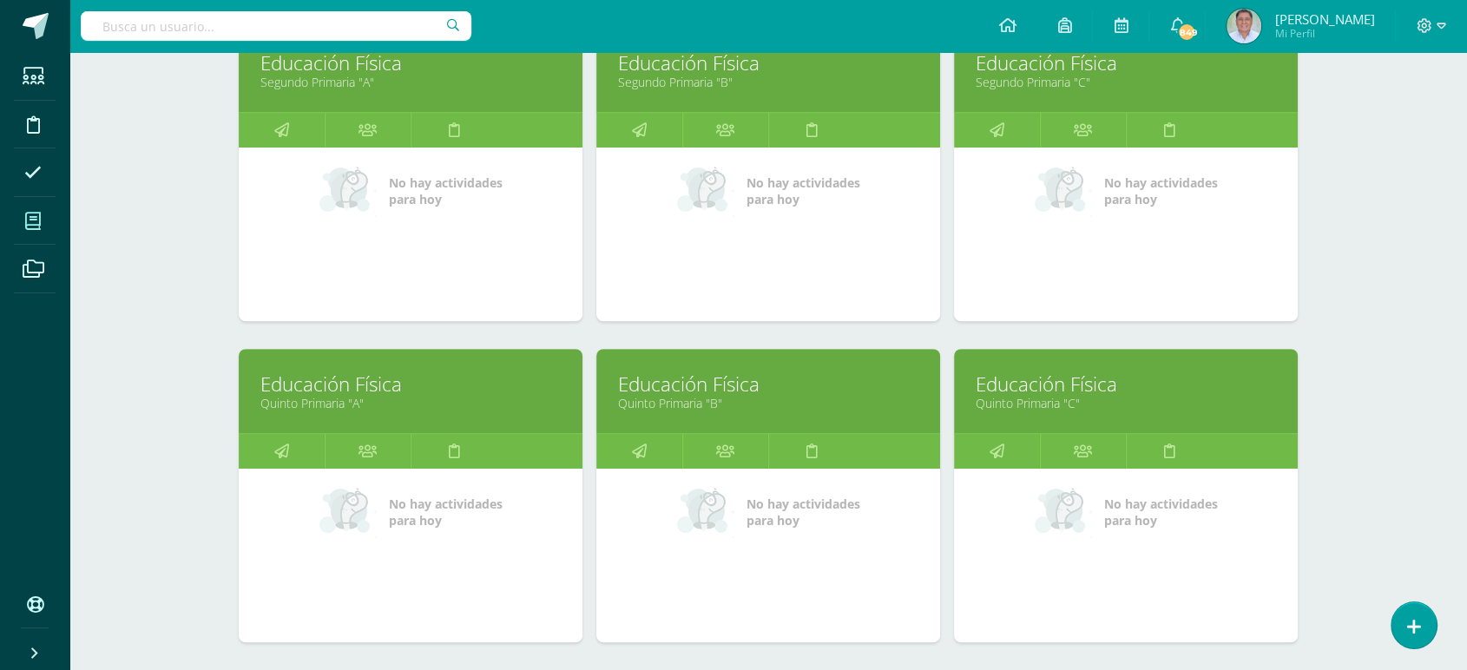
scroll to position [635, 0]
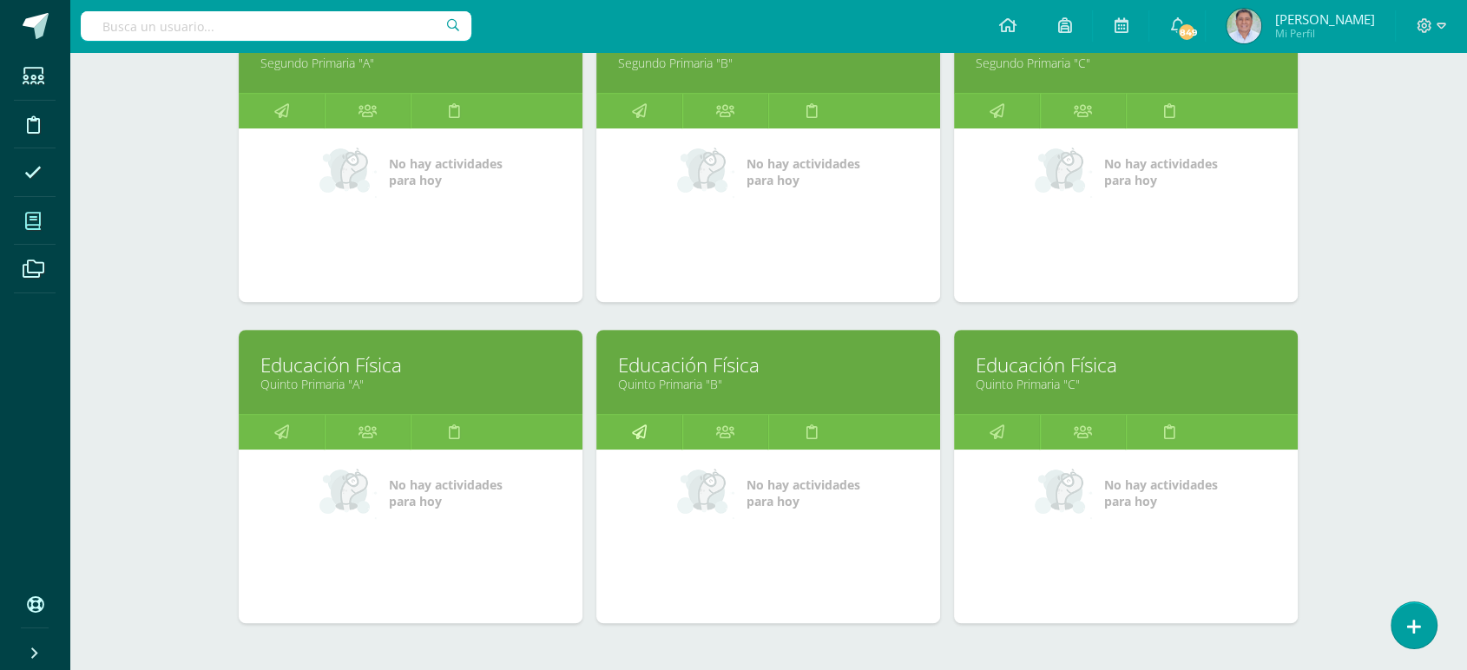
click at [638, 430] on icon at bounding box center [639, 432] width 15 height 34
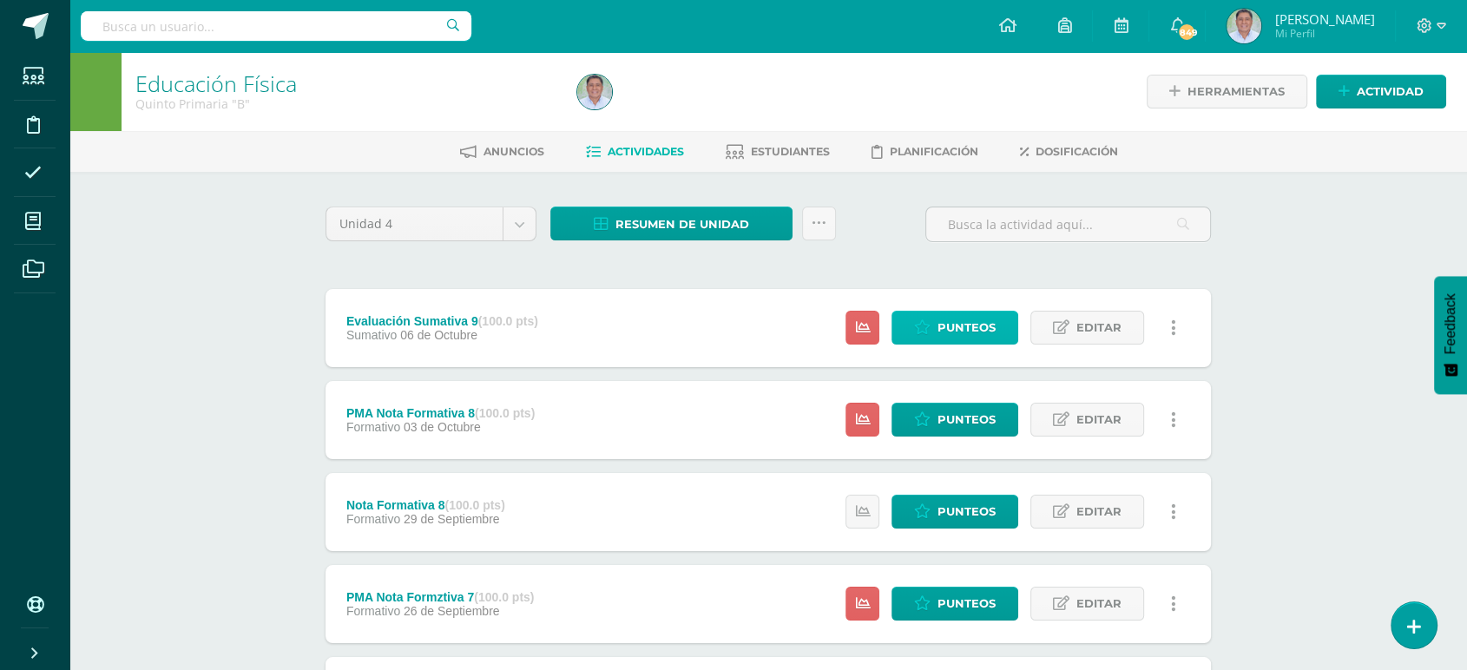
click at [963, 323] on span "Punteos" at bounding box center [967, 328] width 58 height 32
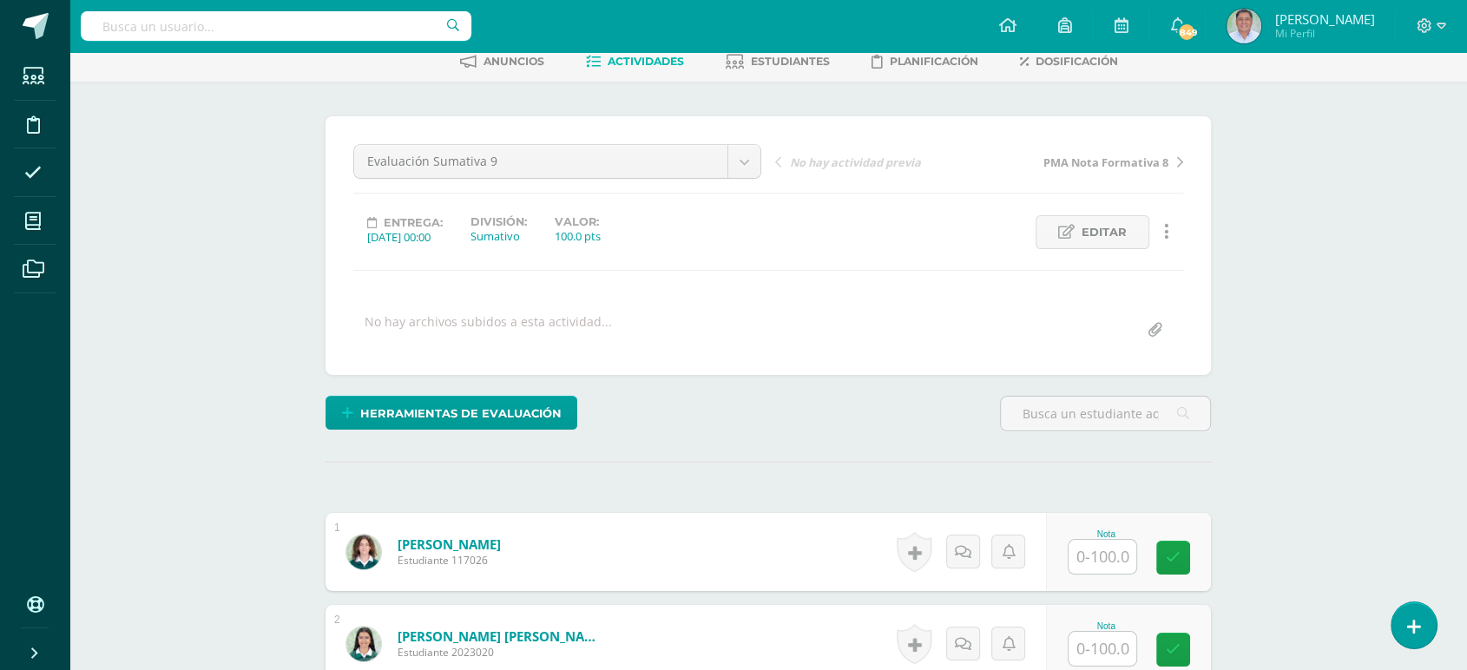
scroll to position [94, 0]
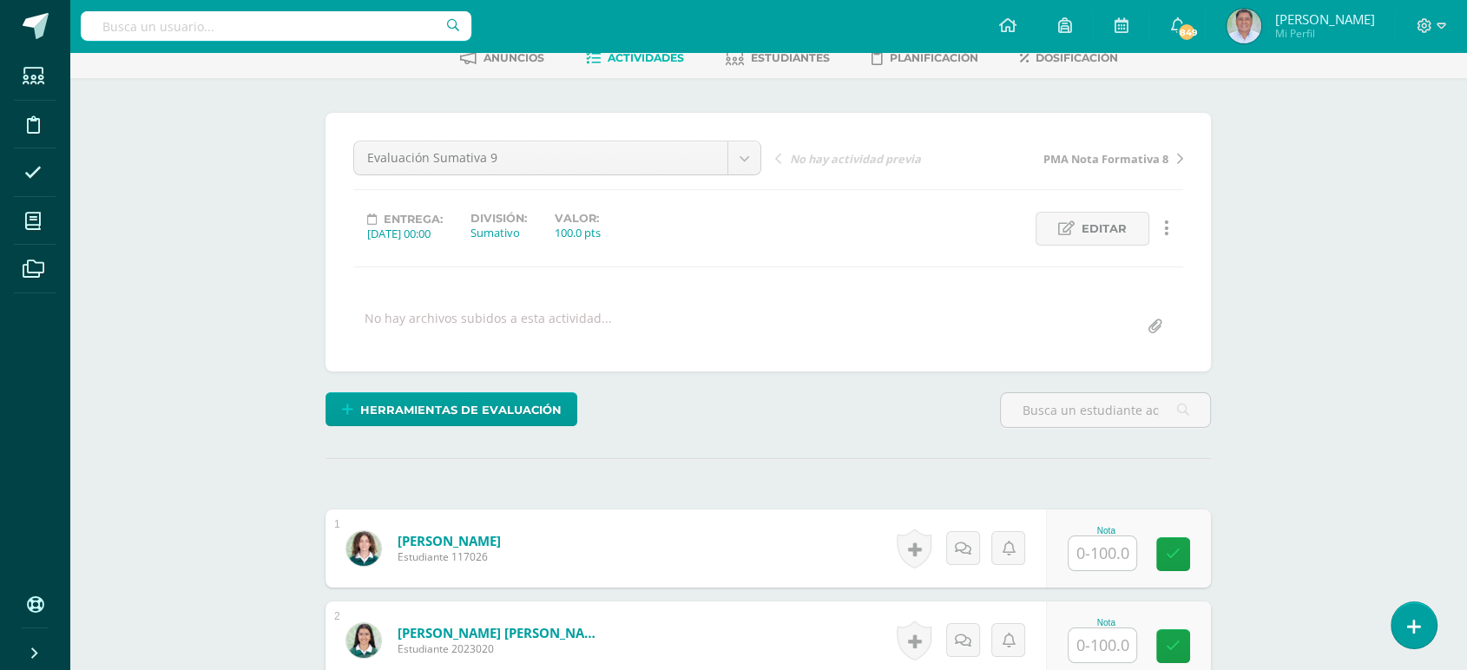
click at [1101, 638] on input "text" at bounding box center [1103, 645] width 68 height 34
type input "80"
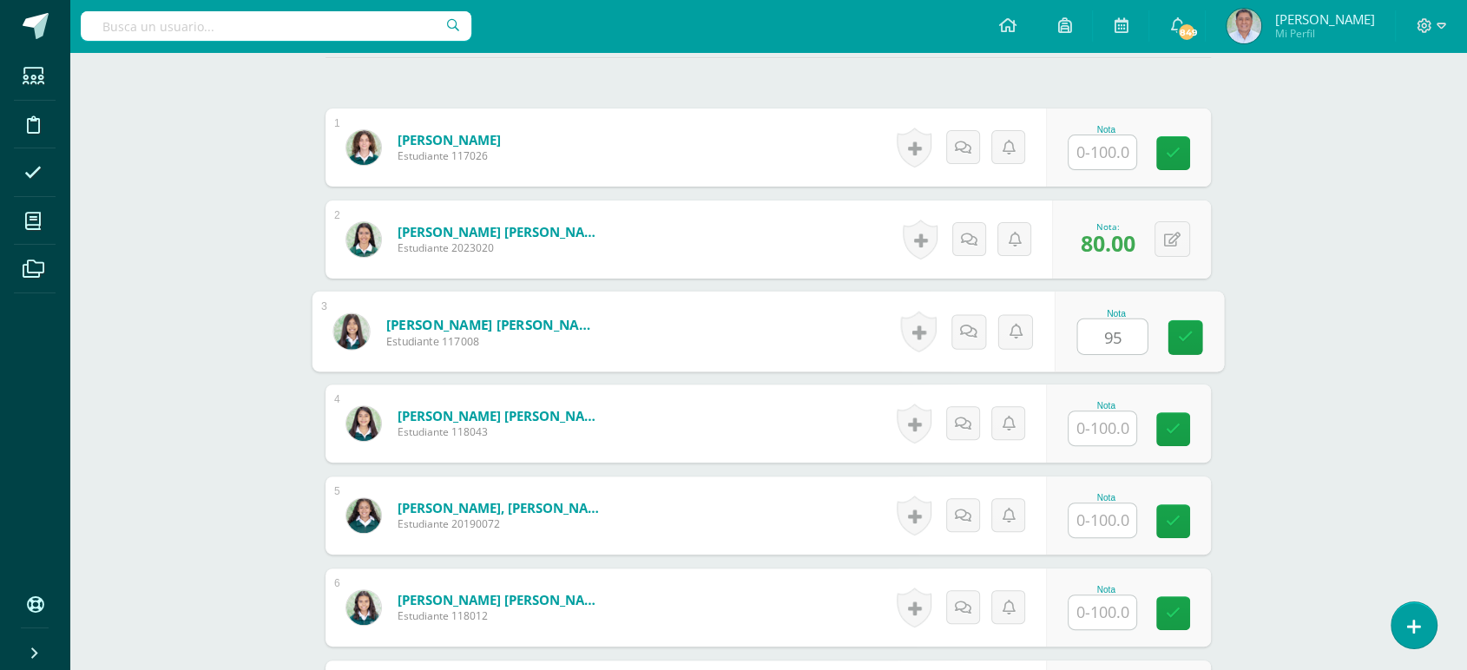
type input "95"
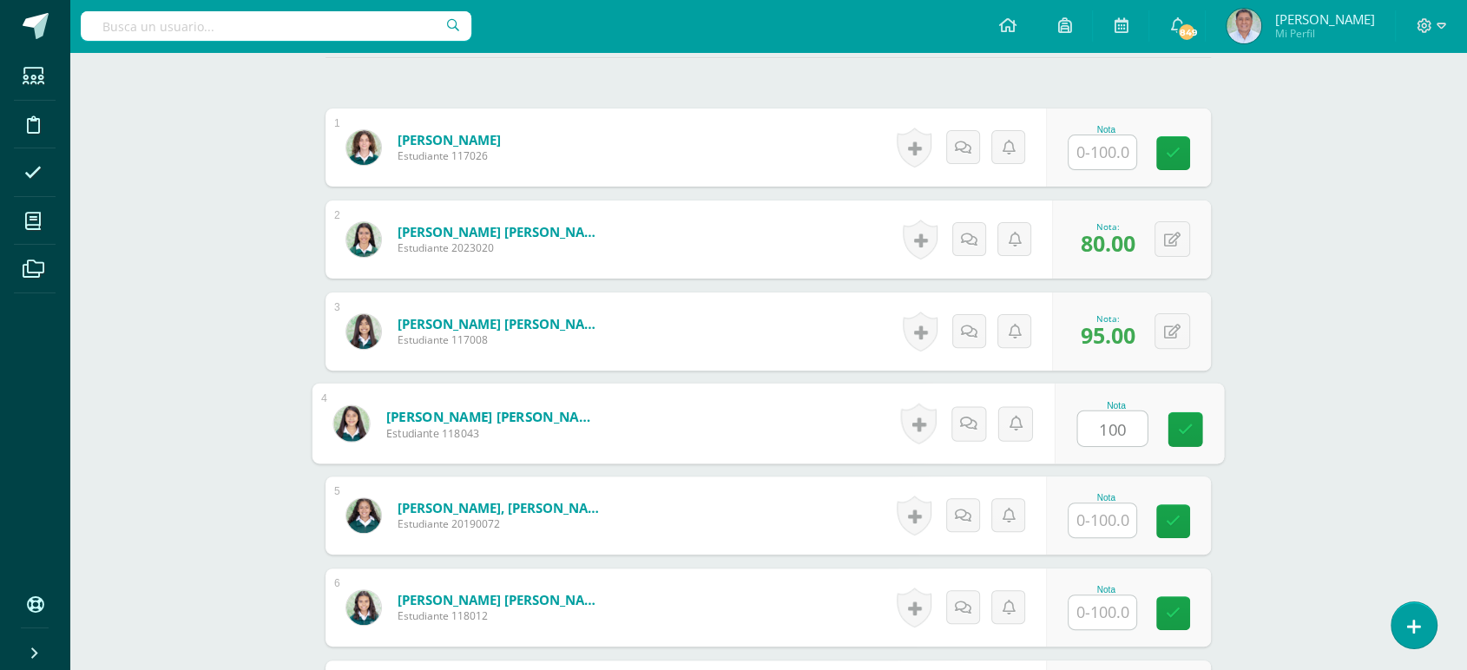
type input "100"
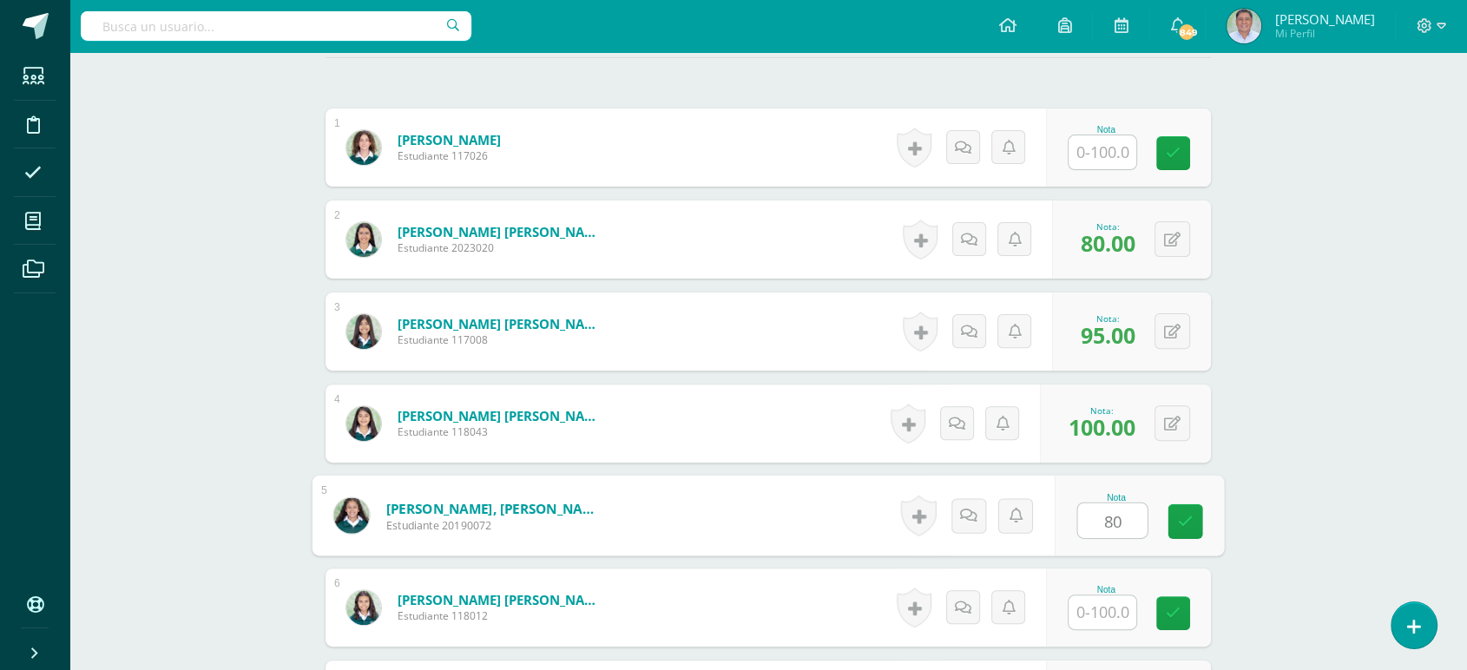
type input "80"
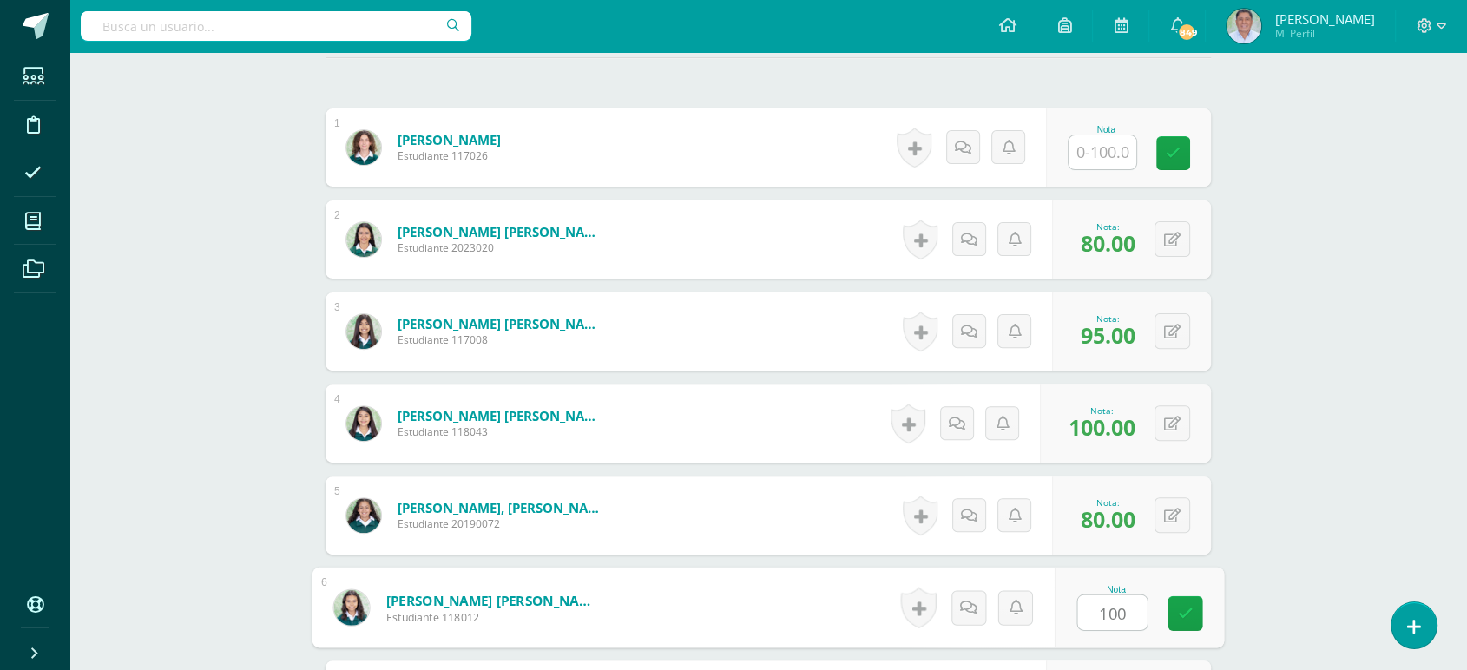
type input "100"
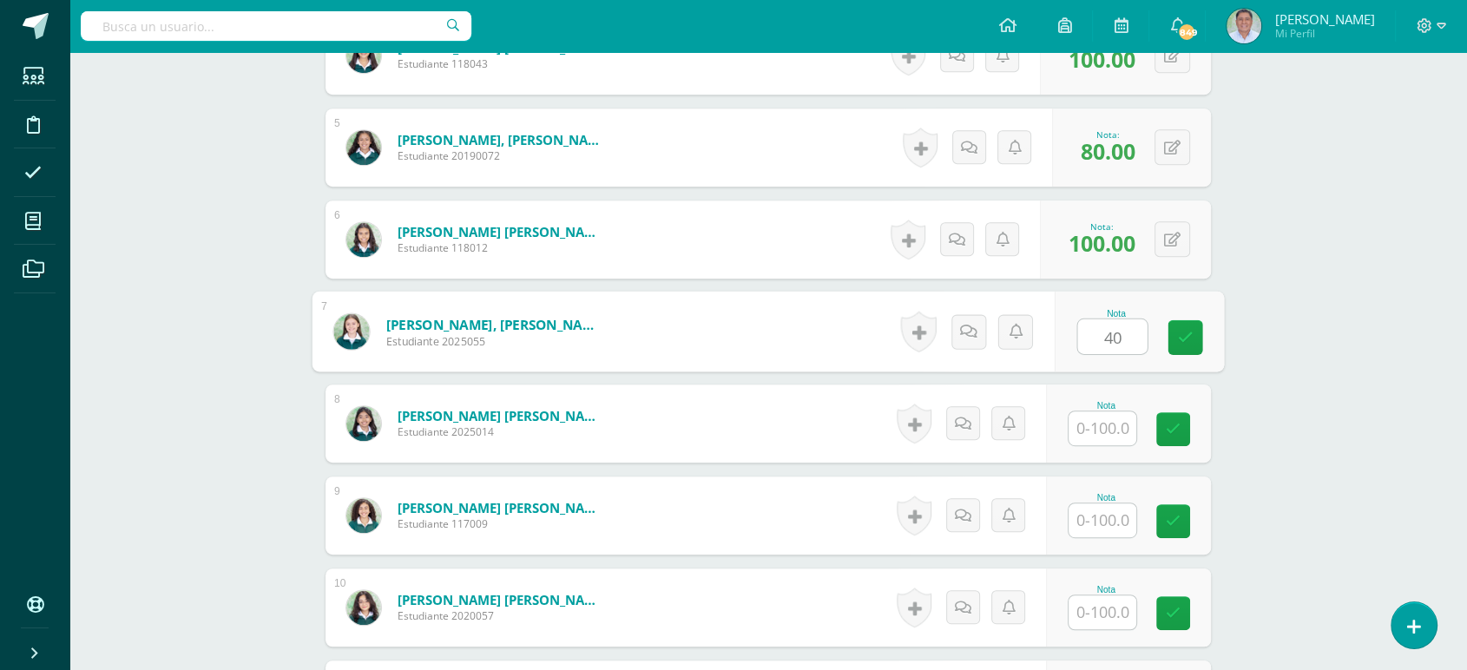
type input "40"
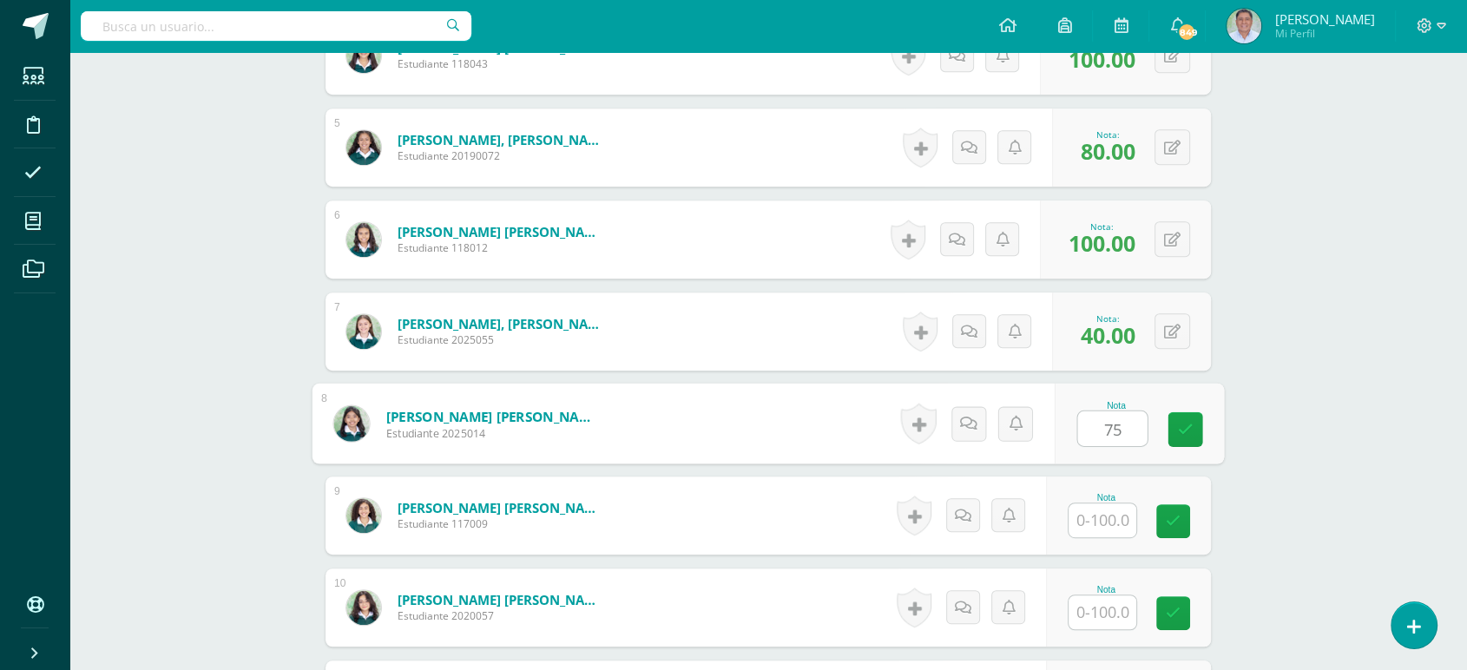
type input "75"
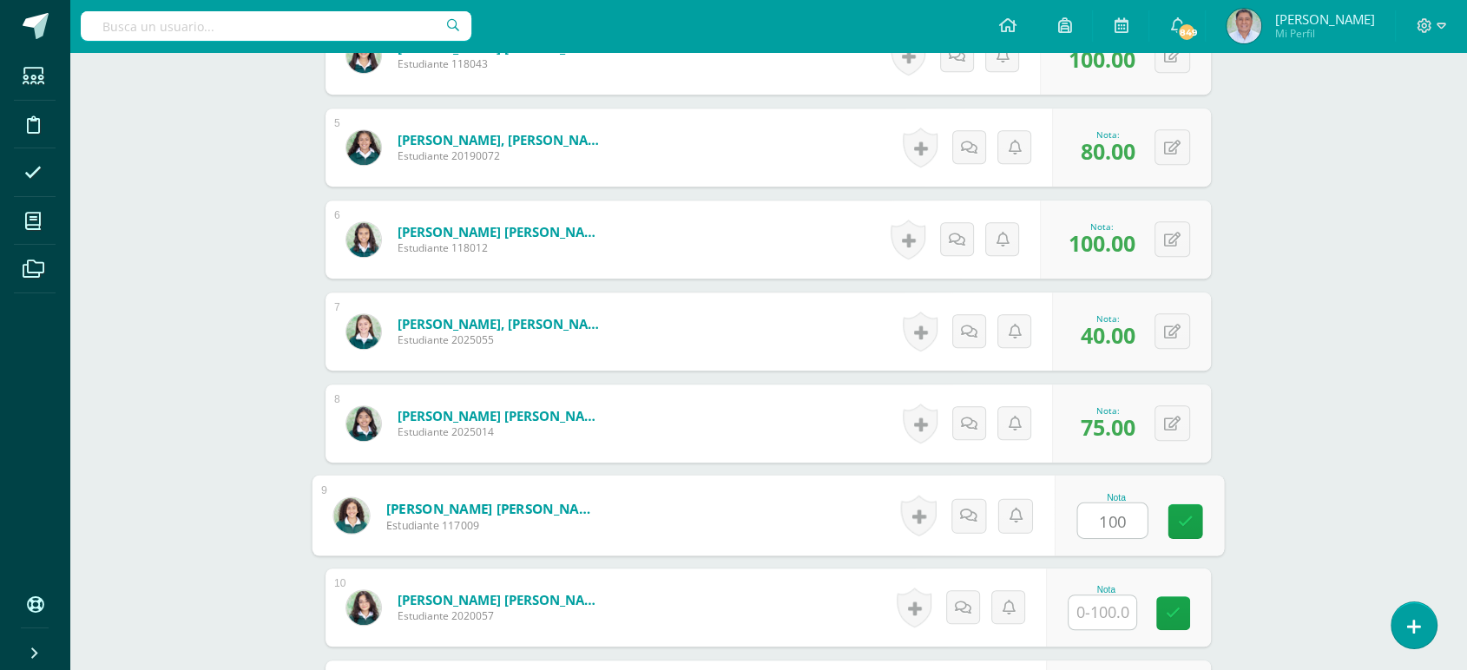
type input "100"
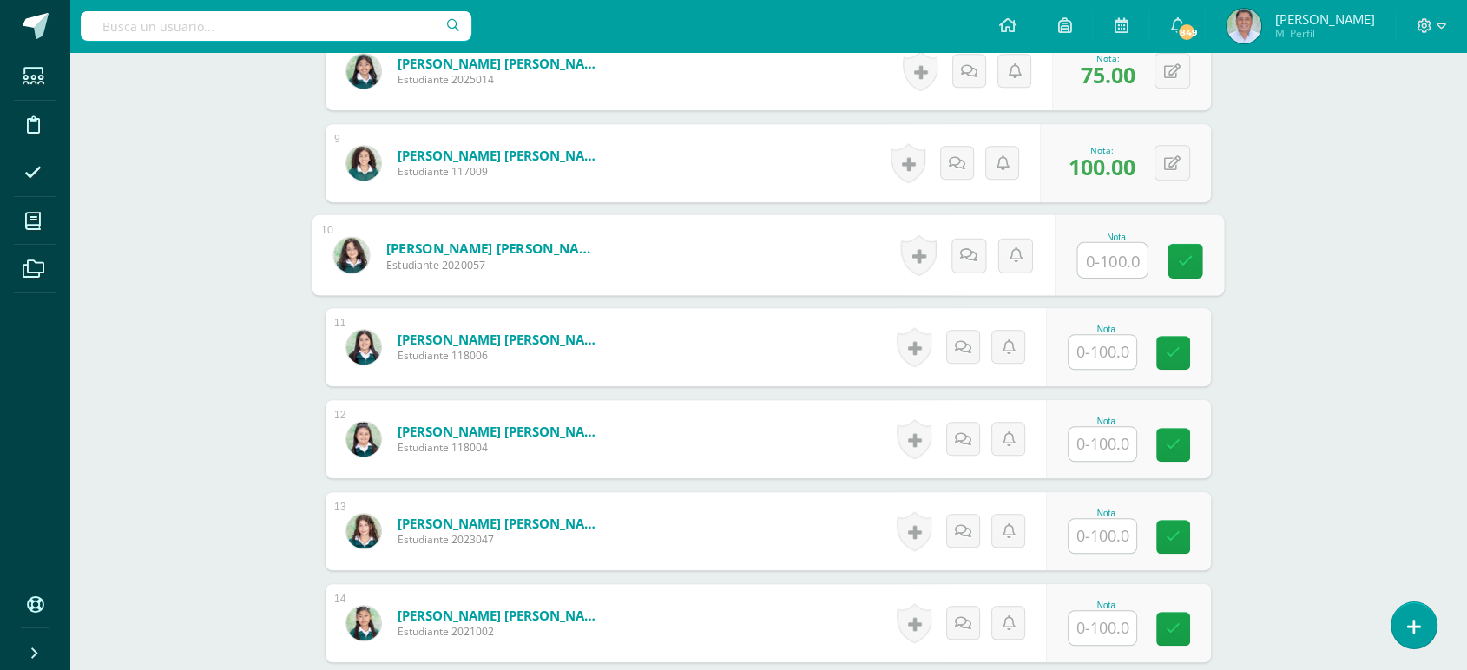
scroll to position [1249, 0]
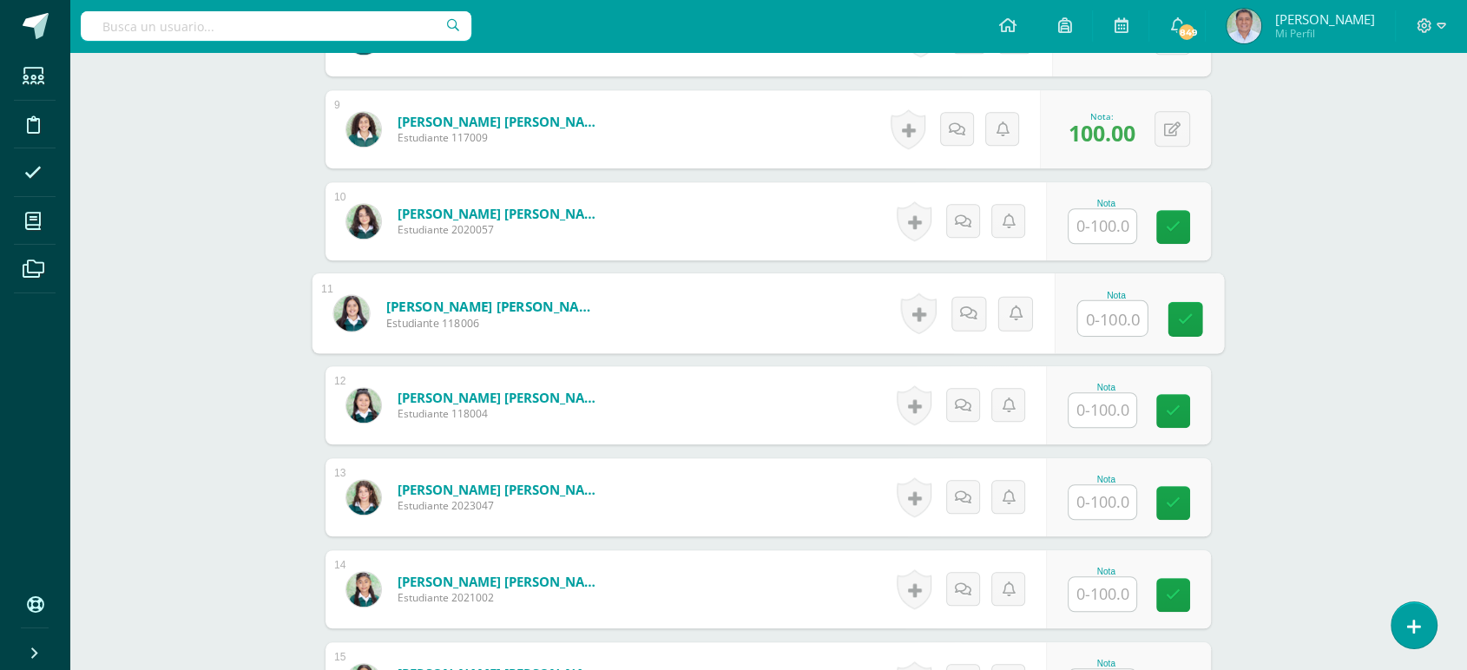
click at [1102, 322] on input "text" at bounding box center [1112, 318] width 69 height 35
type input "90"
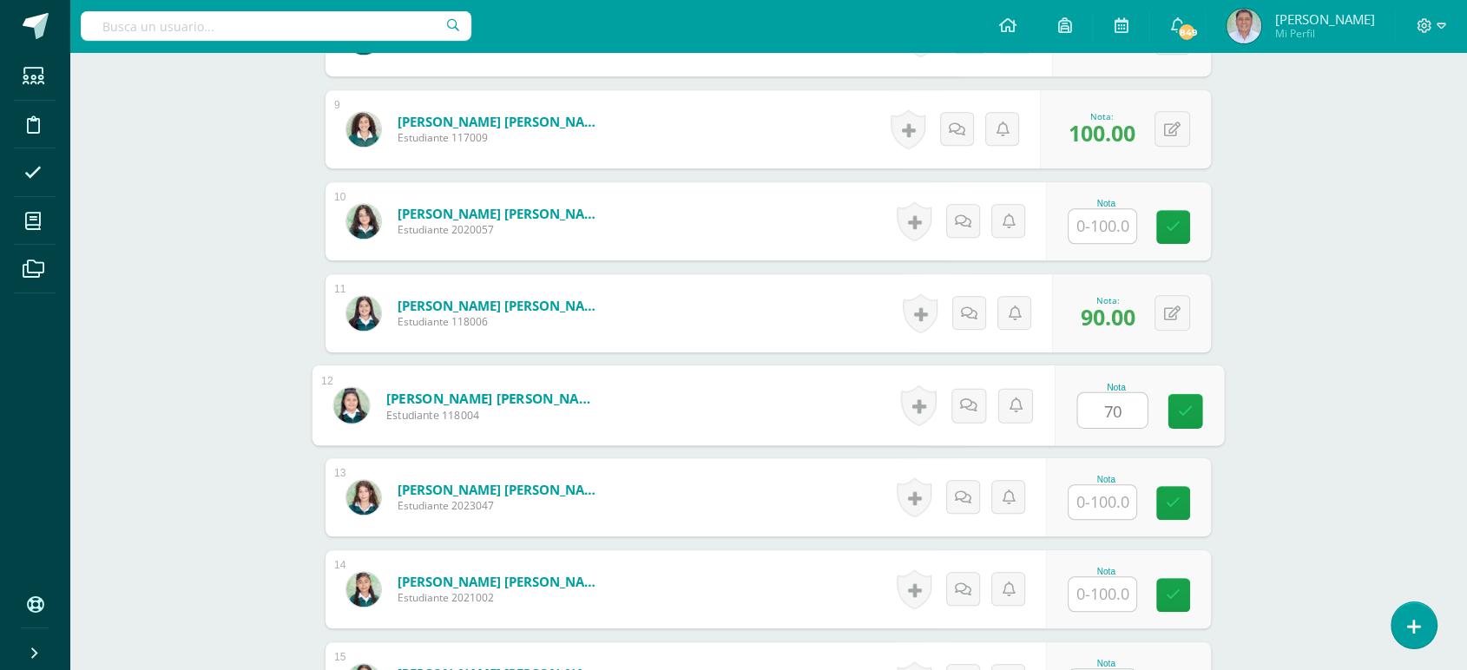
type input "70"
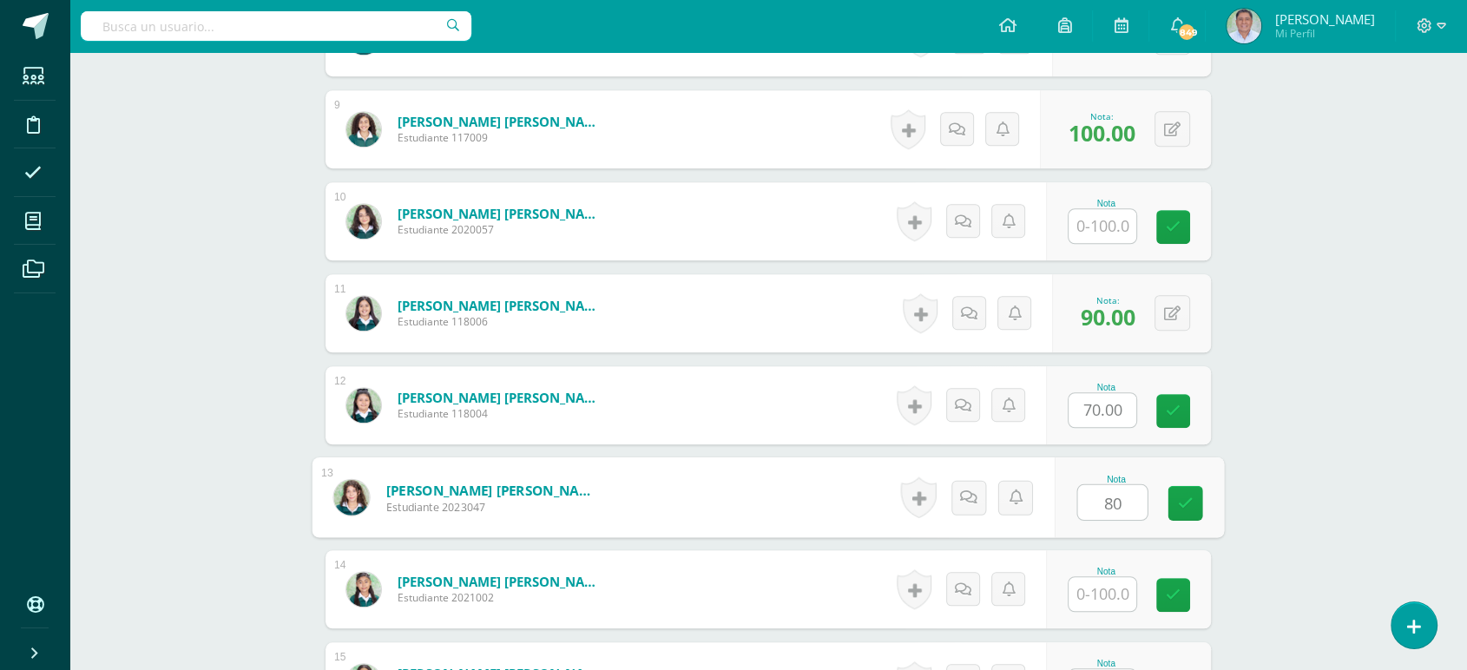
type input "80"
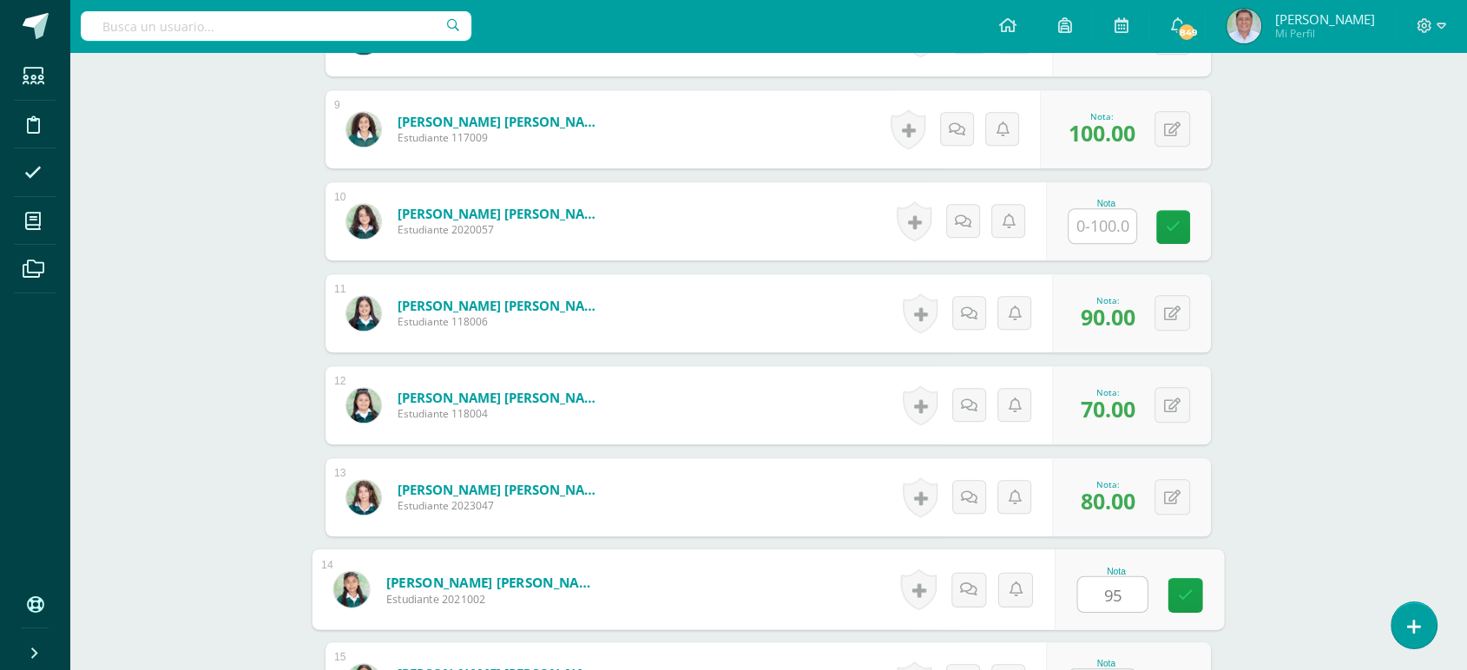
type input "95"
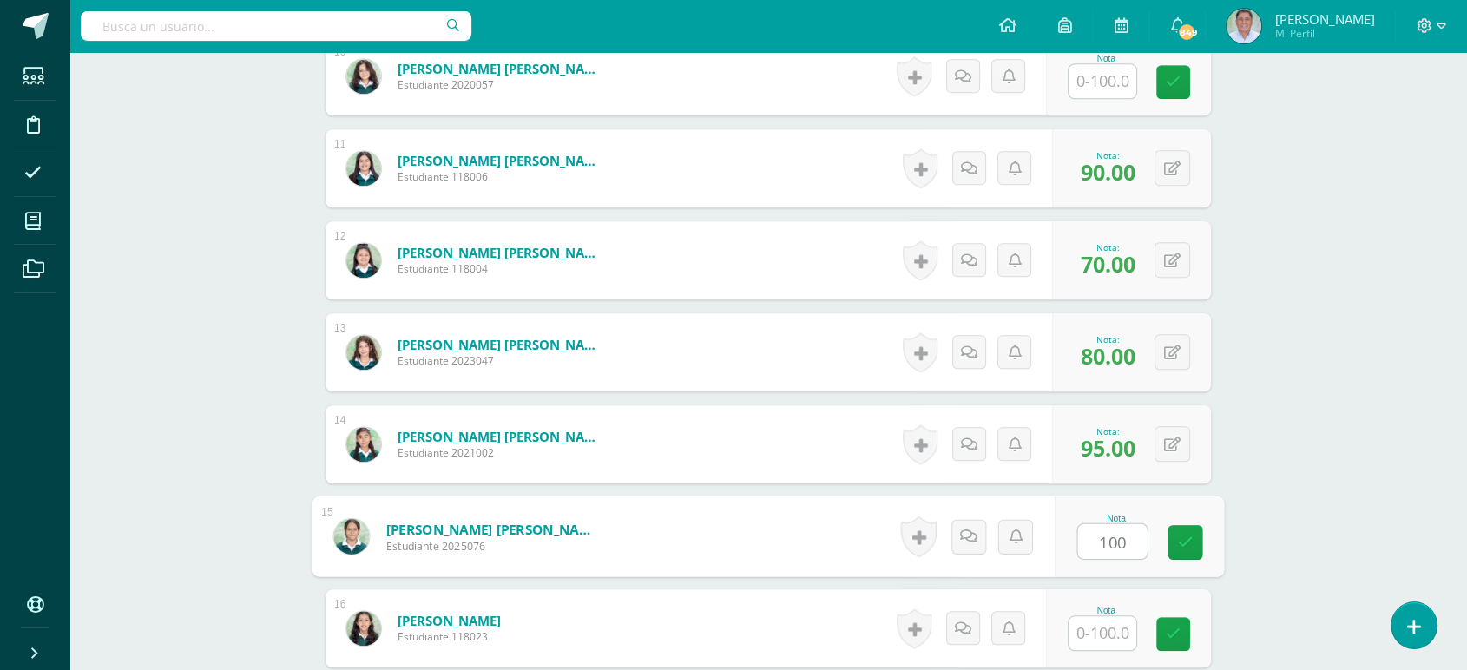
scroll to position [1435, 0]
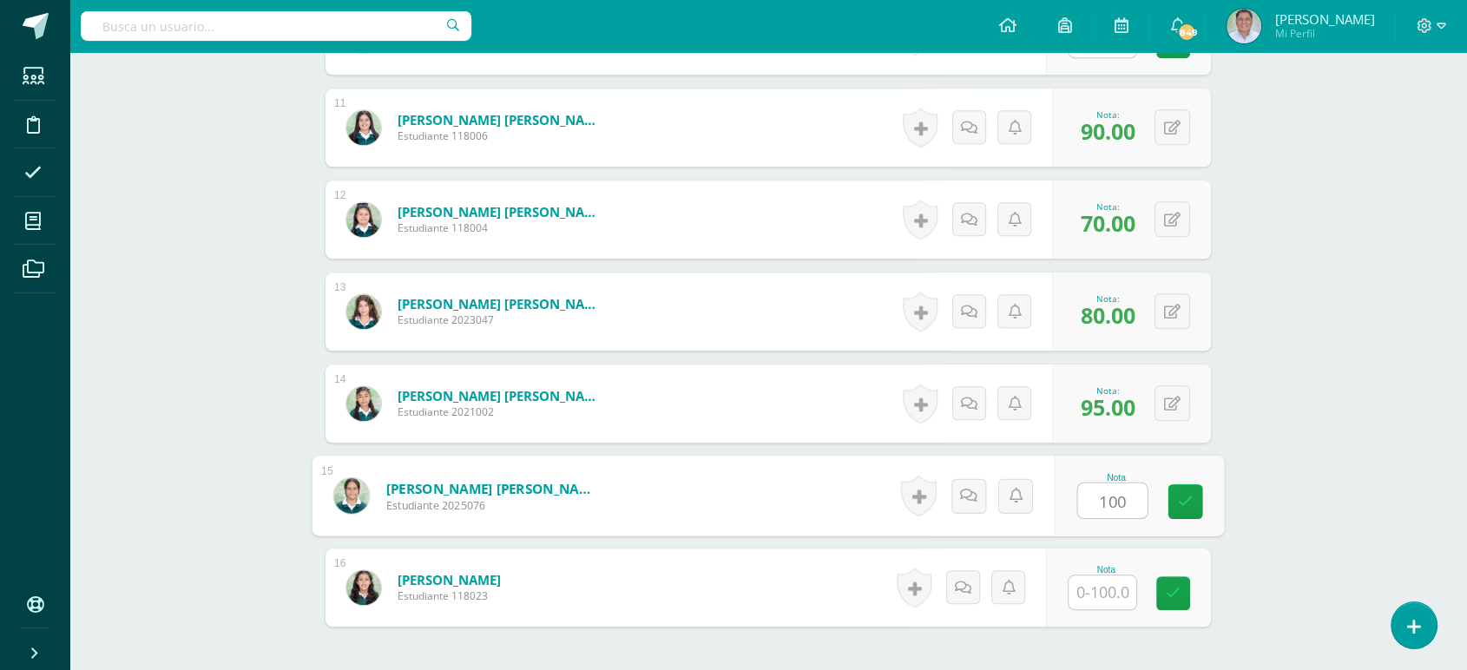
type input "100"
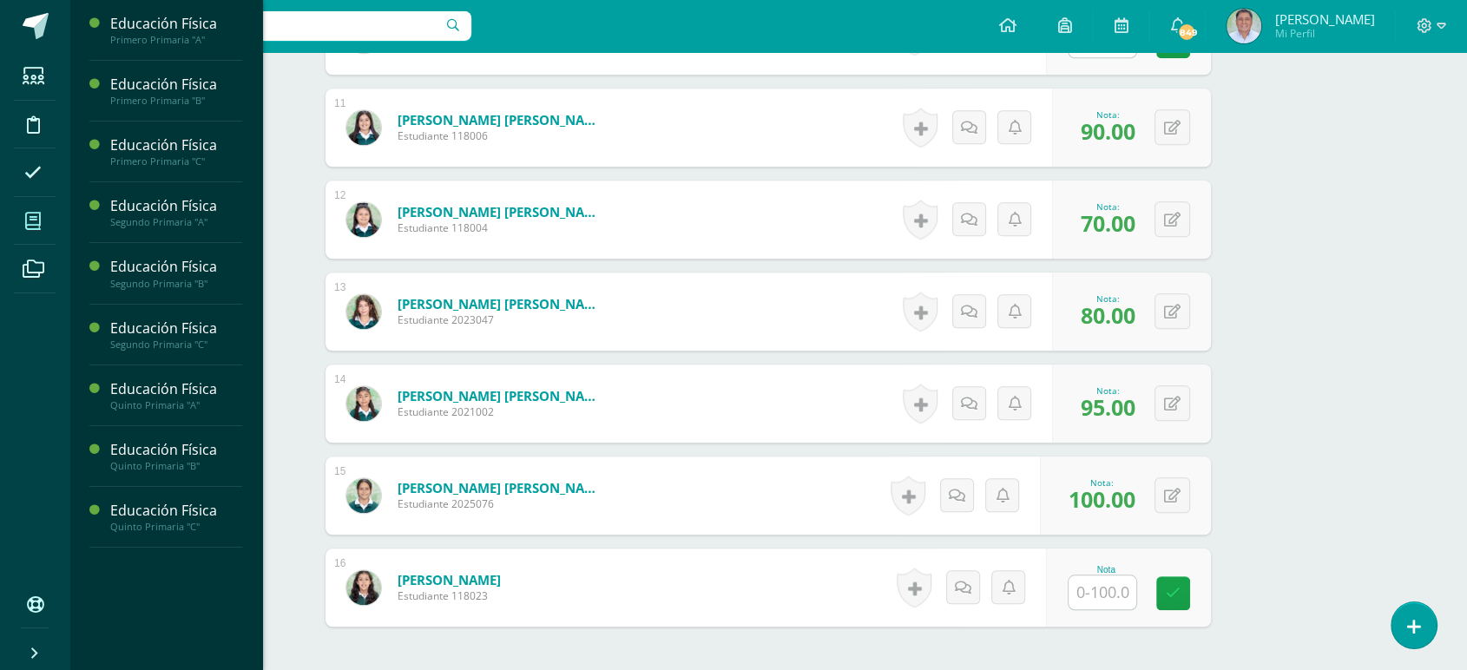
click at [30, 214] on icon at bounding box center [33, 221] width 16 height 17
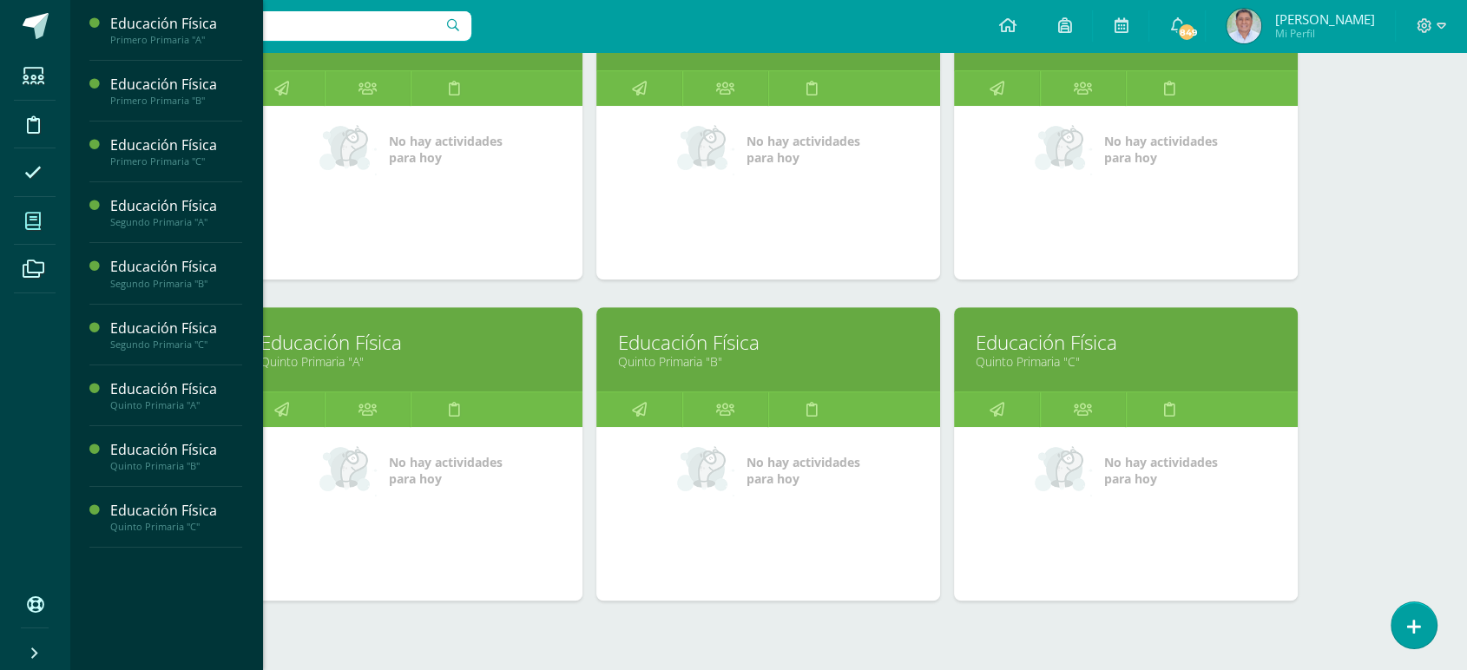
scroll to position [662, 0]
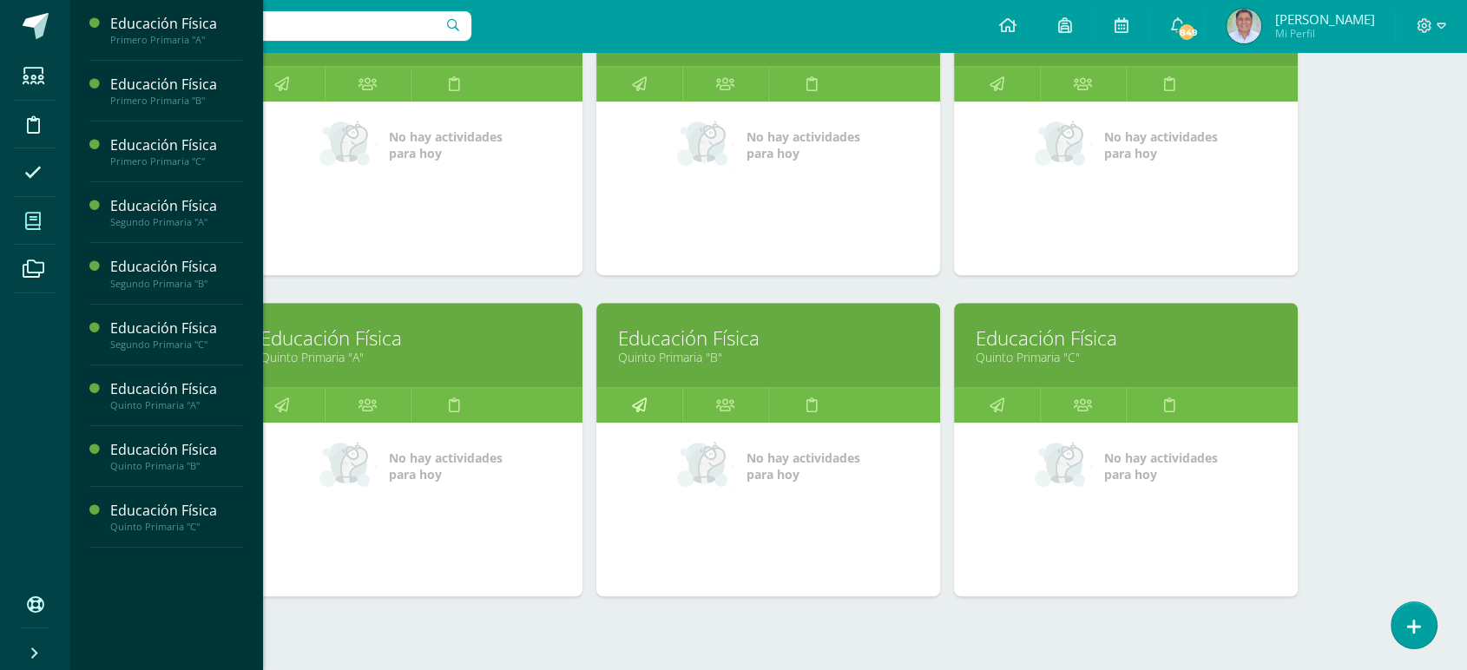
click at [639, 402] on icon at bounding box center [639, 405] width 15 height 34
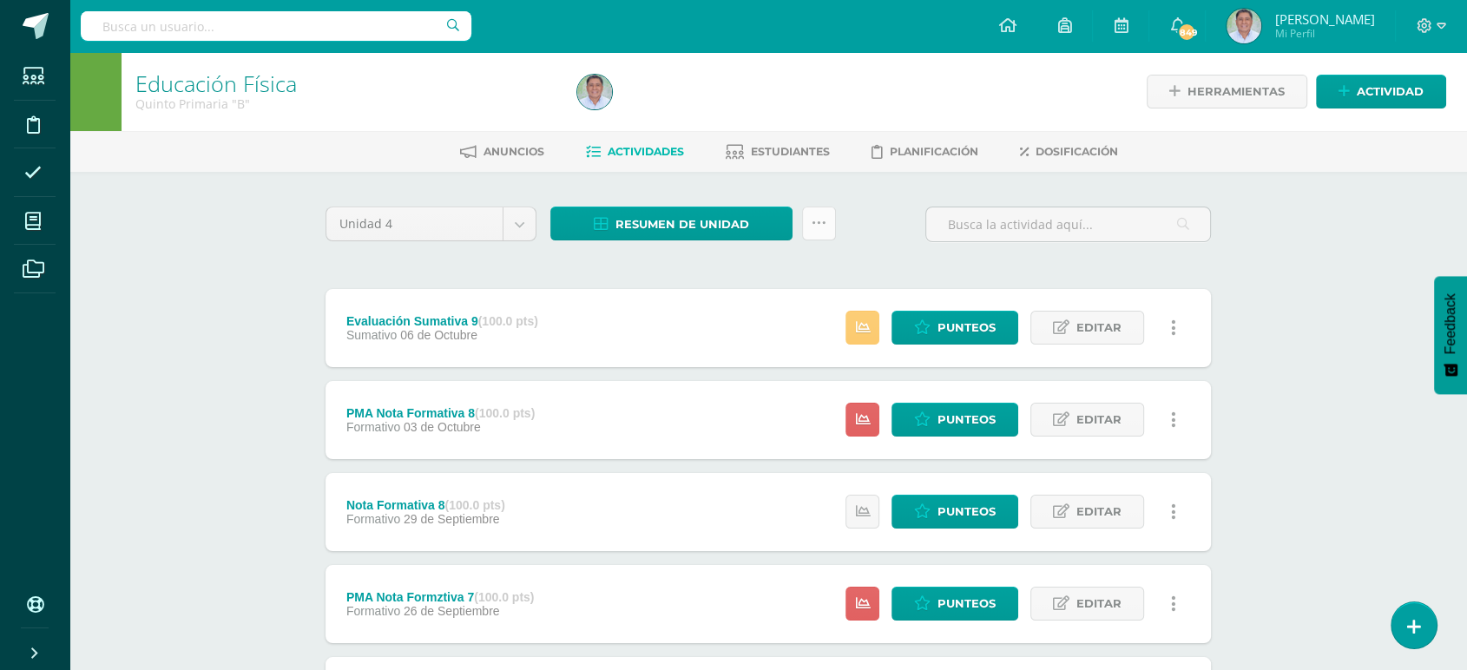
click at [815, 221] on icon at bounding box center [819, 223] width 15 height 15
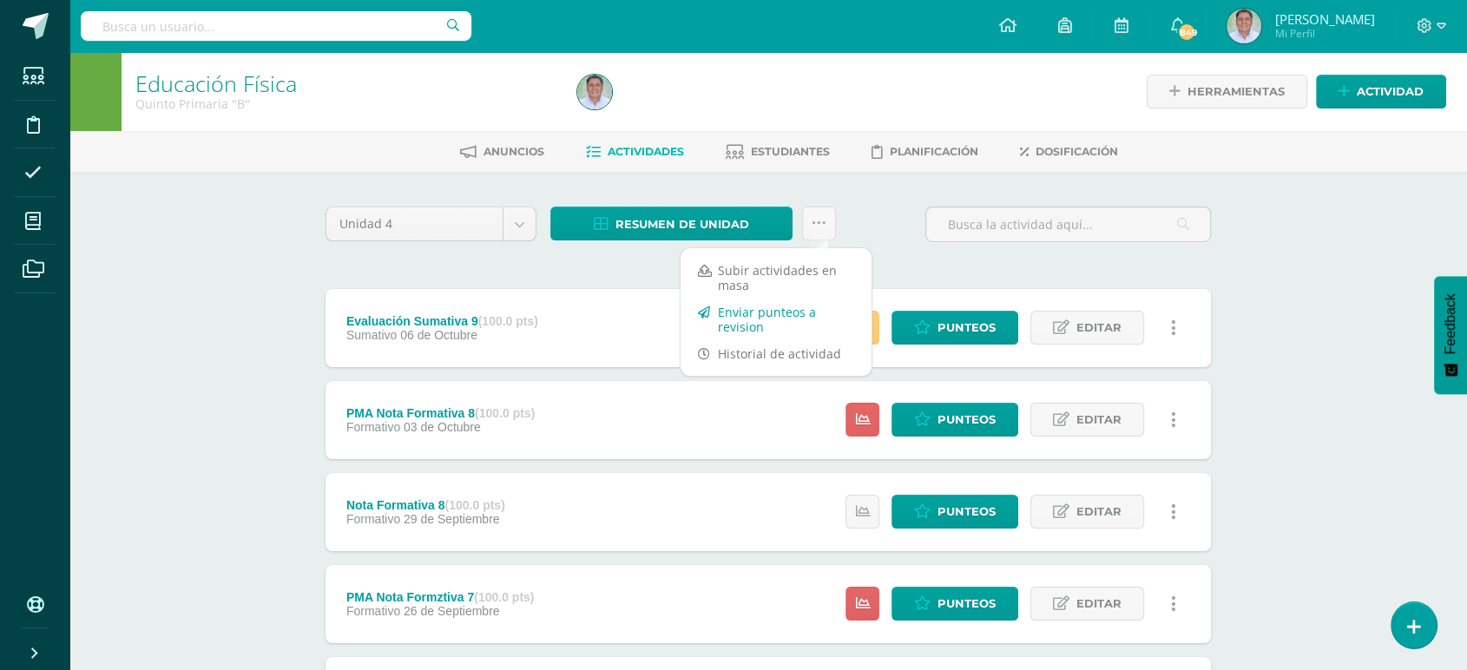
click at [733, 318] on link "Enviar punteos a revision" at bounding box center [776, 320] width 191 height 42
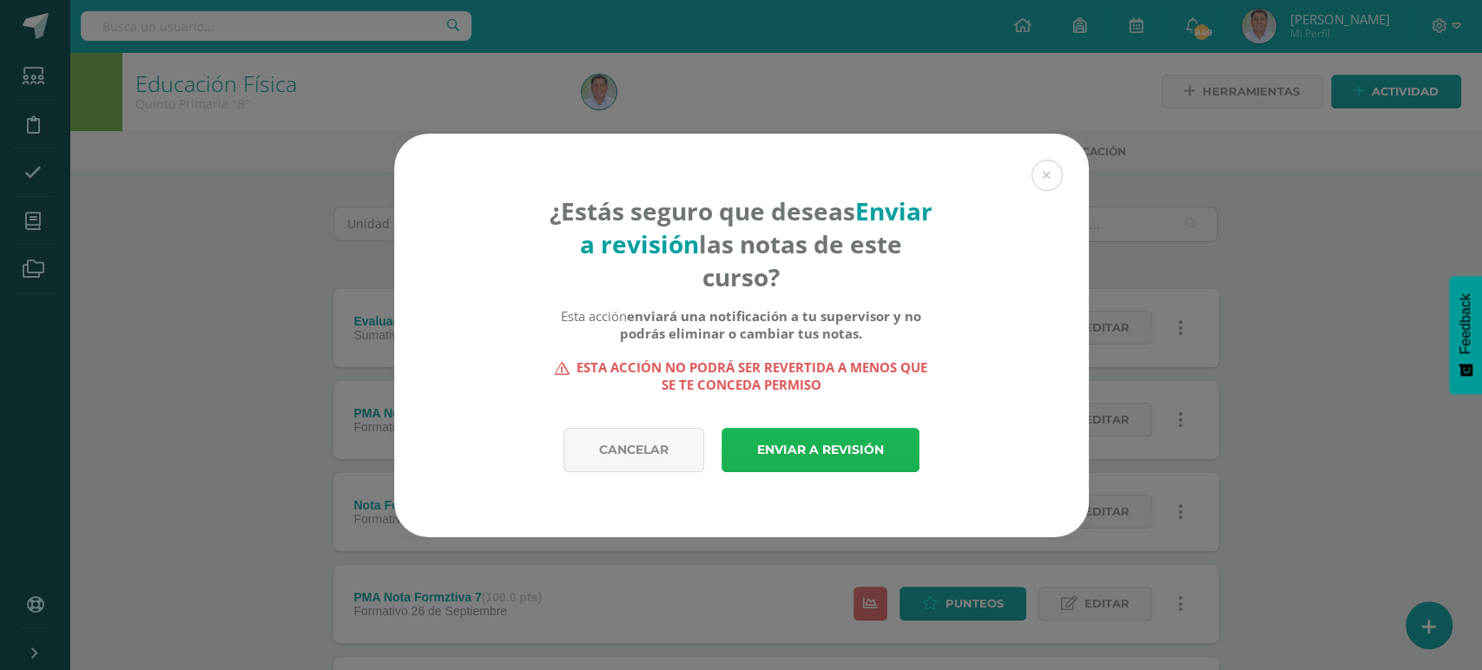
click at [795, 450] on link "Enviar a revisión" at bounding box center [820, 450] width 198 height 44
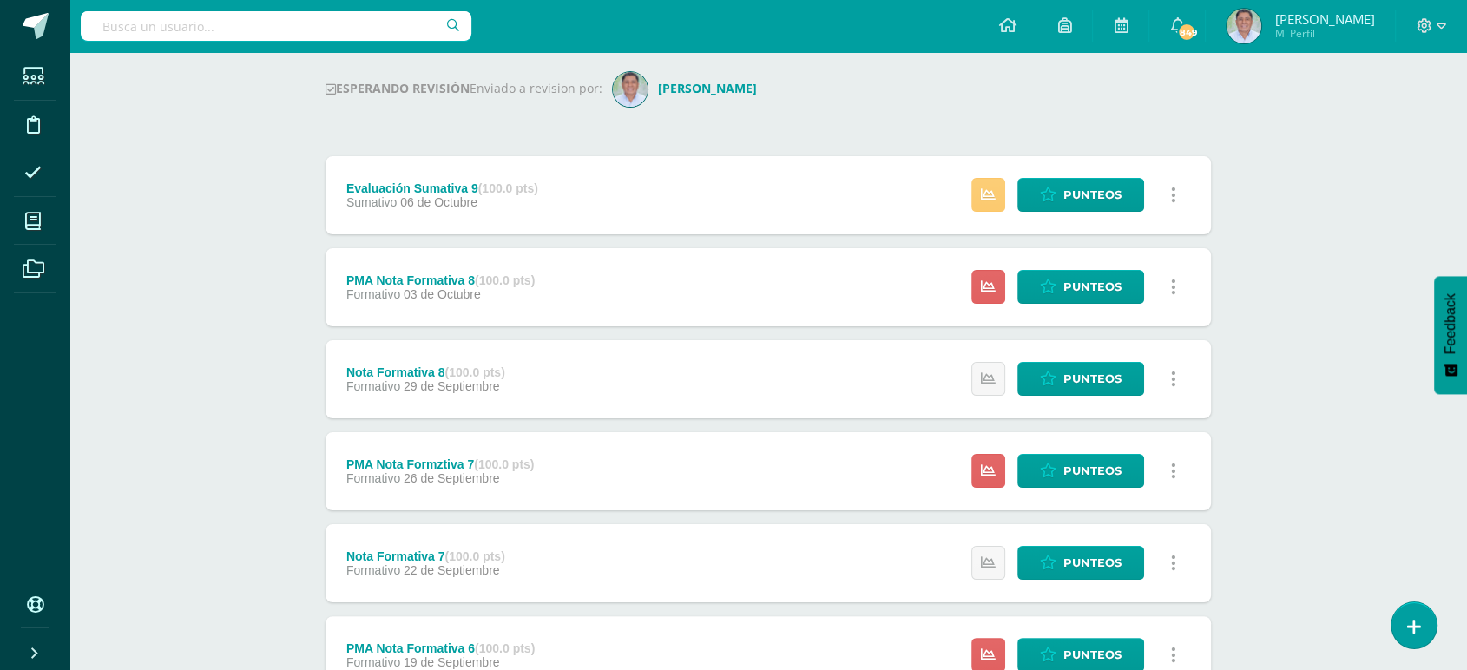
scroll to position [225, 0]
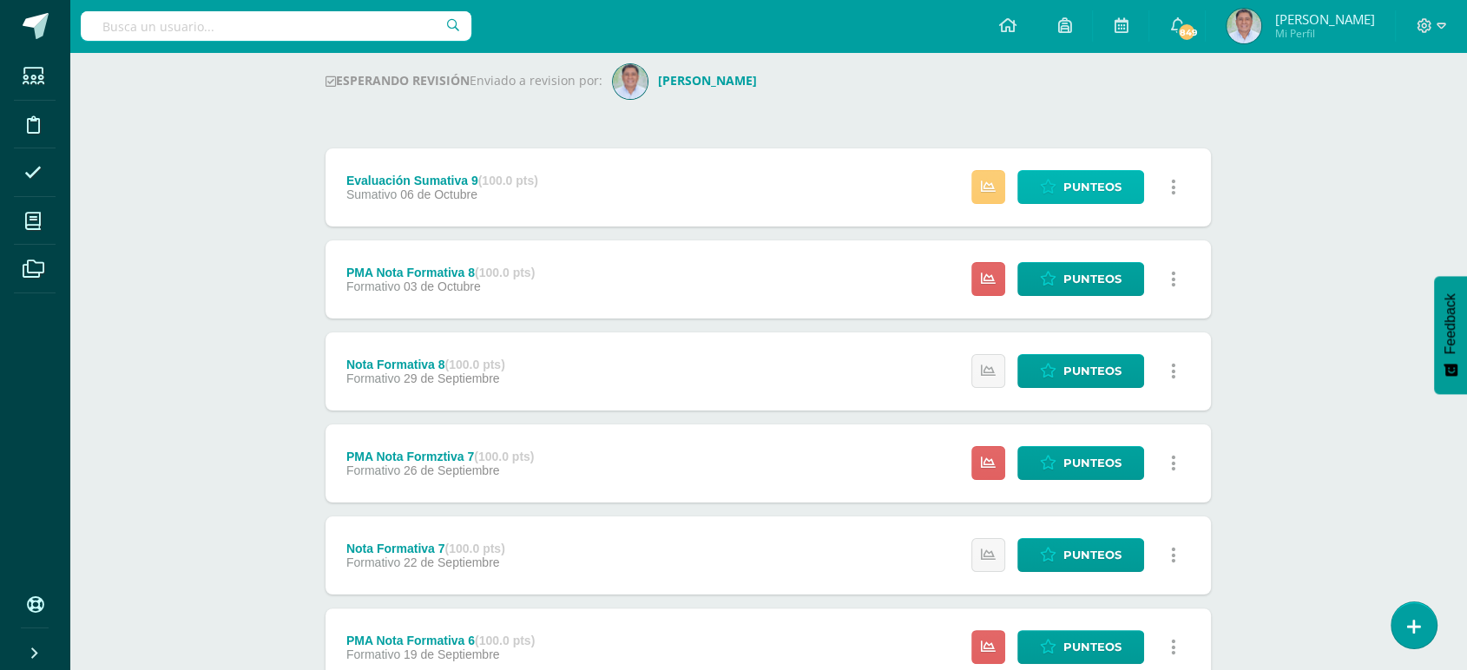
click at [1073, 182] on span "Punteos" at bounding box center [1092, 187] width 58 height 32
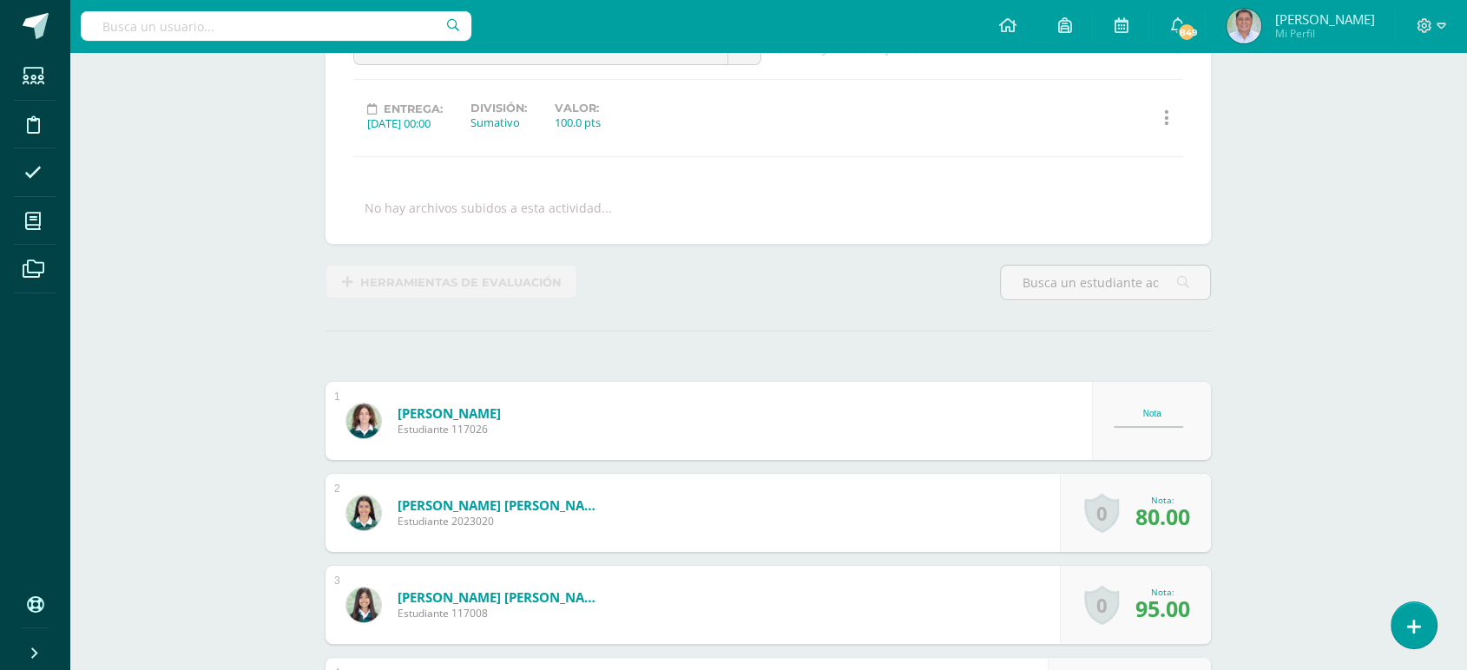
scroll to position [205, 0]
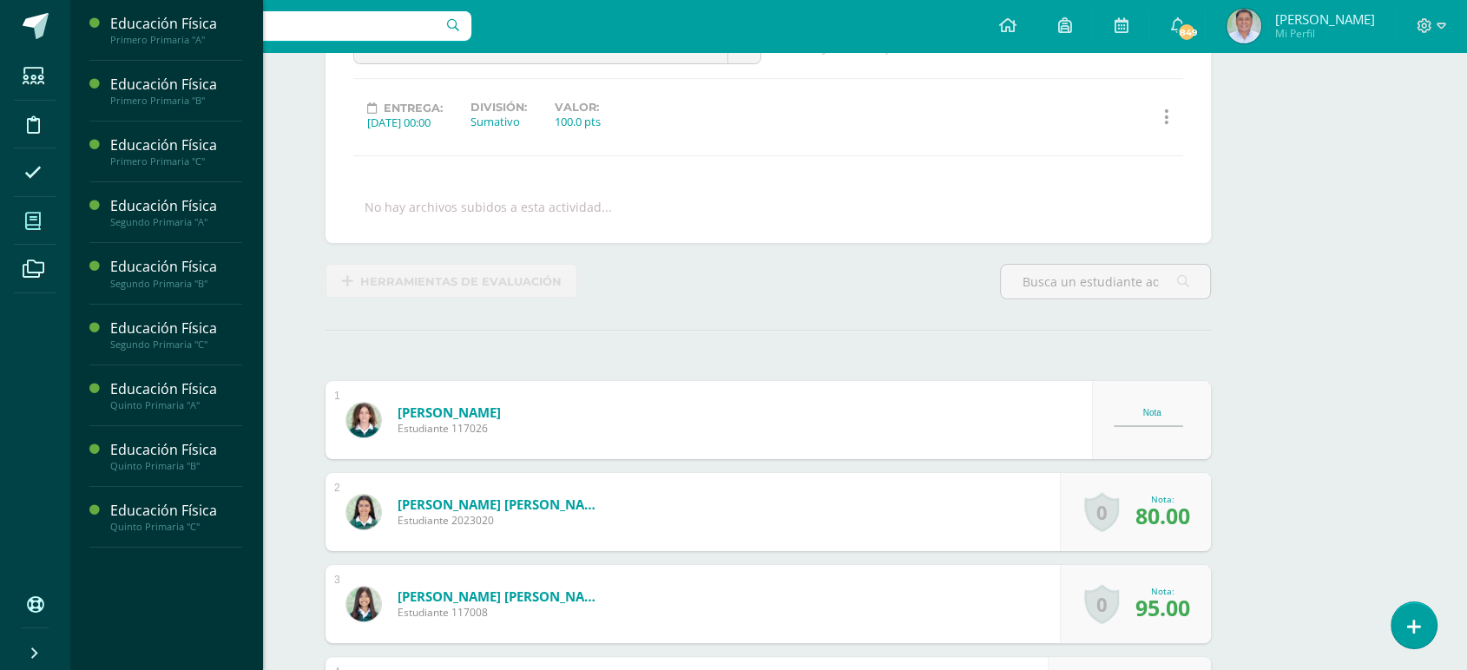
click at [33, 215] on icon at bounding box center [33, 221] width 16 height 17
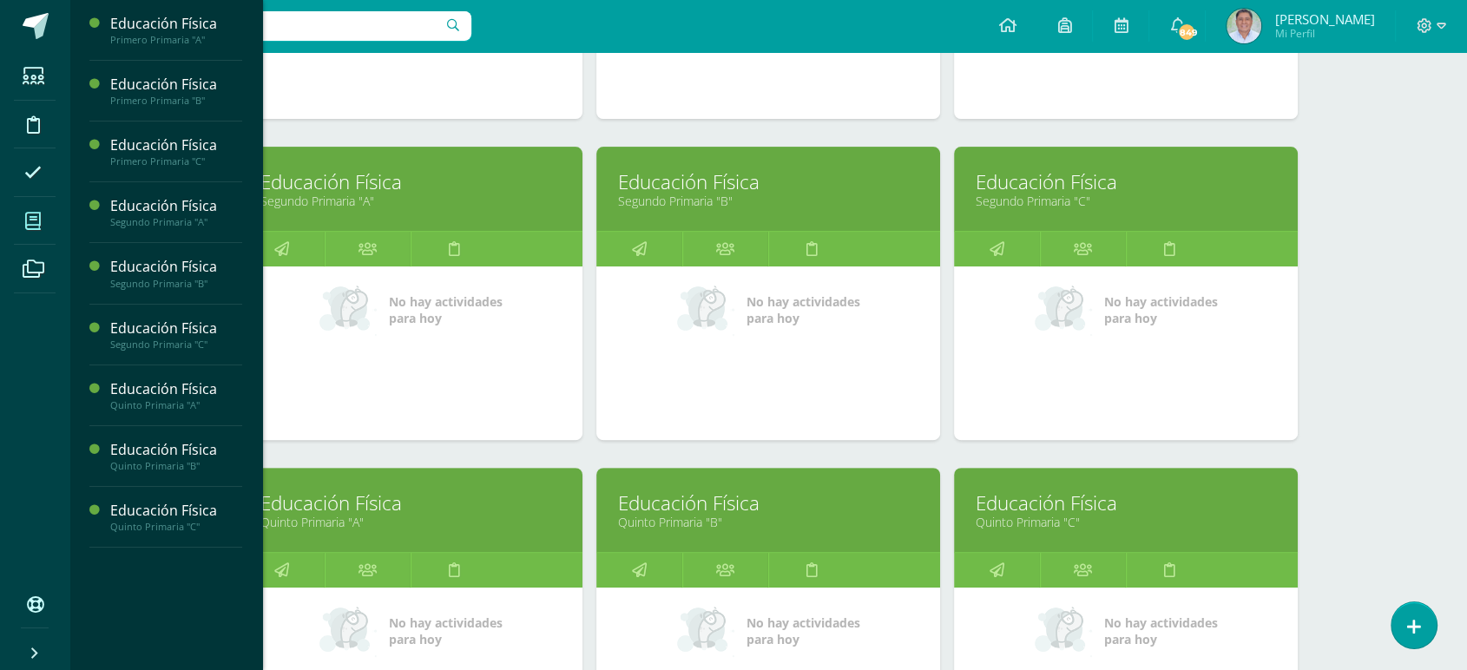
scroll to position [523, 0]
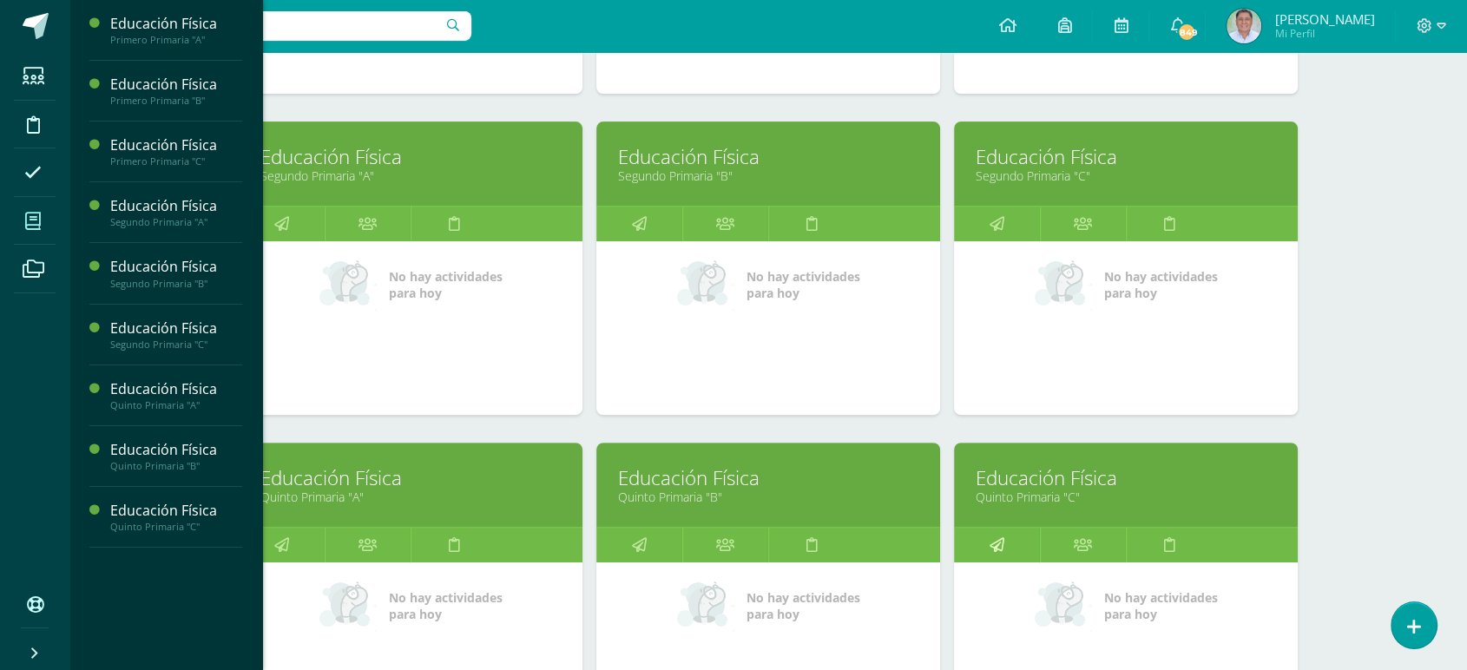
click at [994, 546] on icon at bounding box center [997, 545] width 15 height 34
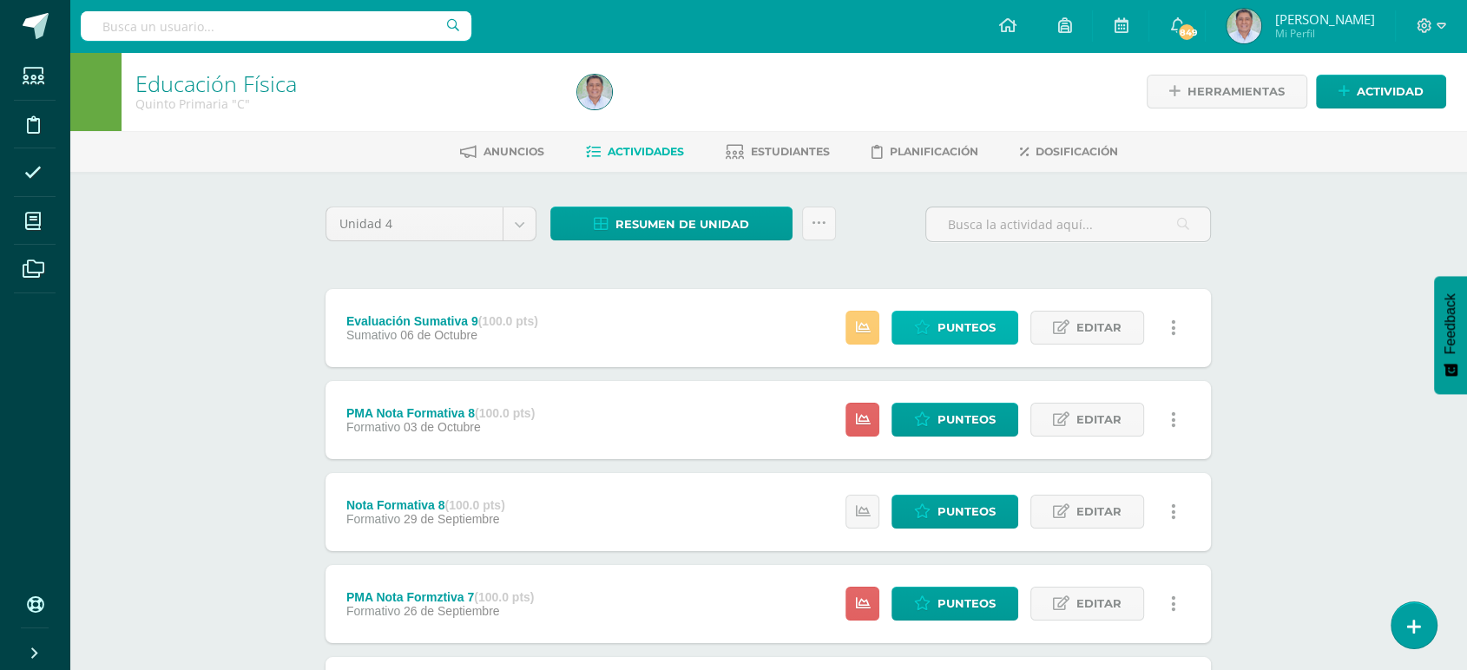
click at [950, 329] on span "Punteos" at bounding box center [967, 328] width 58 height 32
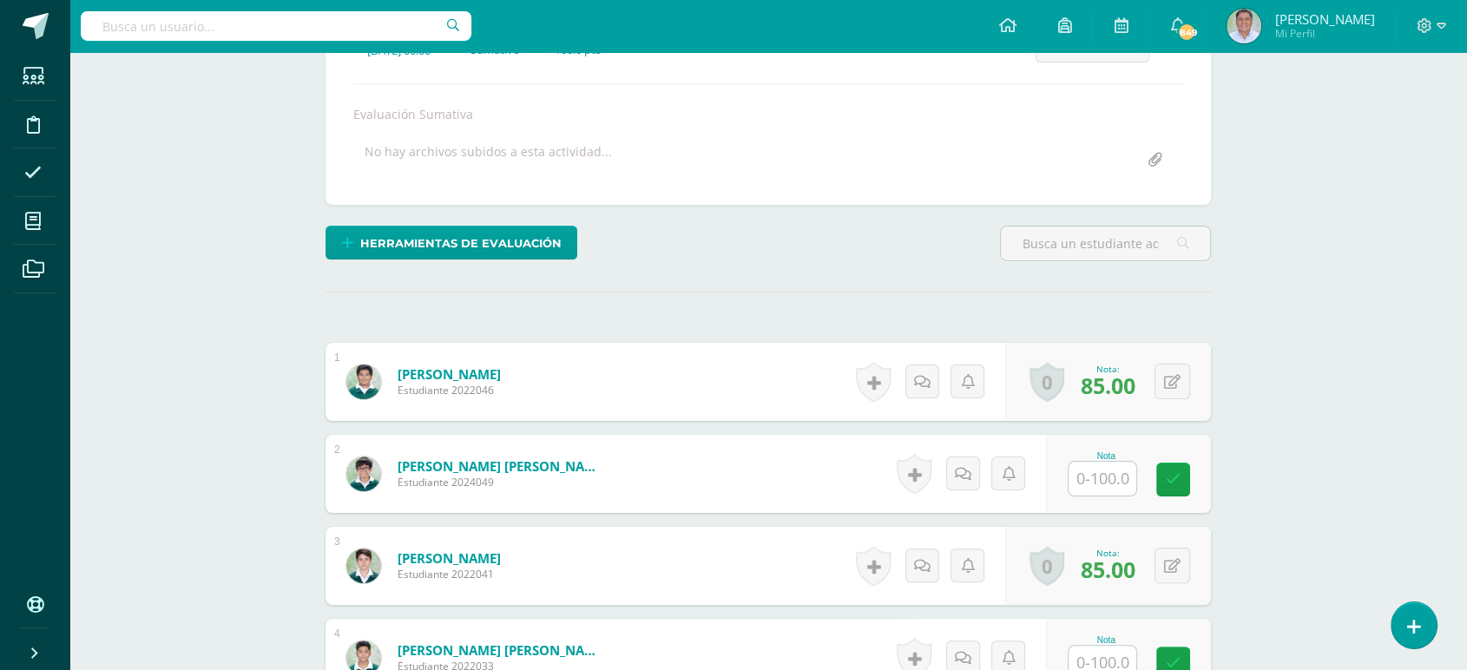
scroll to position [278, 0]
click at [1106, 484] on input "text" at bounding box center [1112, 478] width 69 height 35
type input "70"
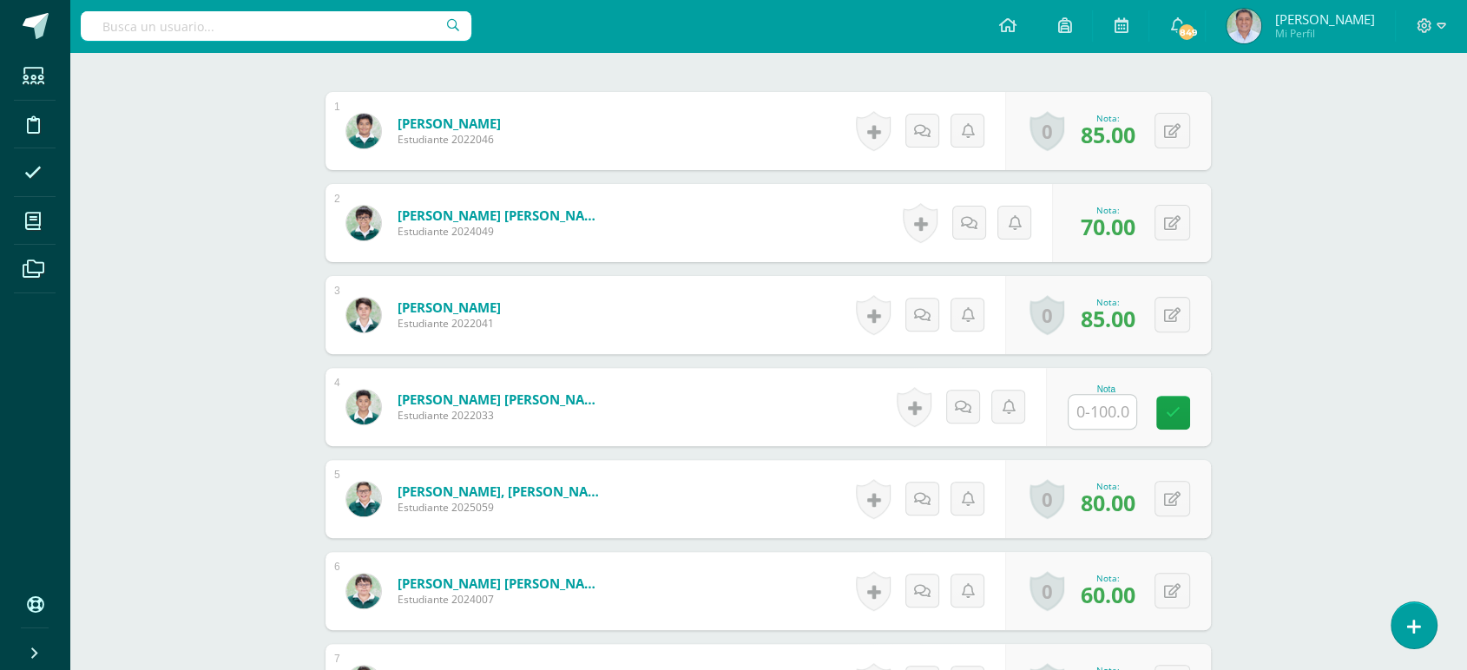
scroll to position [547, 0]
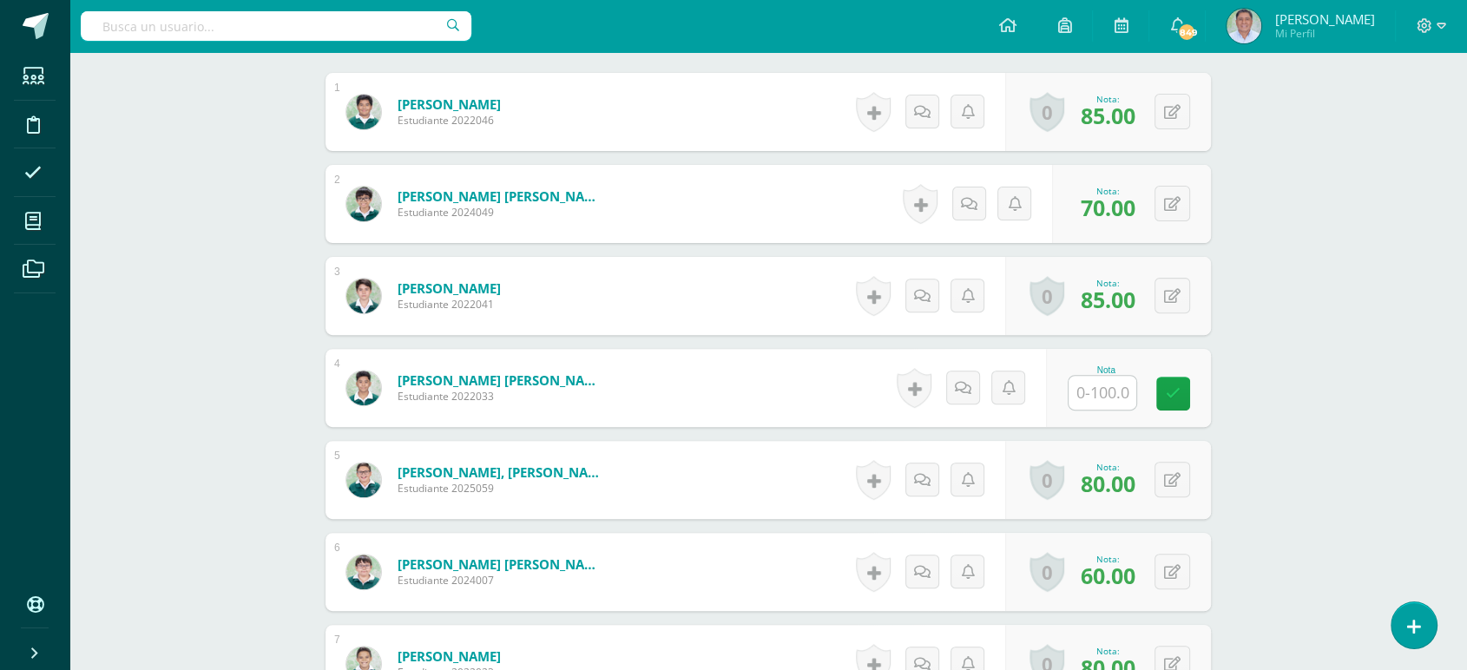
click at [1109, 390] on input "text" at bounding box center [1103, 393] width 68 height 34
type input "100"
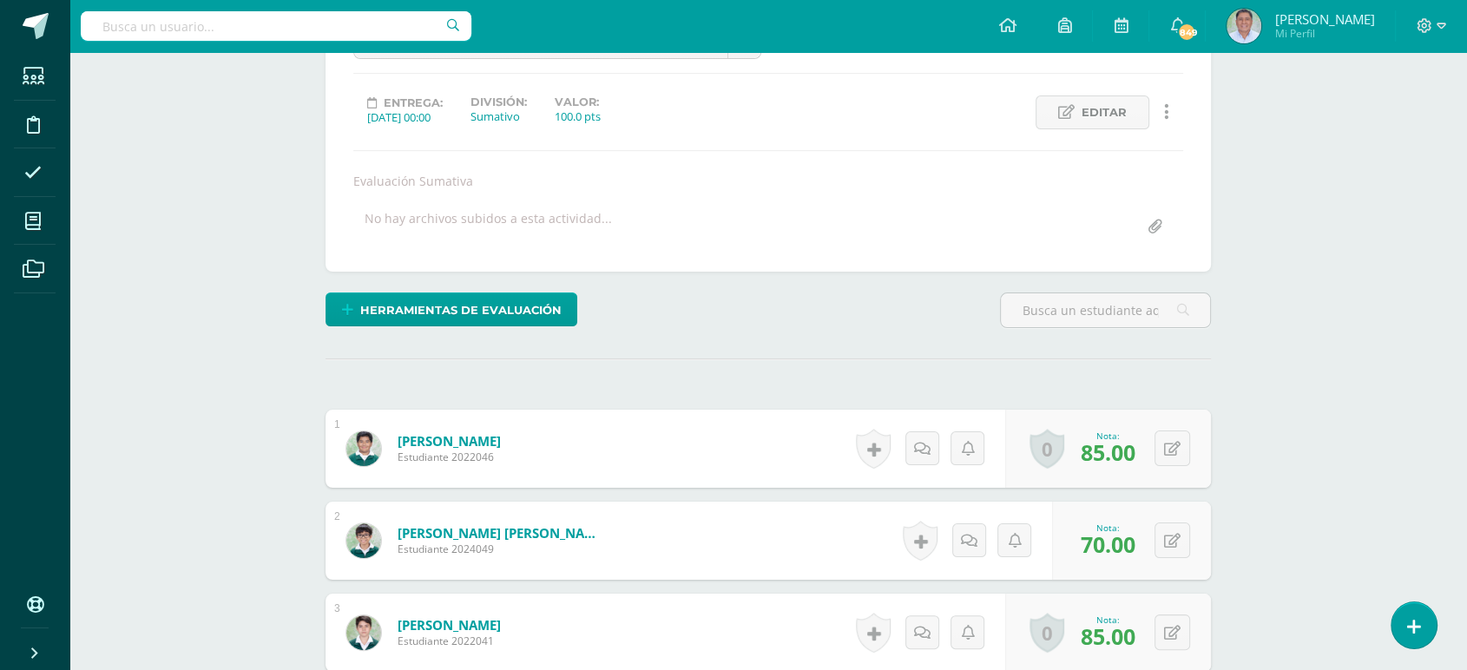
scroll to position [0, 0]
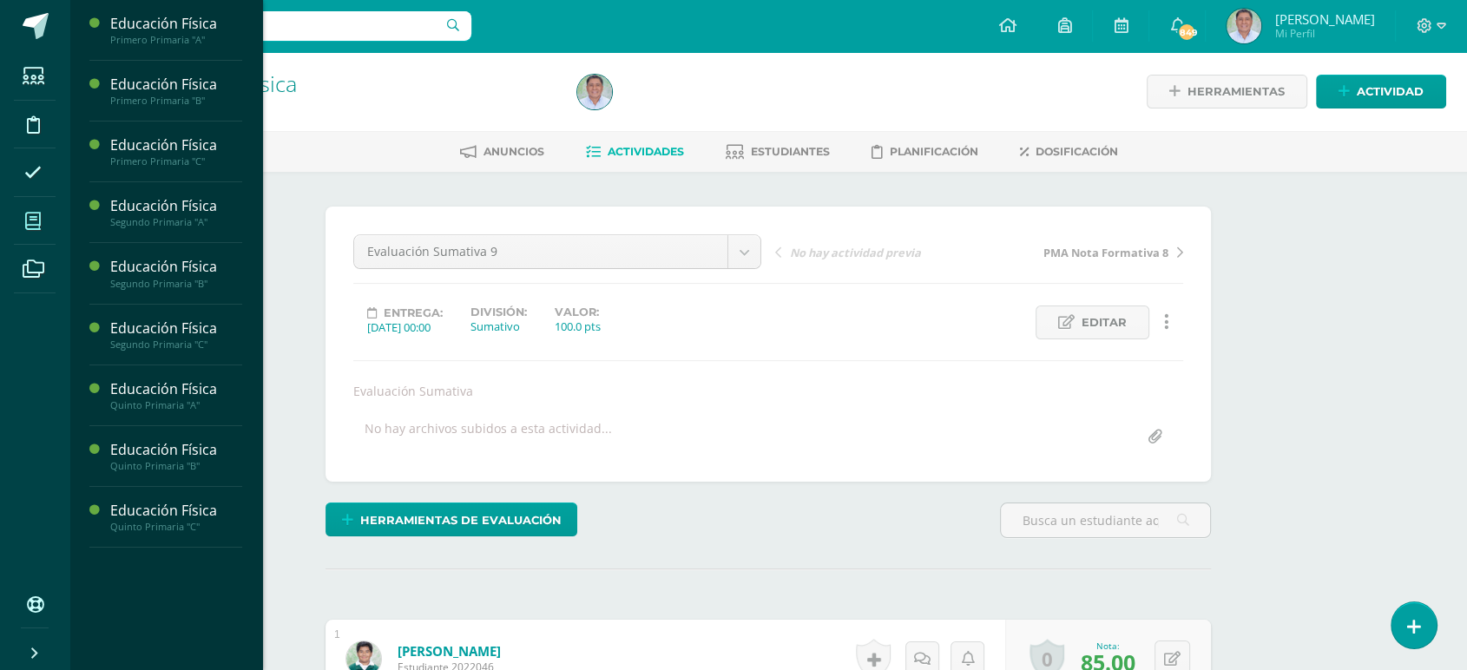
click at [36, 218] on icon at bounding box center [33, 221] width 16 height 17
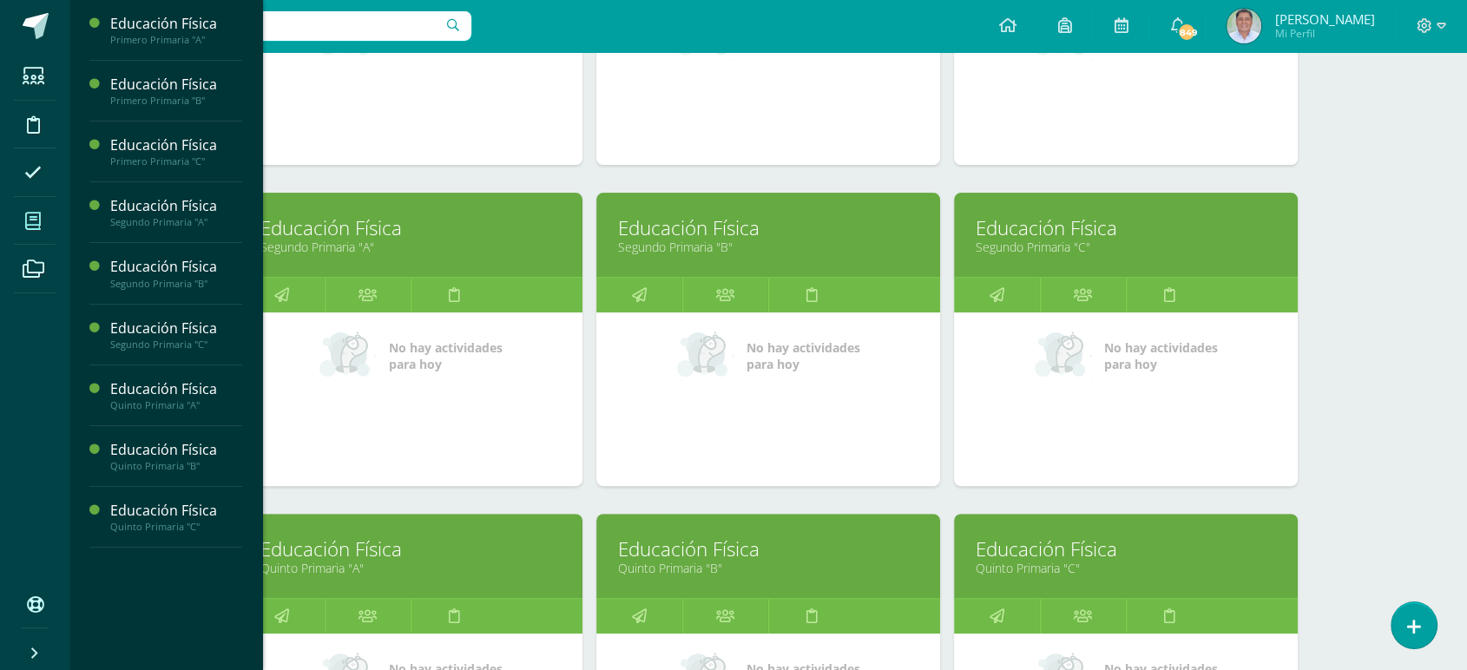
scroll to position [489, 0]
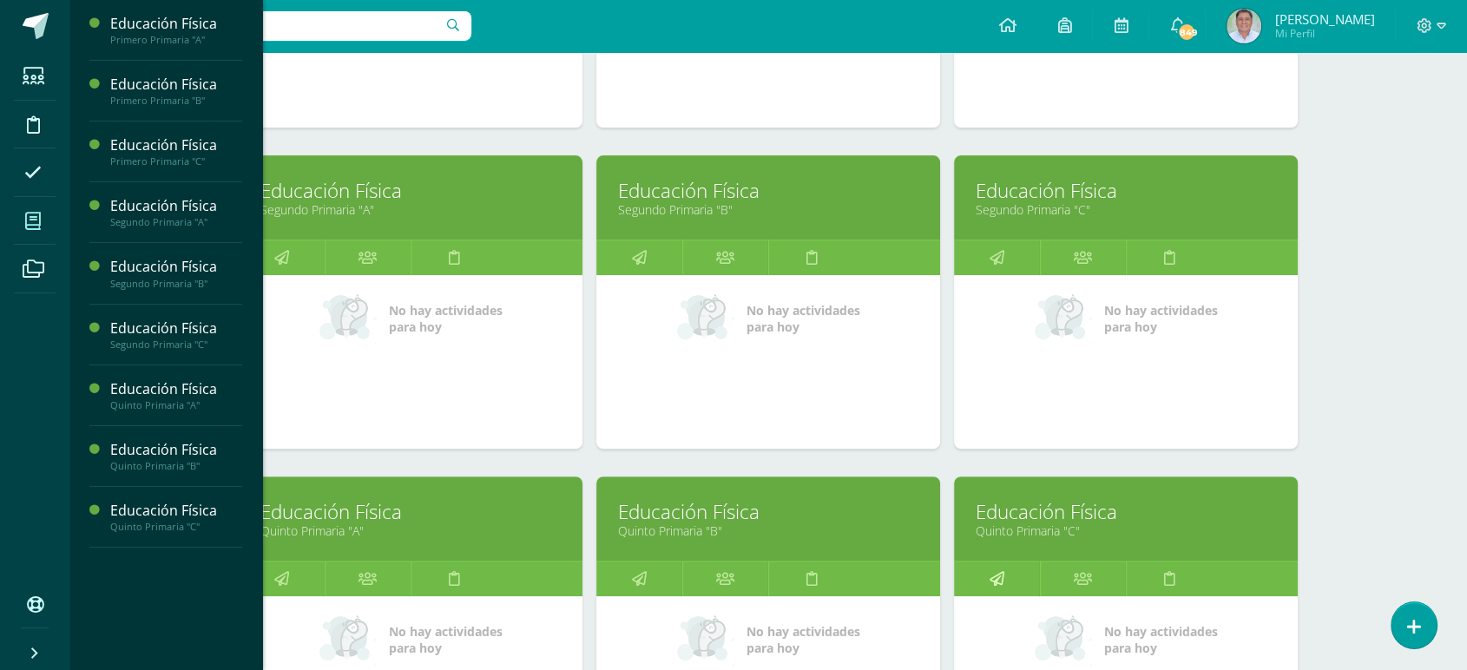
click at [996, 576] on icon at bounding box center [997, 579] width 15 height 34
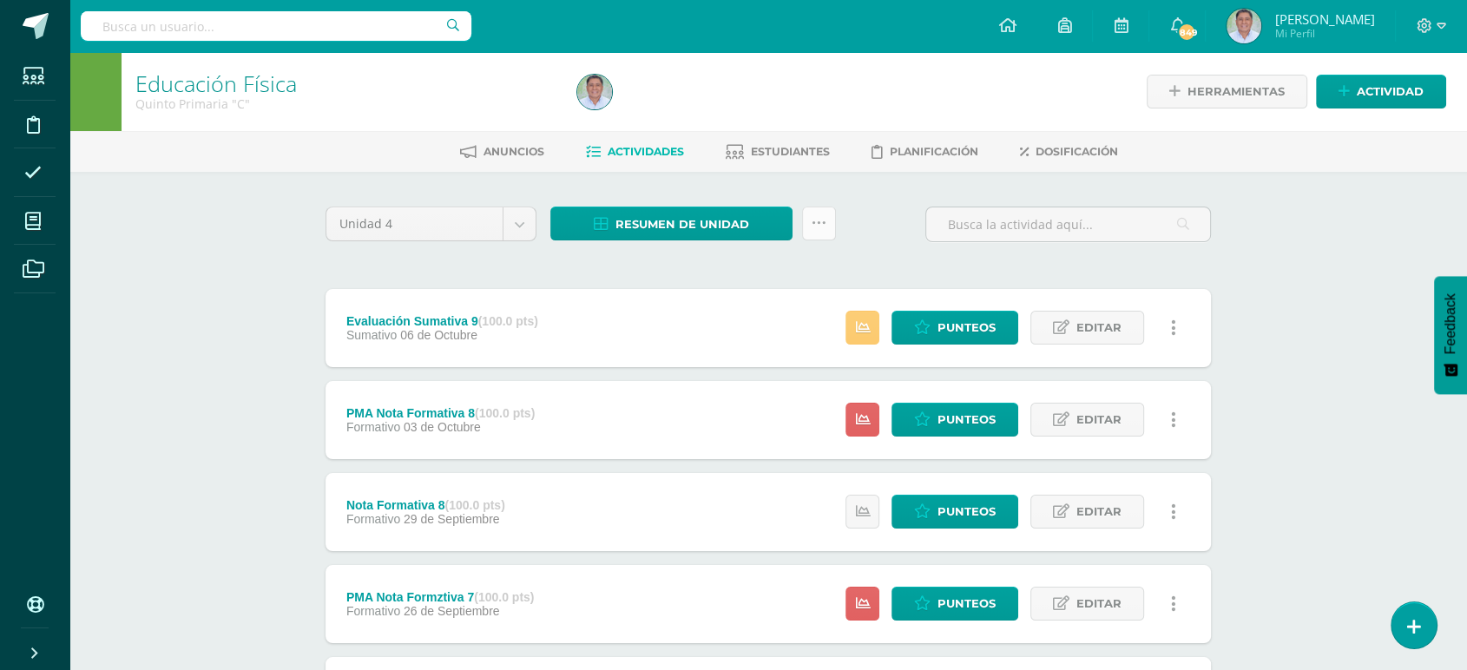
click at [825, 220] on icon at bounding box center [819, 223] width 15 height 15
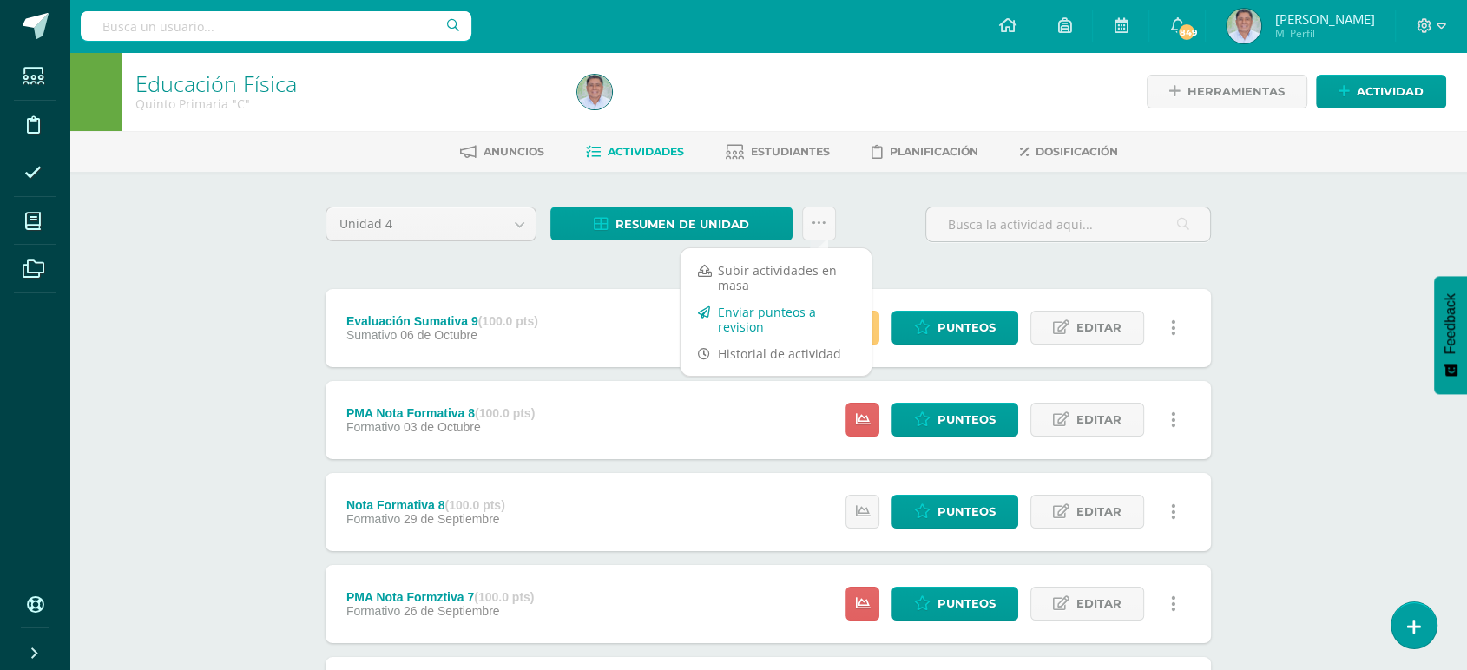
click at [744, 316] on link "Enviar punteos a revision" at bounding box center [776, 320] width 191 height 42
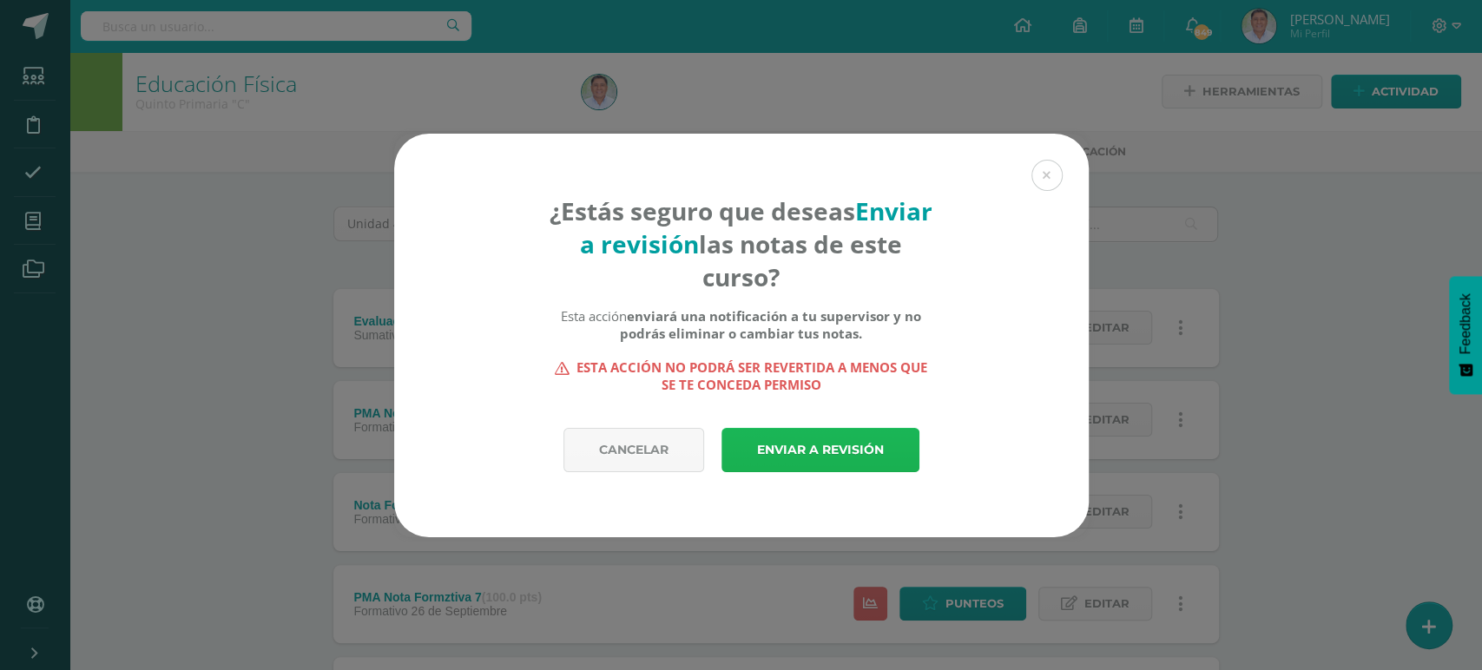
click at [780, 450] on link "Enviar a revisión" at bounding box center [820, 450] width 198 height 44
